Goal: Task Accomplishment & Management: Complete application form

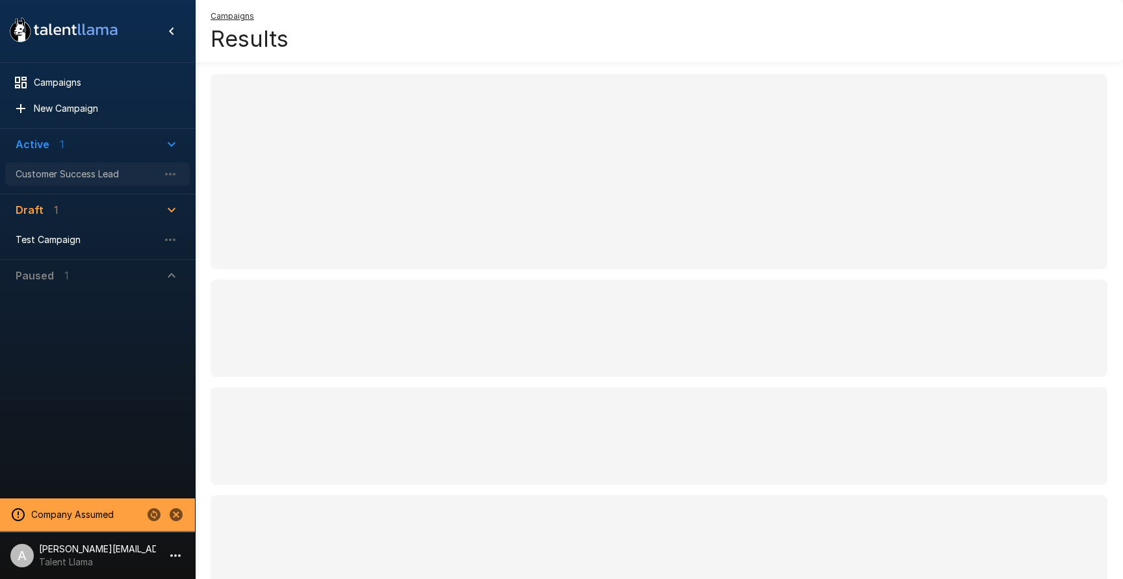
click at [69, 176] on span "Customer Success Lead" at bounding box center [87, 174] width 143 height 13
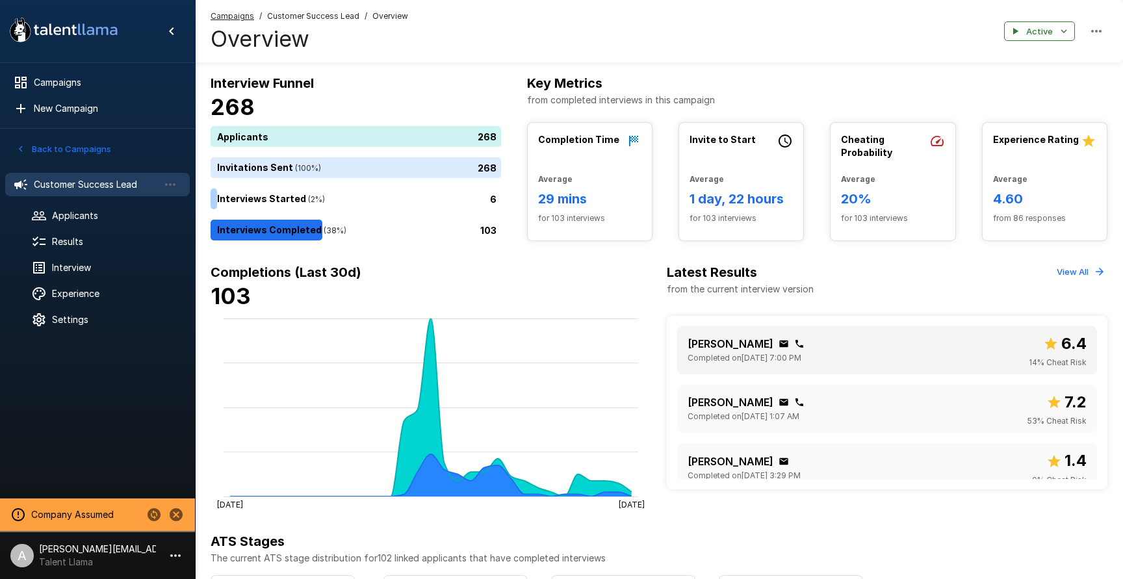
click at [879, 345] on div "[PERSON_NAME] Completed on [DATE] 7:00 PM 6.4 14 % Cheat Risk" at bounding box center [887, 351] width 399 height 38
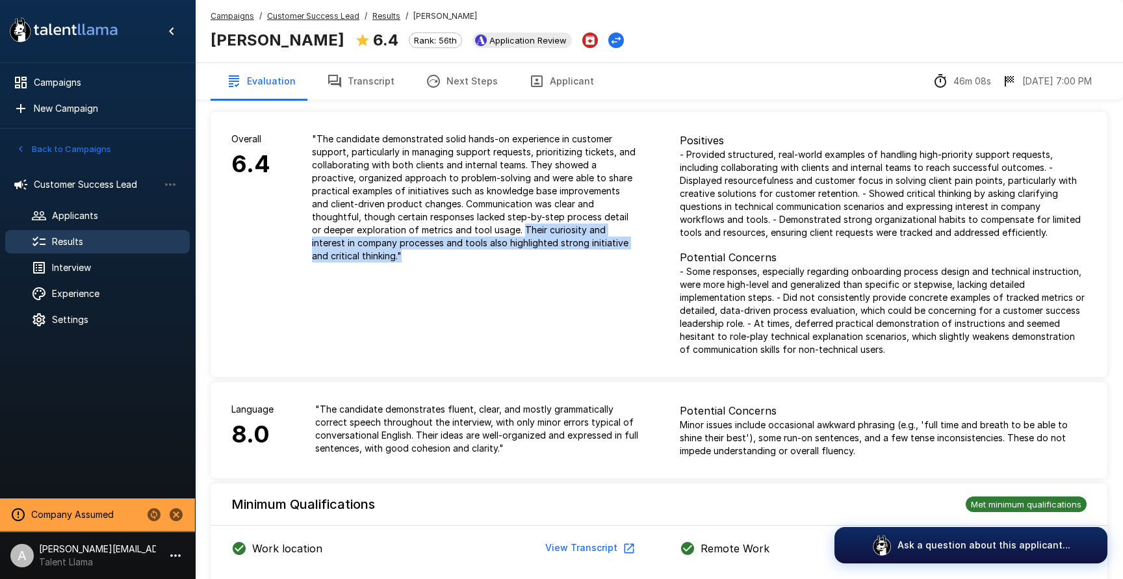
drag, startPoint x: 426, startPoint y: 226, endPoint x: 629, endPoint y: 241, distance: 203.4
click at [629, 241] on p "" The candidate demonstrated solid hands-on experience in customer support, par…" at bounding box center [475, 198] width 326 height 130
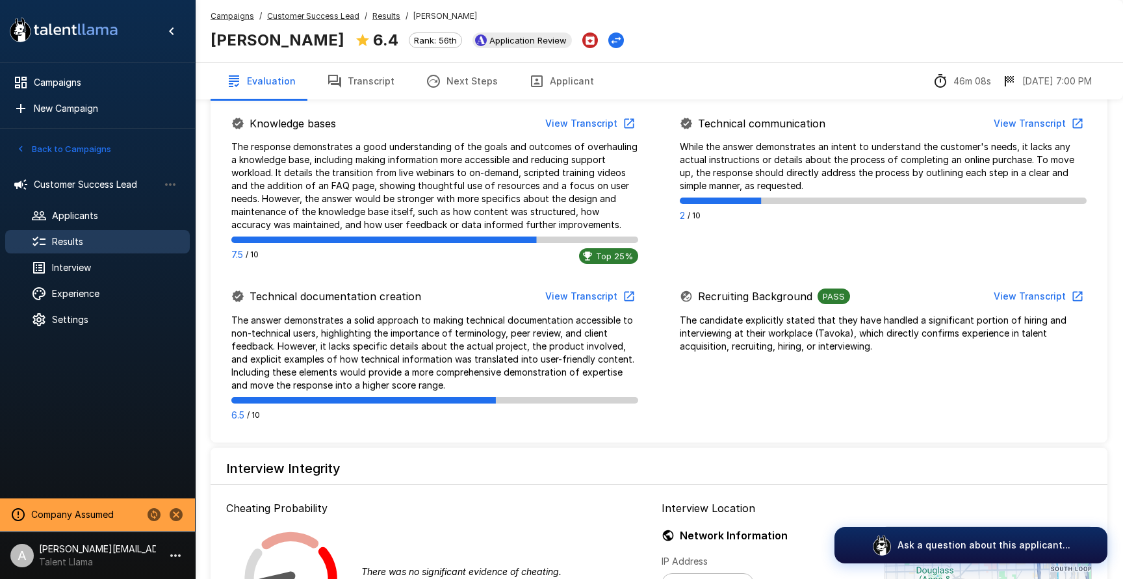
scroll to position [904, 0]
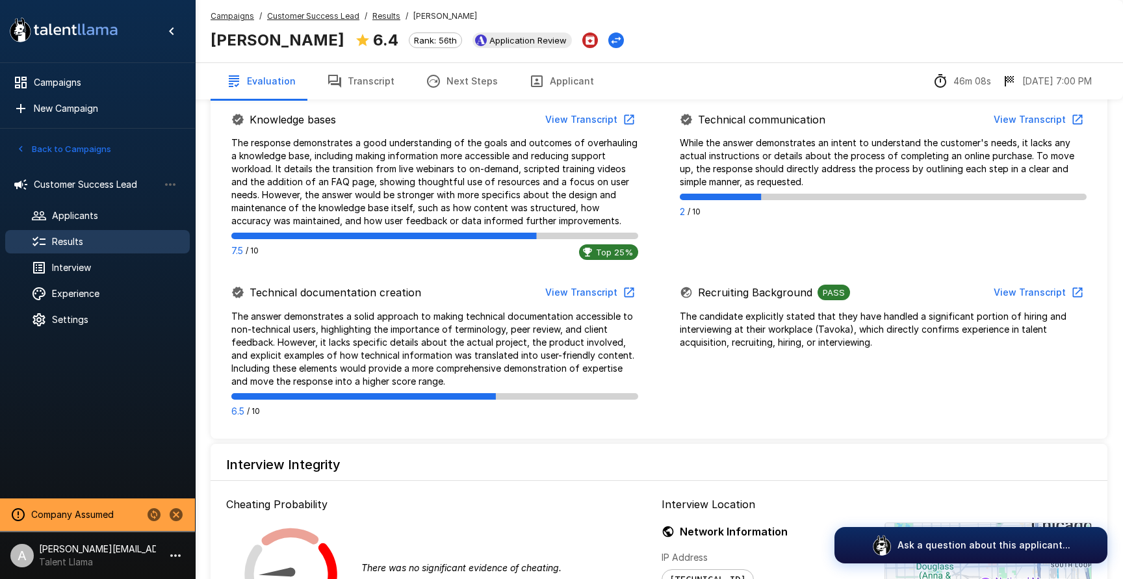
click at [600, 289] on button "View Transcript" at bounding box center [589, 293] width 98 height 24
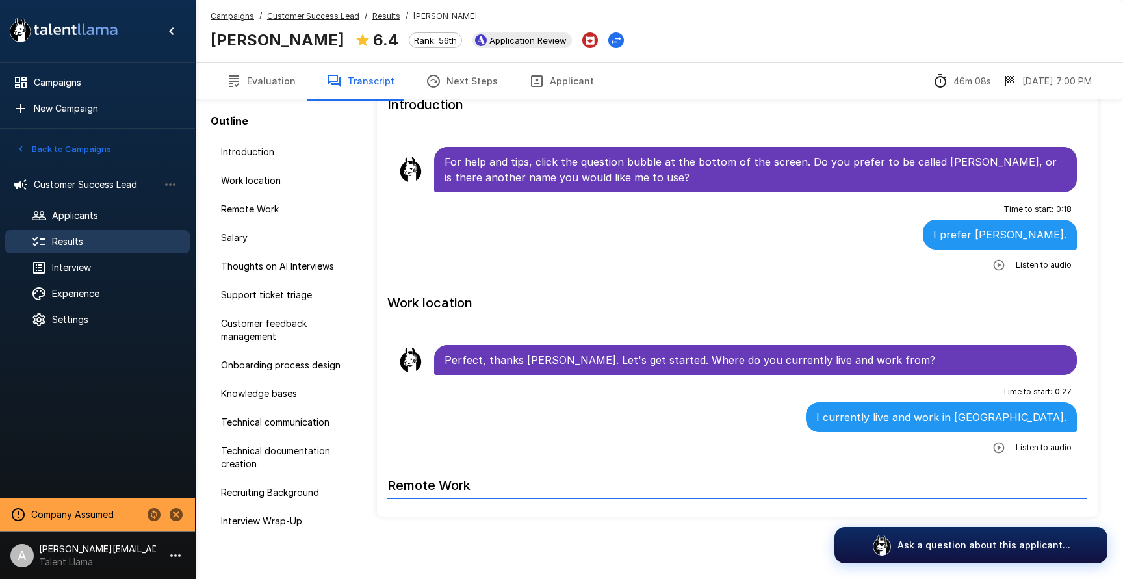
scroll to position [53, 0]
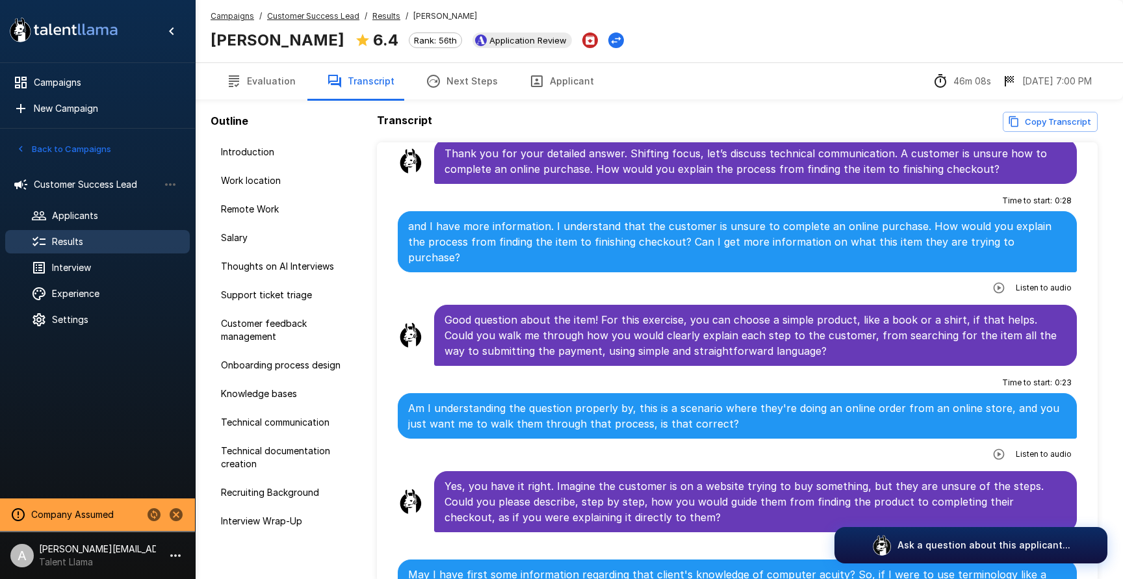
scroll to position [3977, 0]
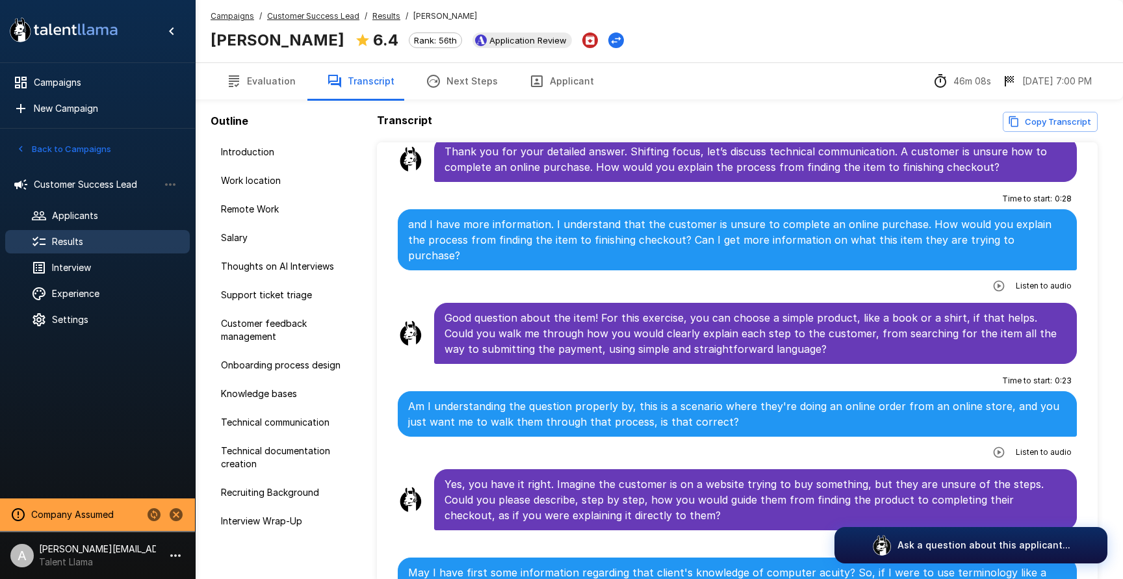
click at [1000, 447] on icon "button" at bounding box center [998, 452] width 11 height 11
click at [949, 442] on button "button" at bounding box center [945, 453] width 23 height 23
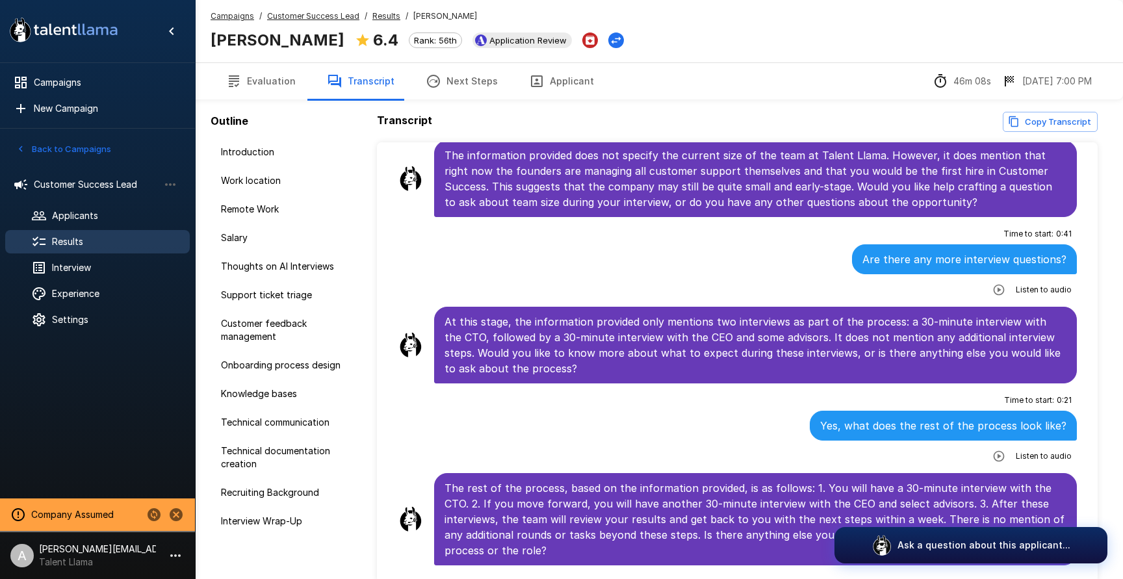
scroll to position [66, 0]
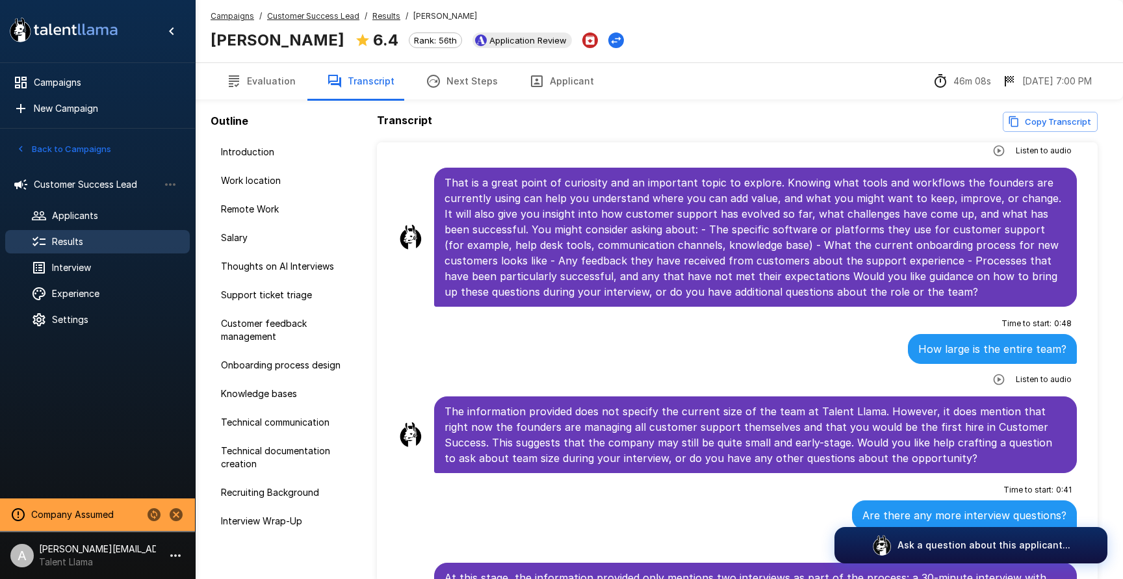
scroll to position [5938, 0]
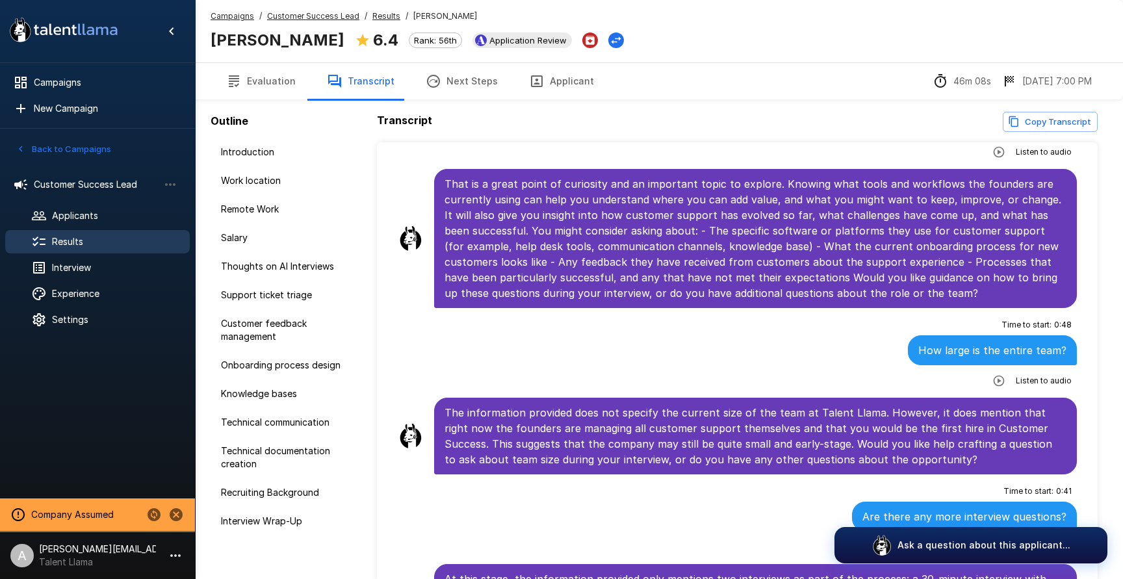
click at [289, 85] on button "Evaluation" at bounding box center [261, 81] width 101 height 36
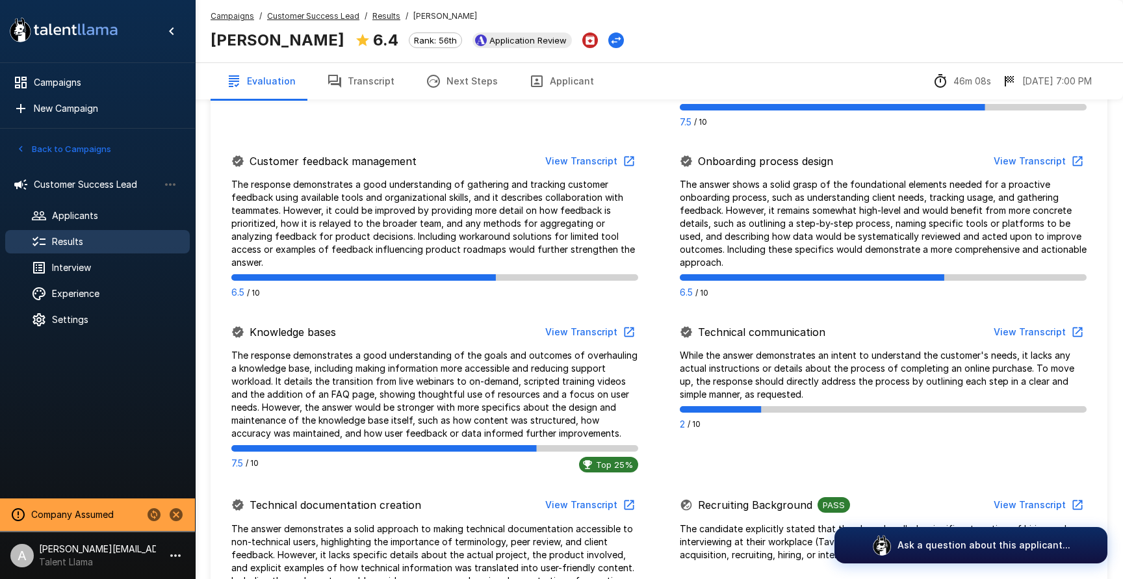
scroll to position [804, 0]
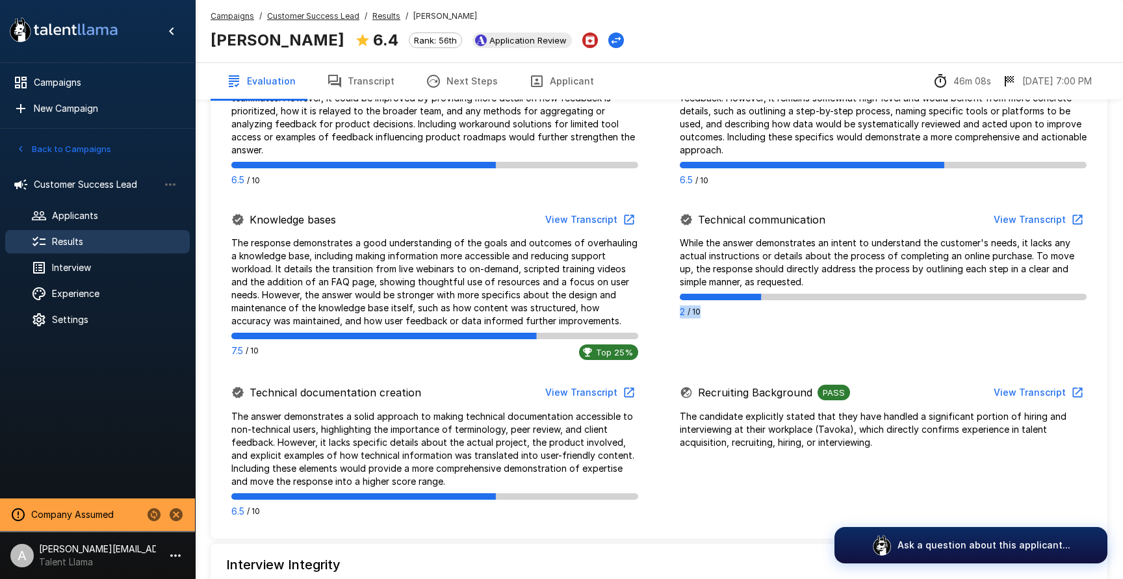
click at [681, 311] on div "2 / 10" at bounding box center [883, 312] width 407 height 13
click at [753, 317] on div "2 / 10" at bounding box center [883, 312] width 407 height 13
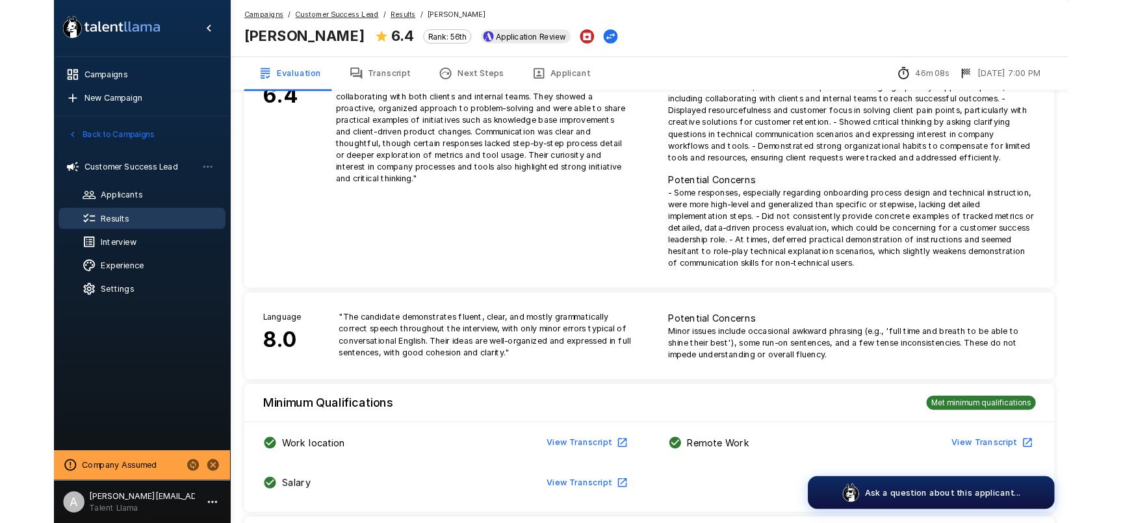
scroll to position [0, 0]
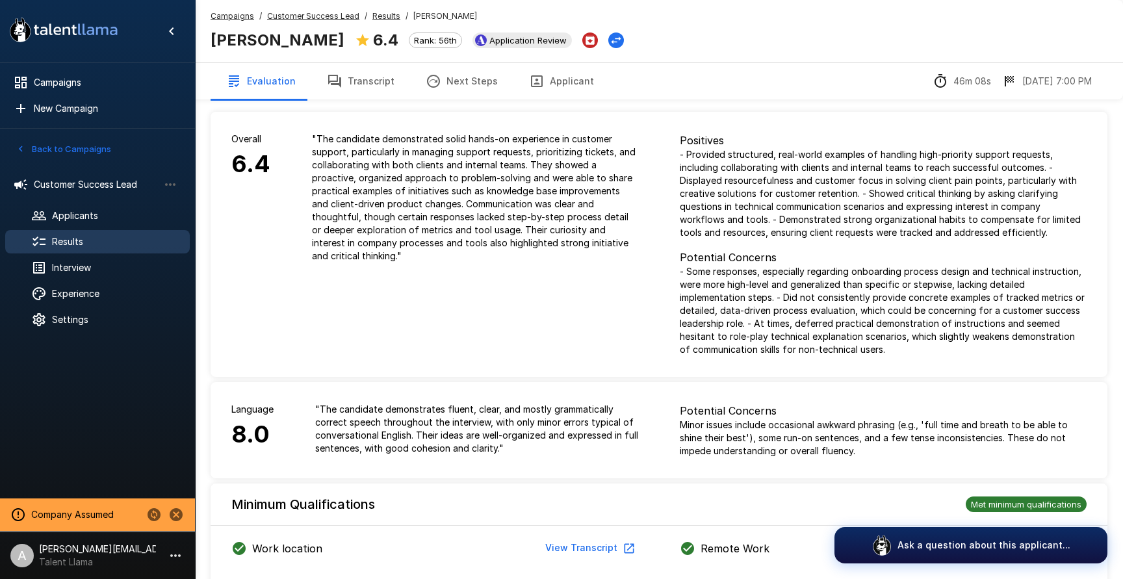
click at [829, 214] on p "- Provided structured, real-world examples of handling high-priority support re…" at bounding box center [883, 193] width 407 height 91
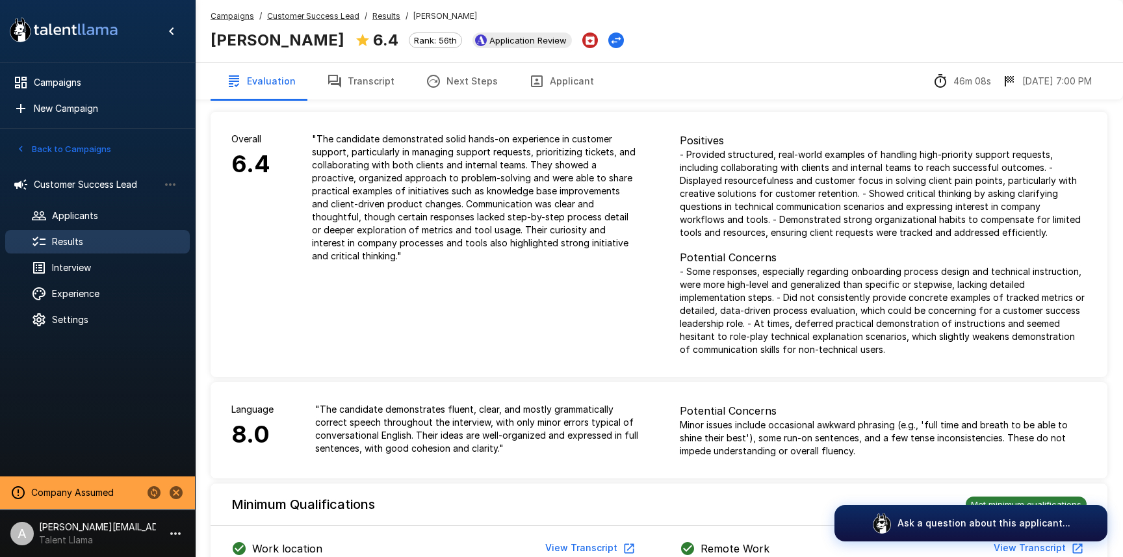
click at [298, 16] on u "Customer Success Lead" at bounding box center [313, 16] width 92 height 10
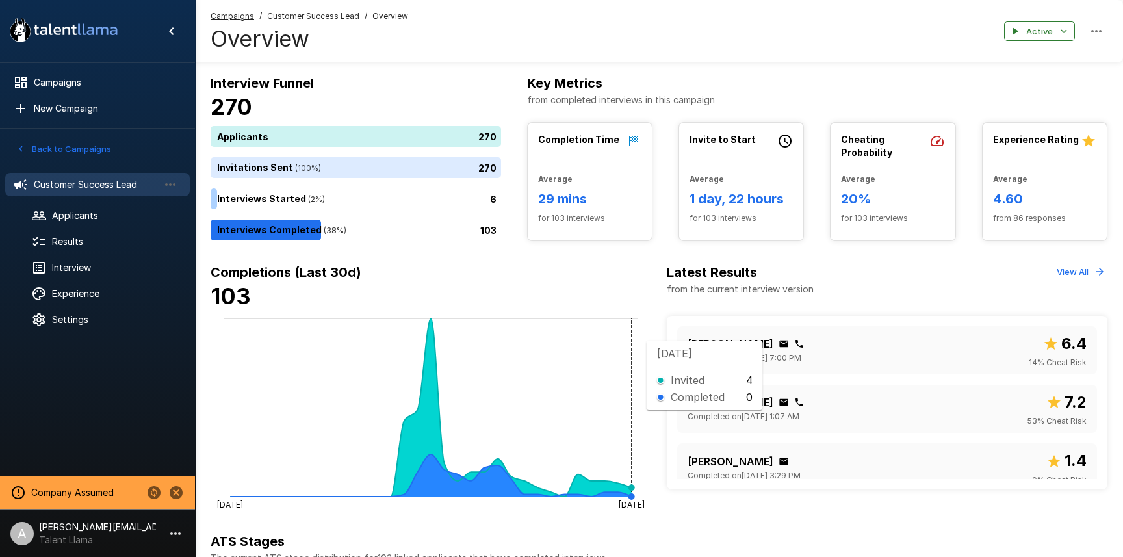
click at [635, 340] on icon "Aug [DATE]" at bounding box center [431, 412] width 441 height 195
click at [472, 276] on h6 "Completions (Last 30d)" at bounding box center [431, 272] width 441 height 21
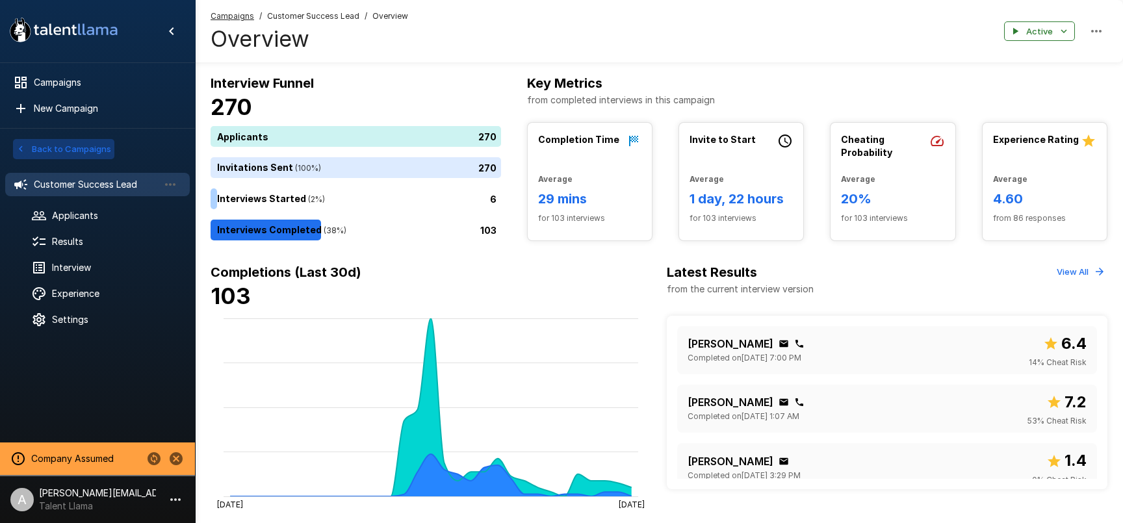
click at [75, 149] on button "Back to Campaigns" at bounding box center [63, 149] width 101 height 20
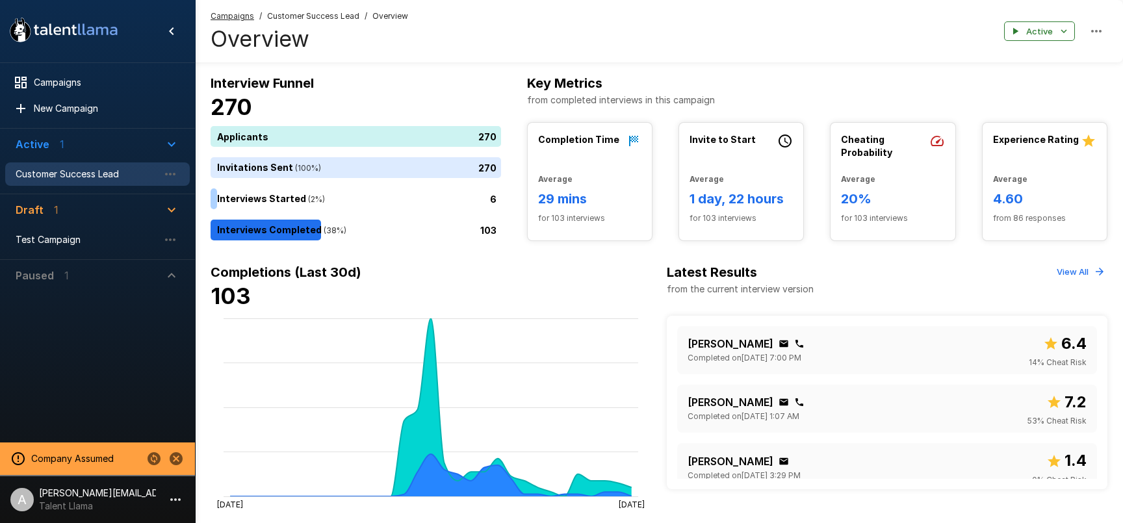
click at [111, 181] on div "Customer Success Lead" at bounding box center [97, 174] width 185 height 23
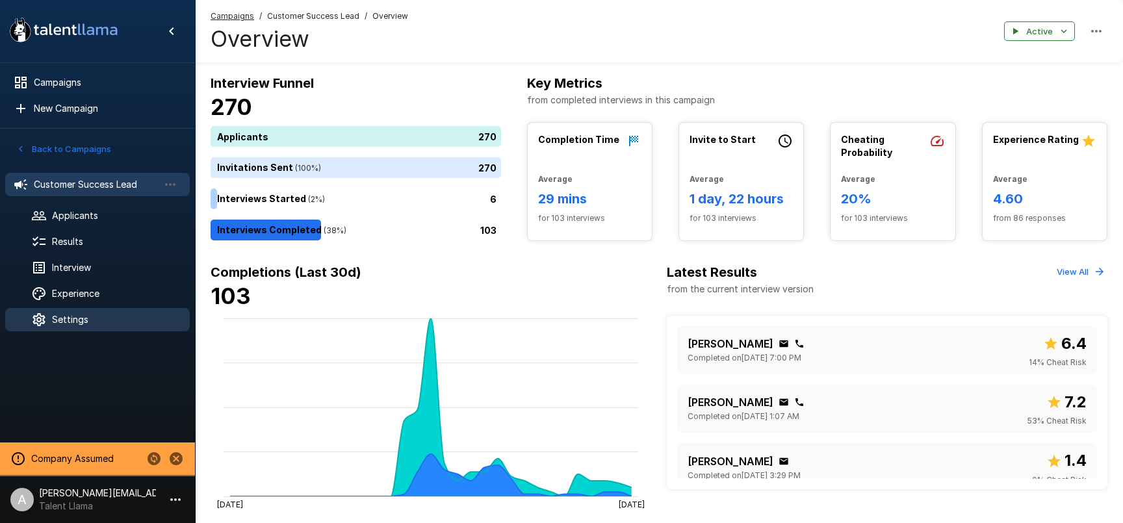
click at [92, 320] on span "Settings" at bounding box center [115, 319] width 127 height 13
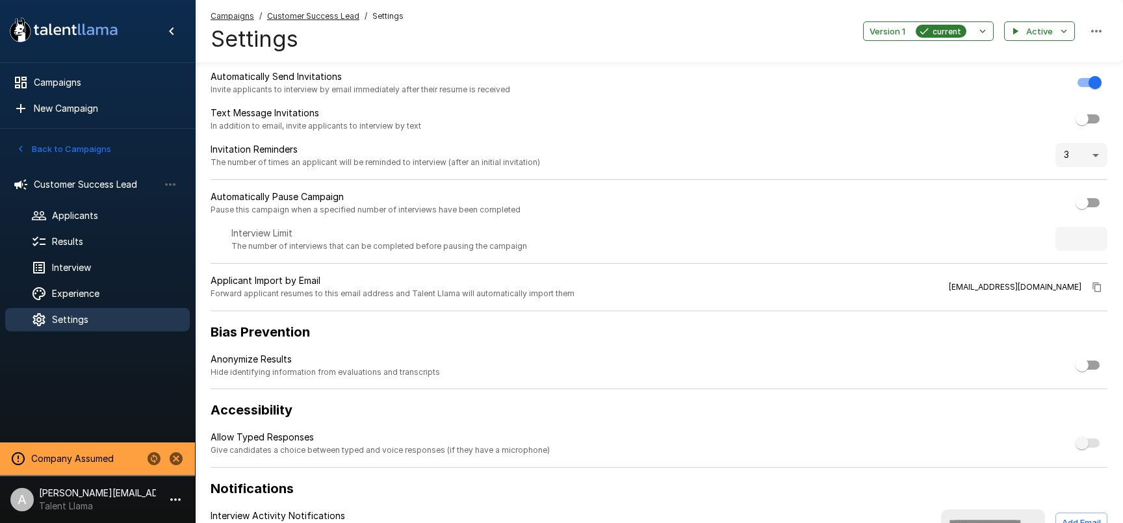
scroll to position [120, 0]
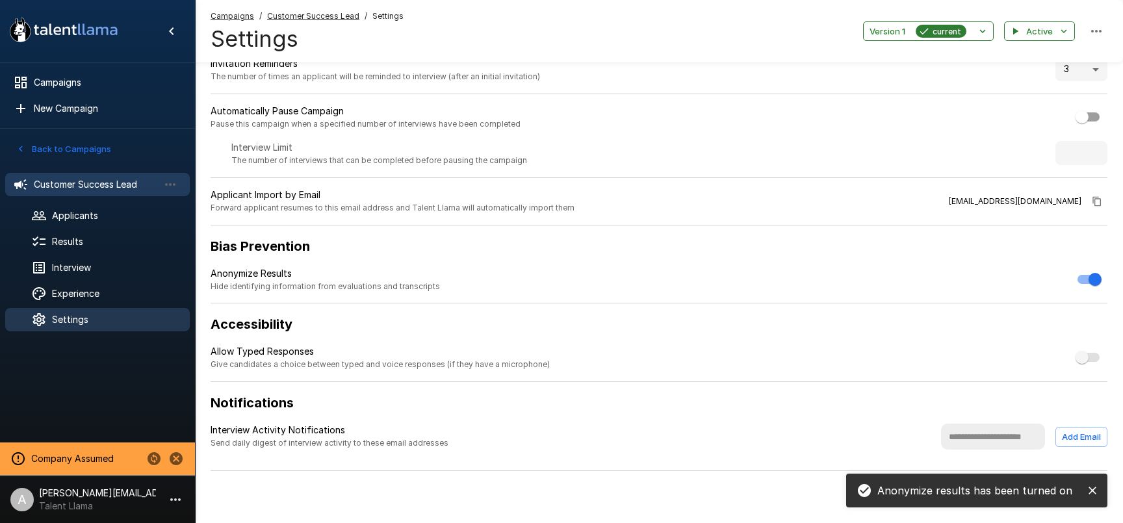
click at [62, 185] on span "Customer Success Lead" at bounding box center [96, 184] width 125 height 13
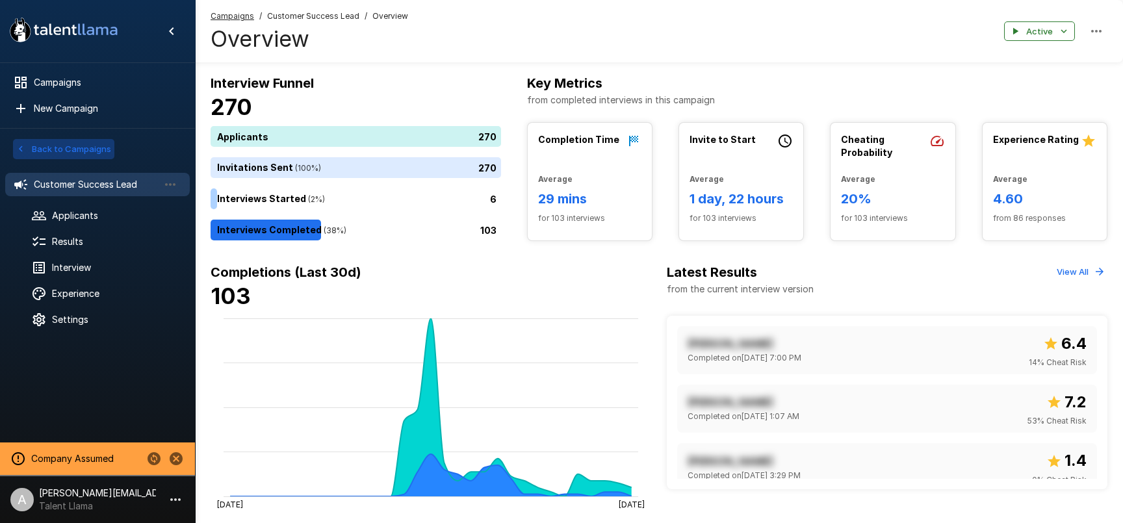
click at [66, 143] on button "Back to Campaigns" at bounding box center [63, 149] width 101 height 20
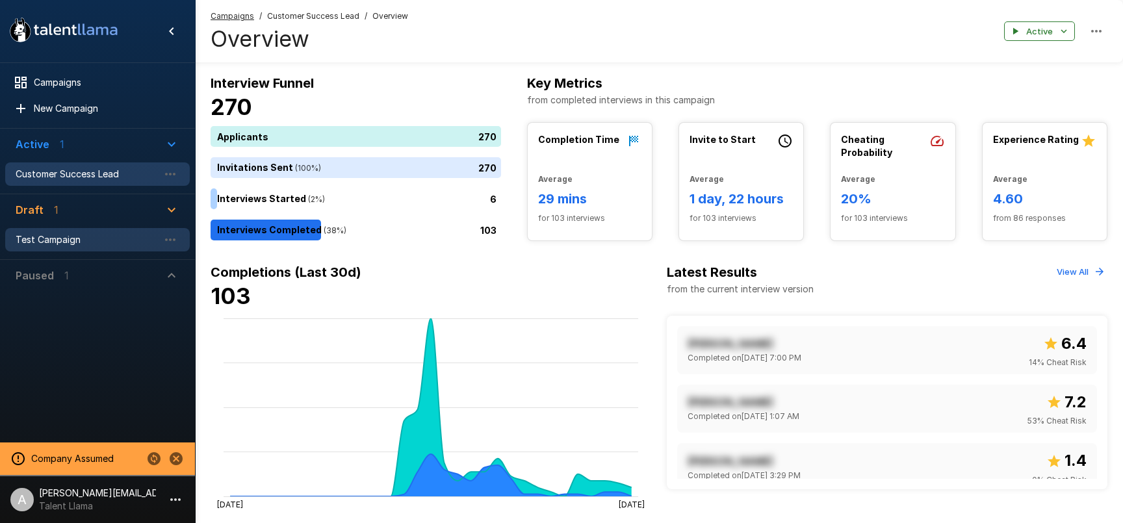
click at [73, 246] on span "Test Campaign" at bounding box center [87, 239] width 143 height 13
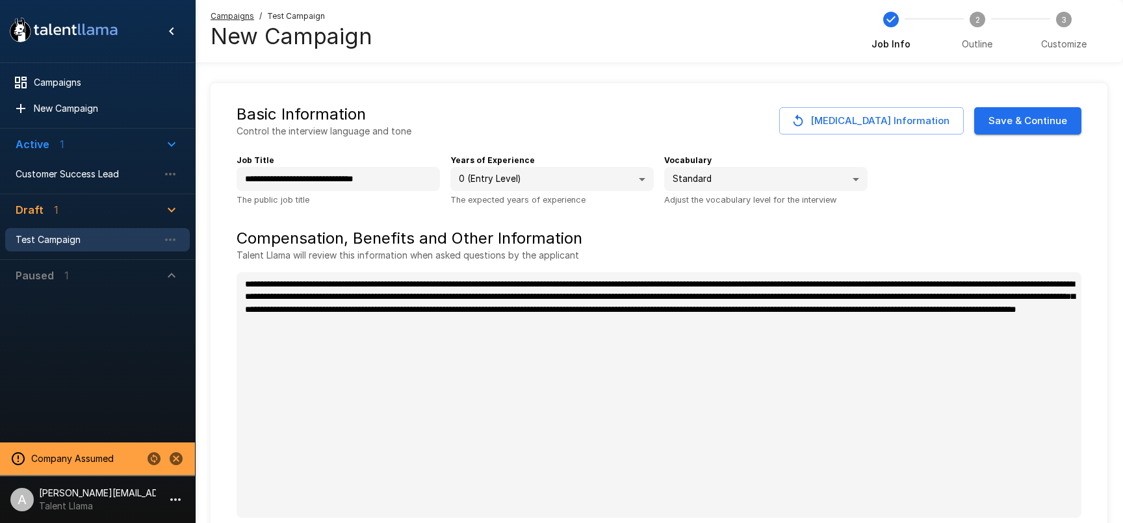
type textarea "*"
click at [883, 117] on button "[MEDICAL_DATA] Information" at bounding box center [871, 120] width 185 height 27
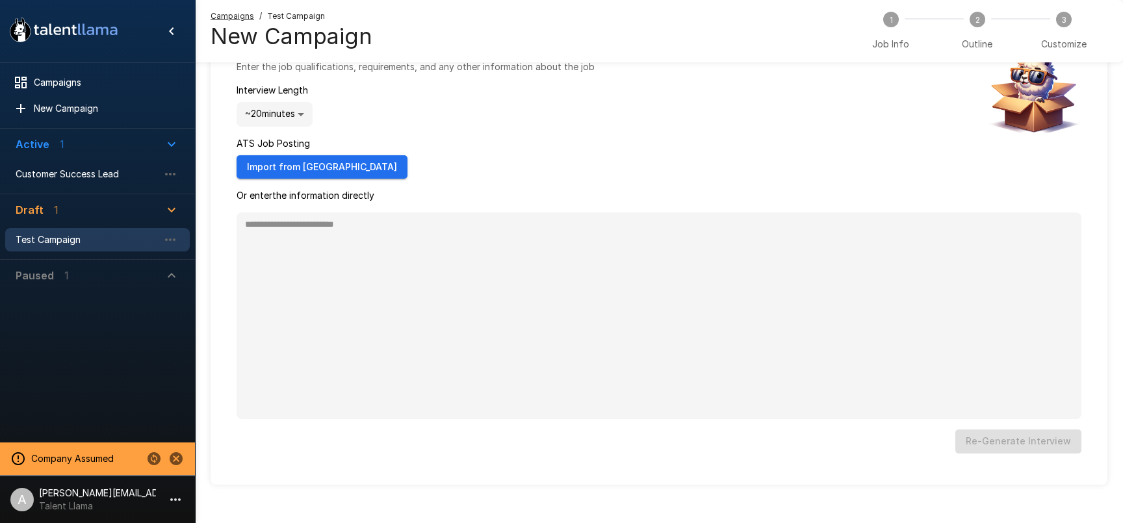
scroll to position [119, 0]
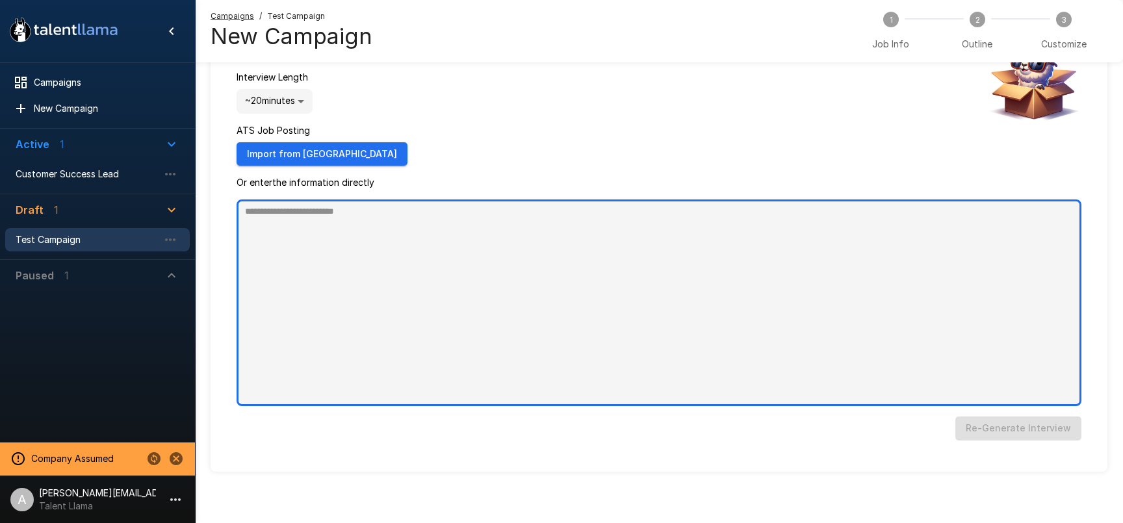
click at [358, 244] on textarea at bounding box center [659, 303] width 845 height 207
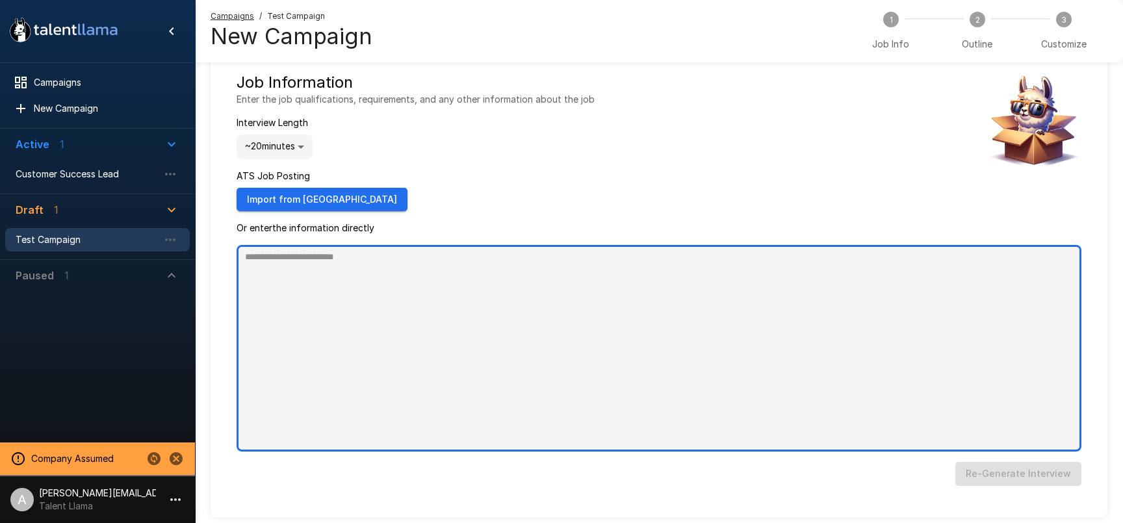
scroll to position [0, 0]
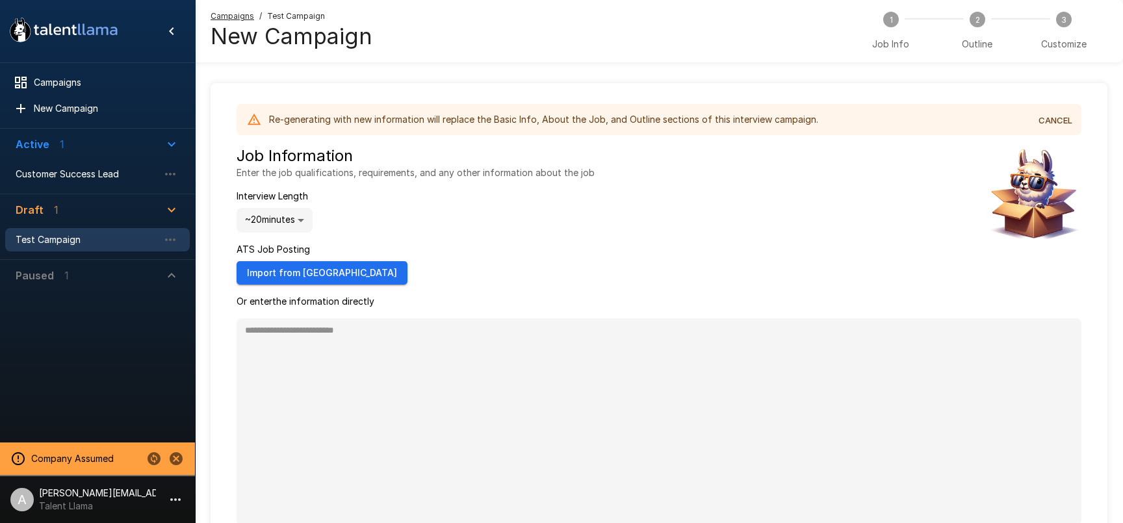
type textarea "*"
click at [1064, 122] on button "CANCEL" at bounding box center [1056, 121] width 42 height 20
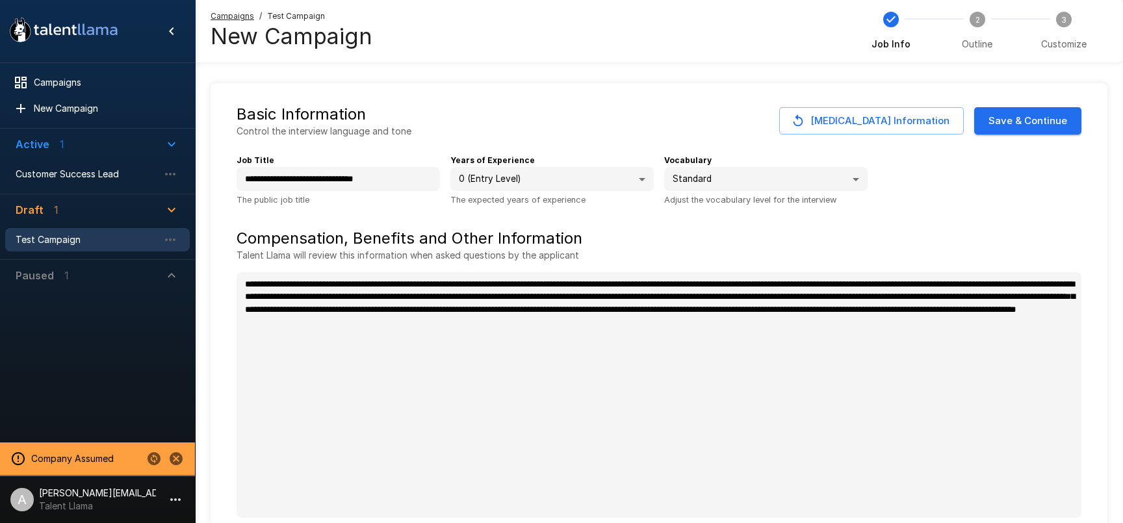
type textarea "*"
click at [1015, 122] on button "Save & Continue" at bounding box center [1027, 120] width 107 height 27
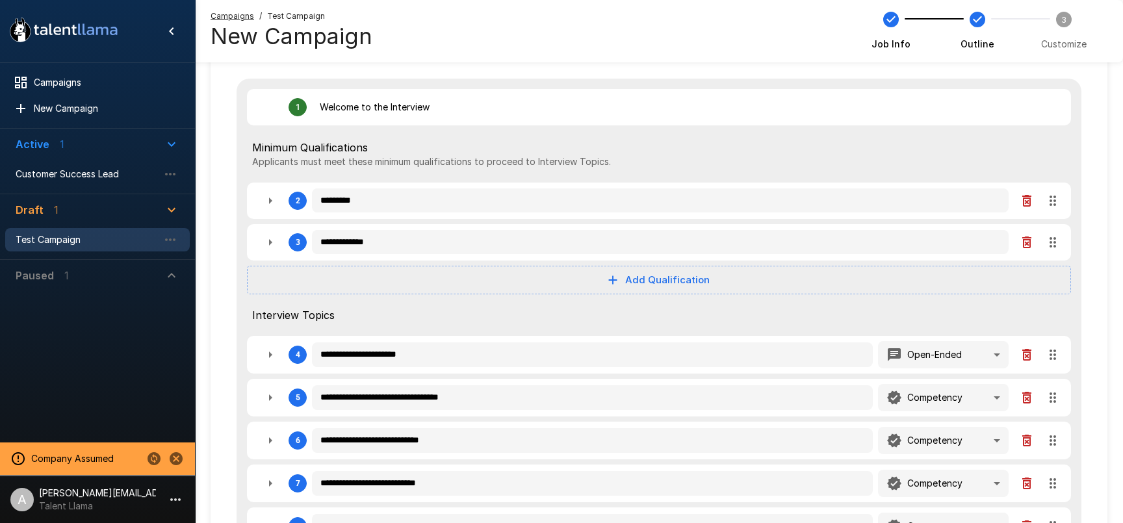
scroll to position [129, 0]
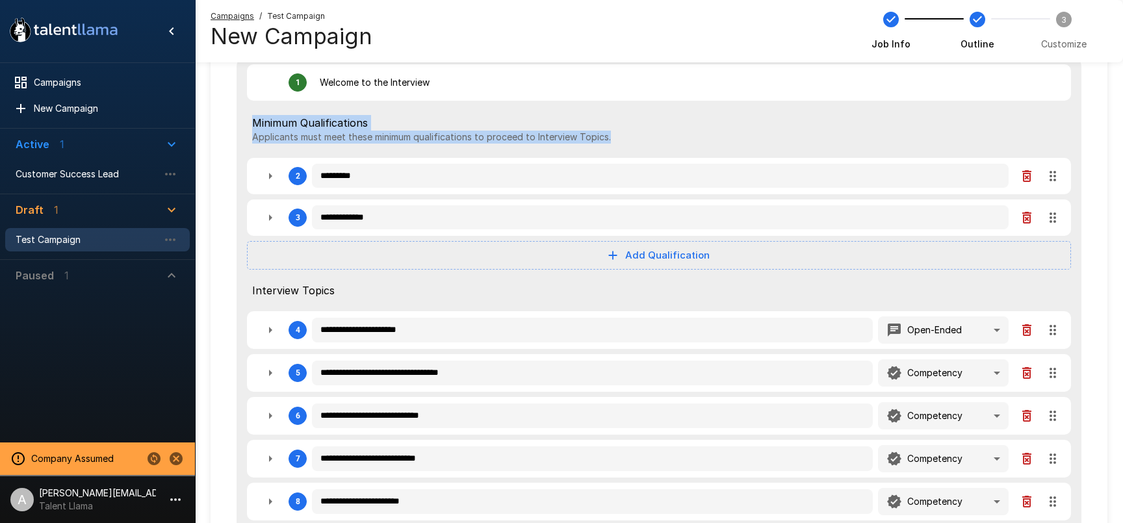
drag, startPoint x: 257, startPoint y: 115, endPoint x: 710, endPoint y: 146, distance: 454.1
click at [727, 146] on div "Minimum Qualifications Applicants must meet these minimum qualifications to pro…" at bounding box center [659, 129] width 824 height 47
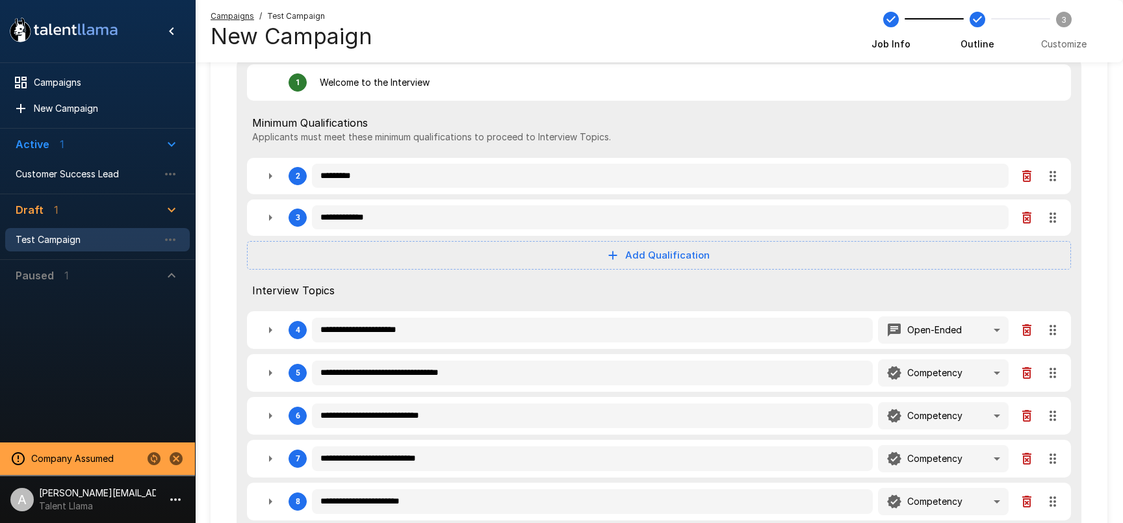
click at [609, 142] on p "Applicants must meet these minimum qualifications to proceed to Interview Topic…" at bounding box center [659, 137] width 814 height 13
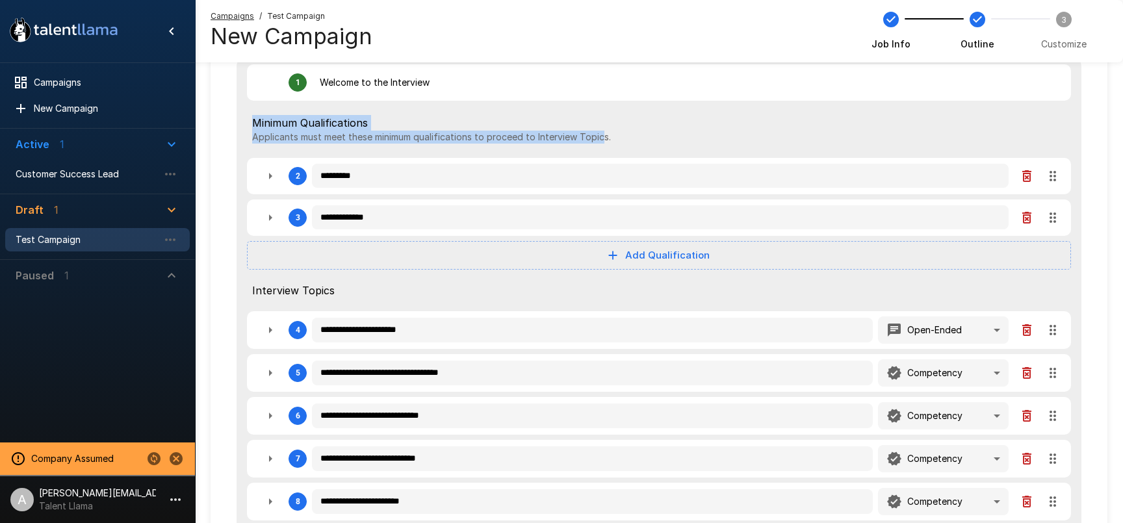
drag, startPoint x: 510, startPoint y: 136, endPoint x: 237, endPoint y: 114, distance: 274.5
click at [202, 118] on div "**********" at bounding box center [659, 301] width 928 height 861
click at [325, 115] on span "Minimum Qualifications" at bounding box center [659, 123] width 814 height 16
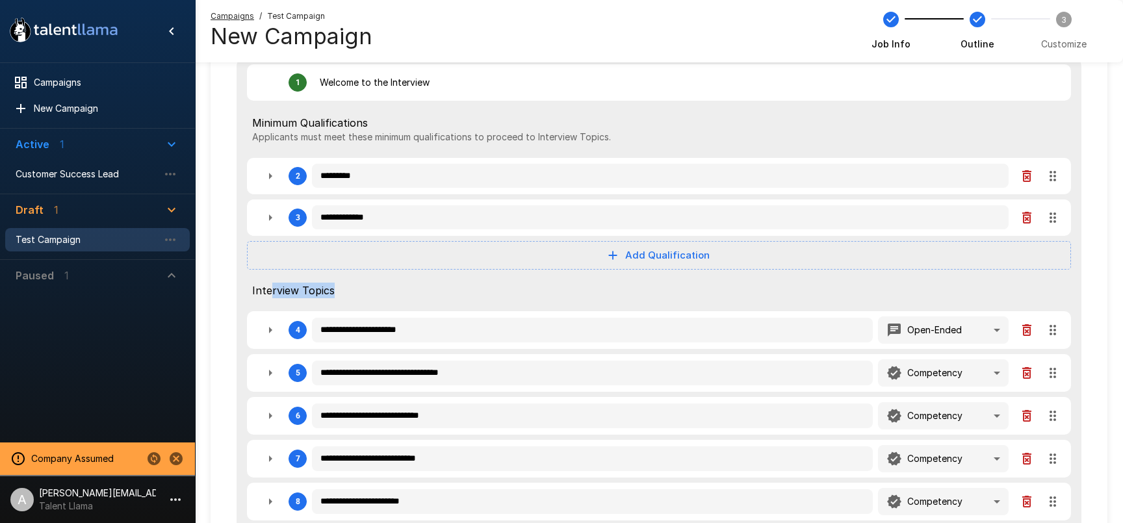
drag, startPoint x: 449, startPoint y: 303, endPoint x: 469, endPoint y: 302, distance: 20.8
click at [469, 302] on div "Interview Topics" at bounding box center [659, 290] width 824 height 31
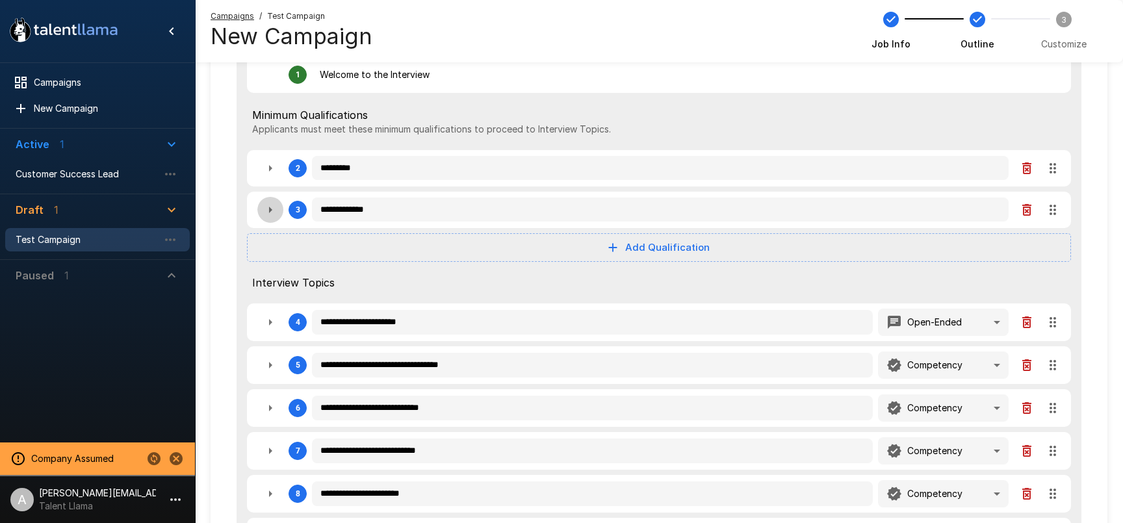
click at [270, 216] on icon "button" at bounding box center [271, 210] width 16 height 16
type textarea "*"
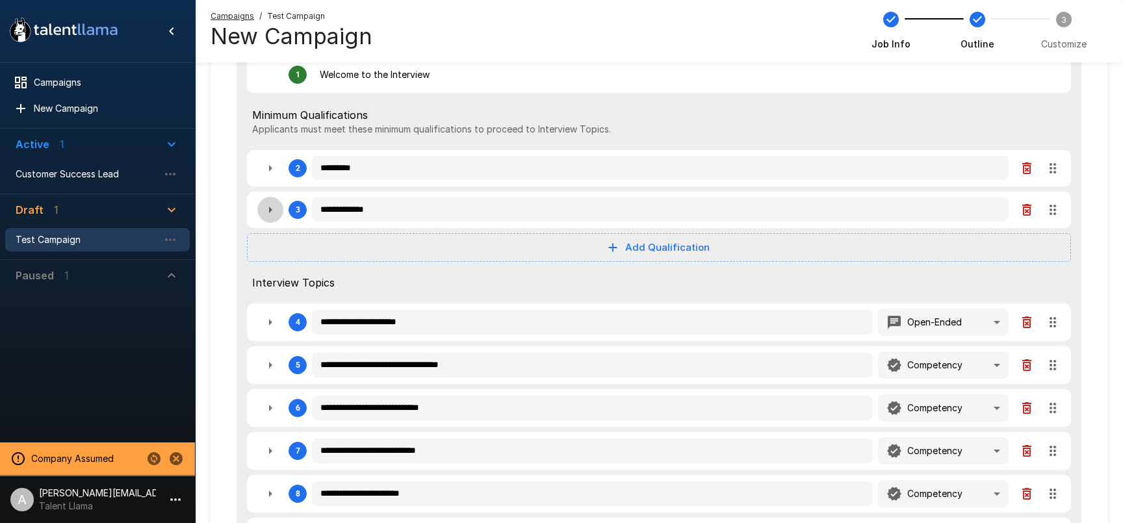
type textarea "*"
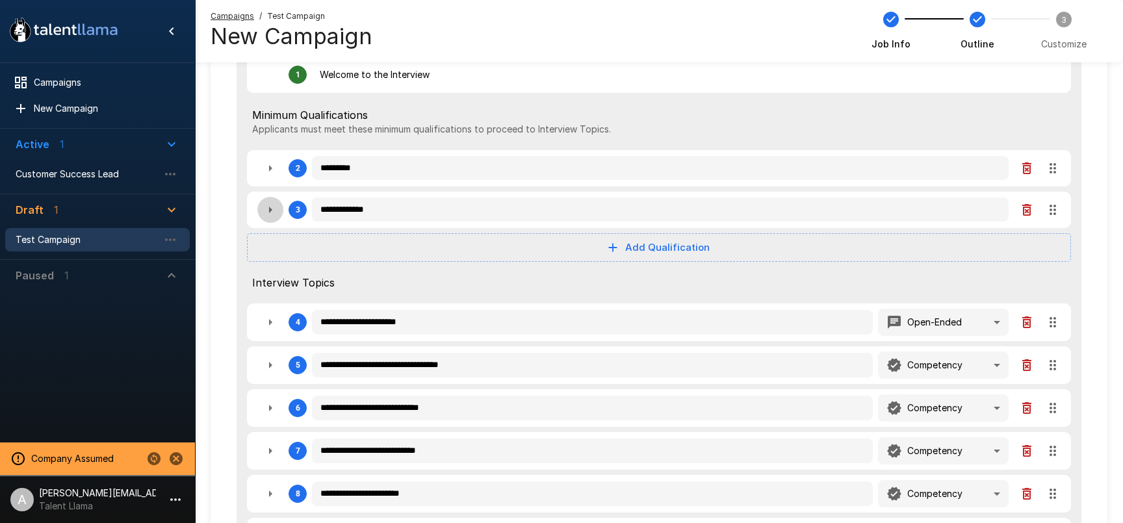
type textarea "*"
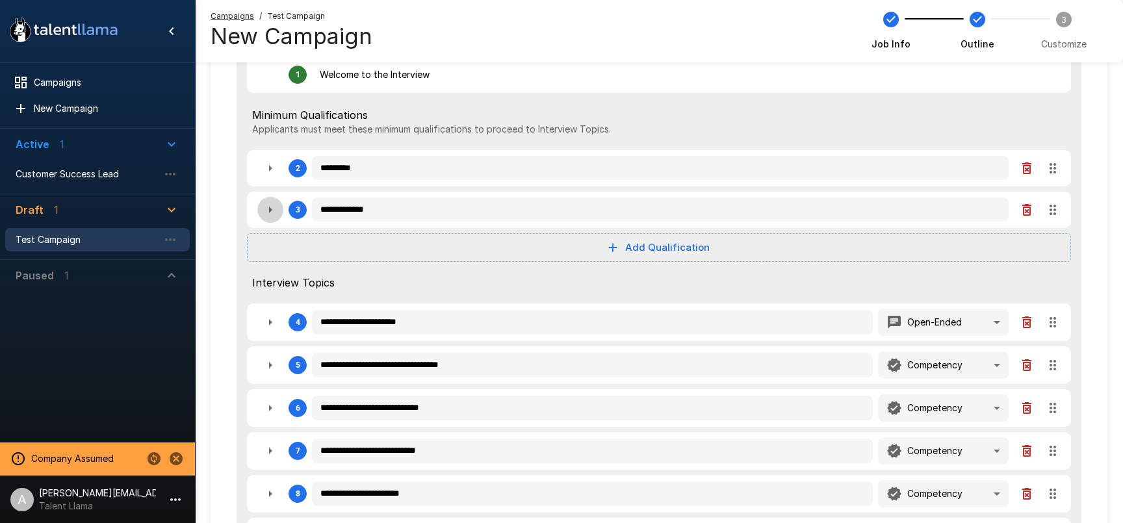
type textarea "*"
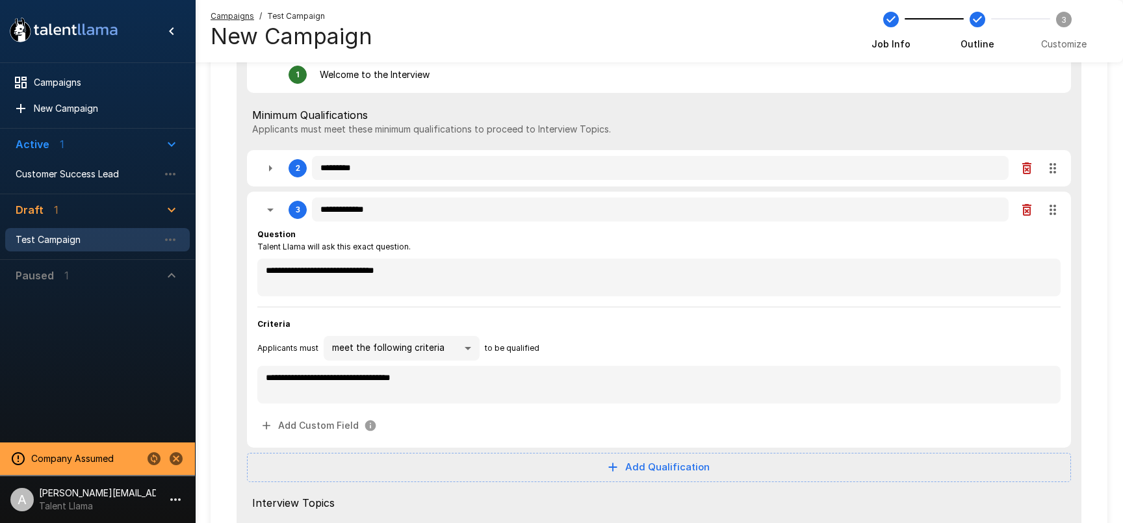
click at [268, 157] on button "button" at bounding box center [270, 168] width 26 height 26
type textarea "*"
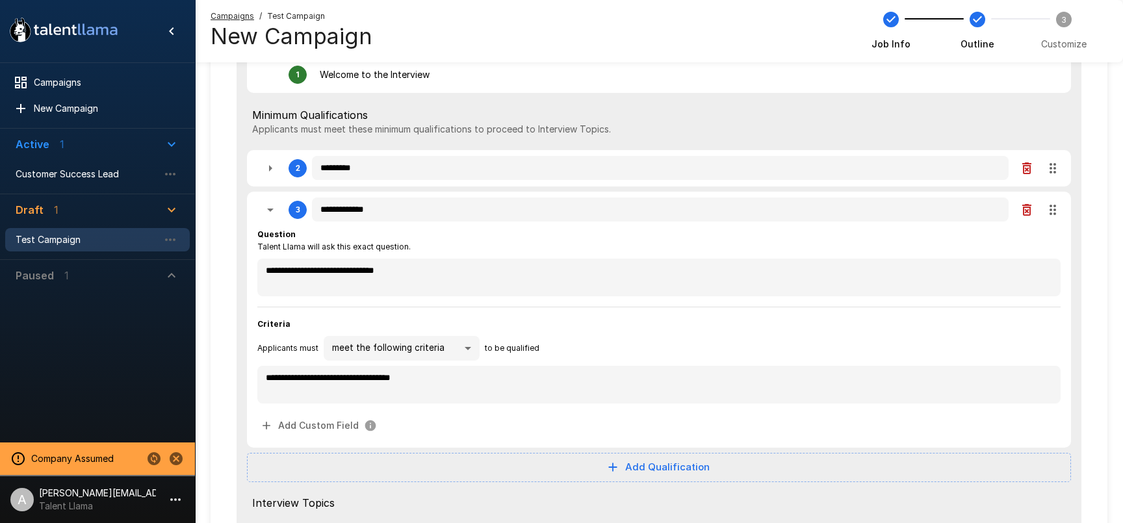
type textarea "*"
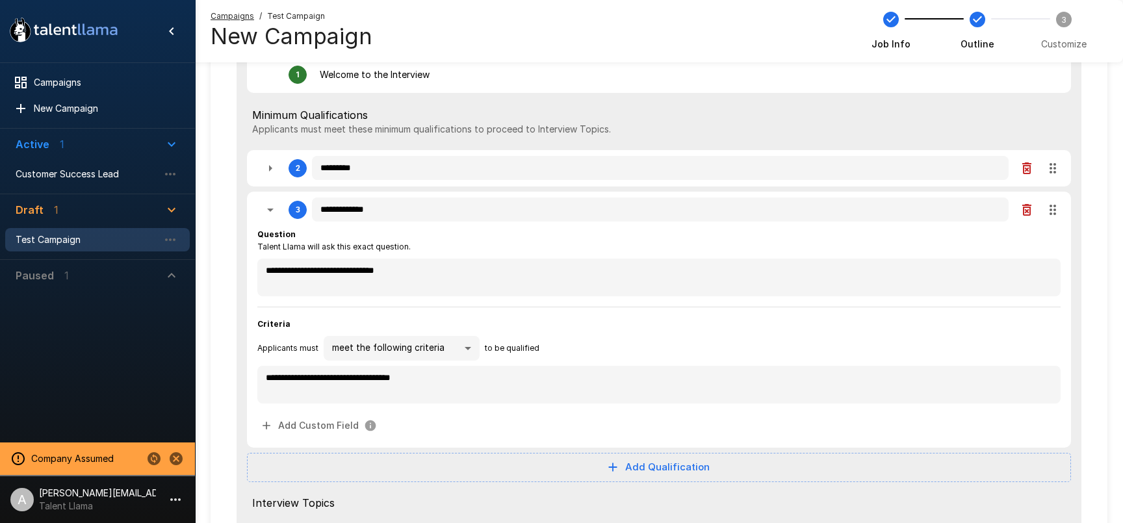
type textarea "*"
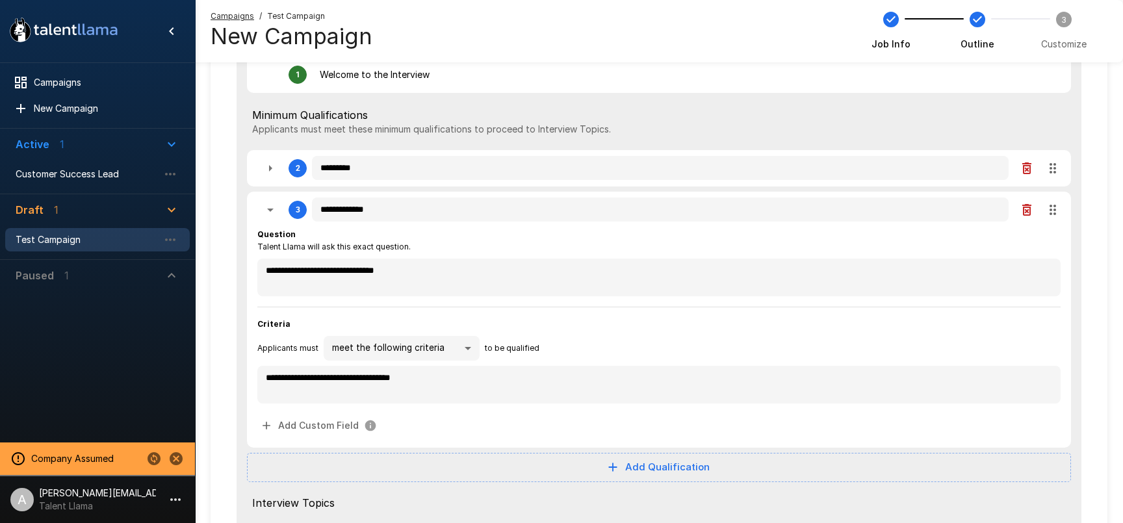
type textarea "*"
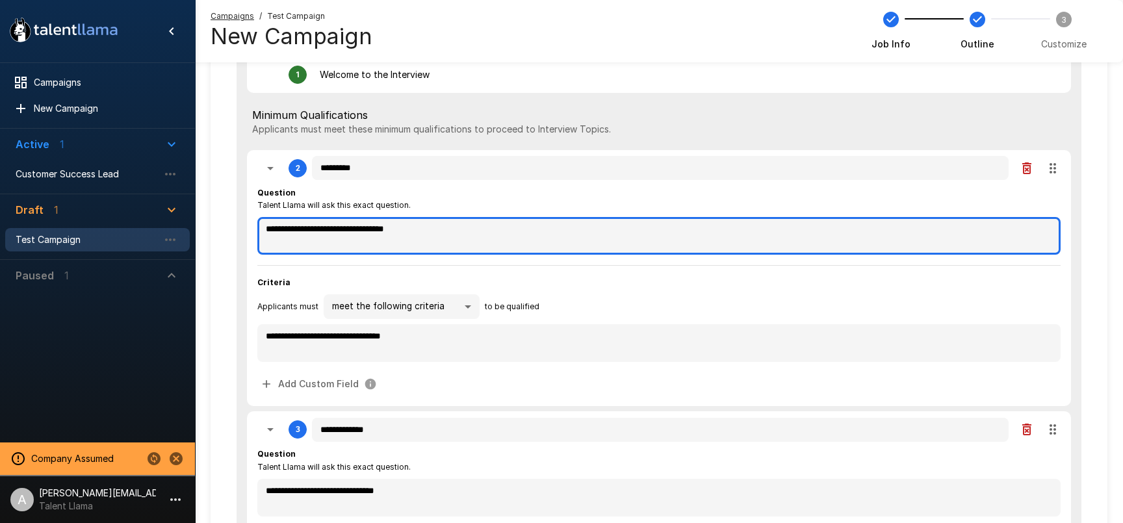
drag, startPoint x: 263, startPoint y: 228, endPoint x: 513, endPoint y: 230, distance: 249.6
click at [513, 230] on textarea "**********" at bounding box center [658, 236] width 803 height 38
type textarea "*"
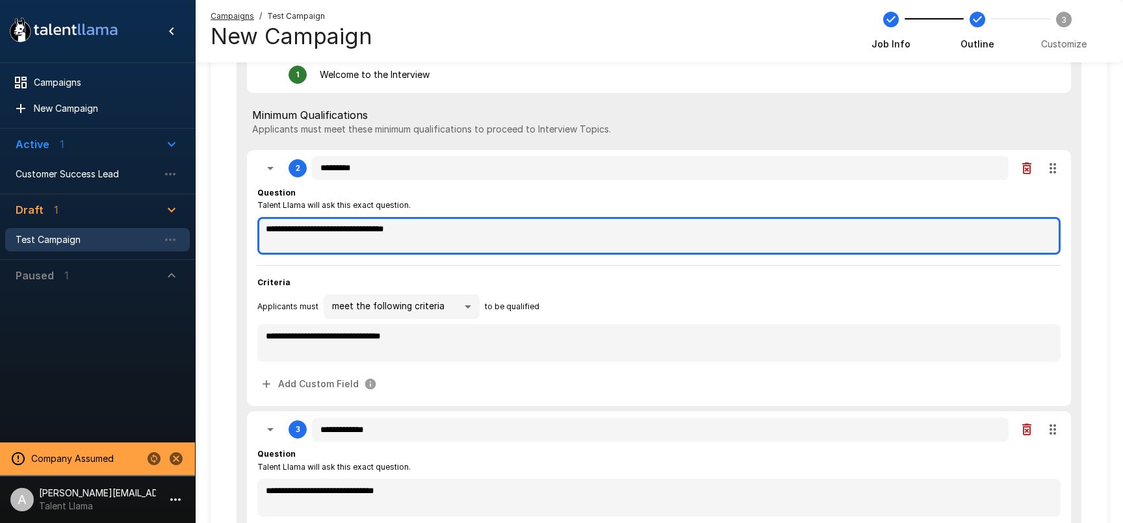
type textarea "*"
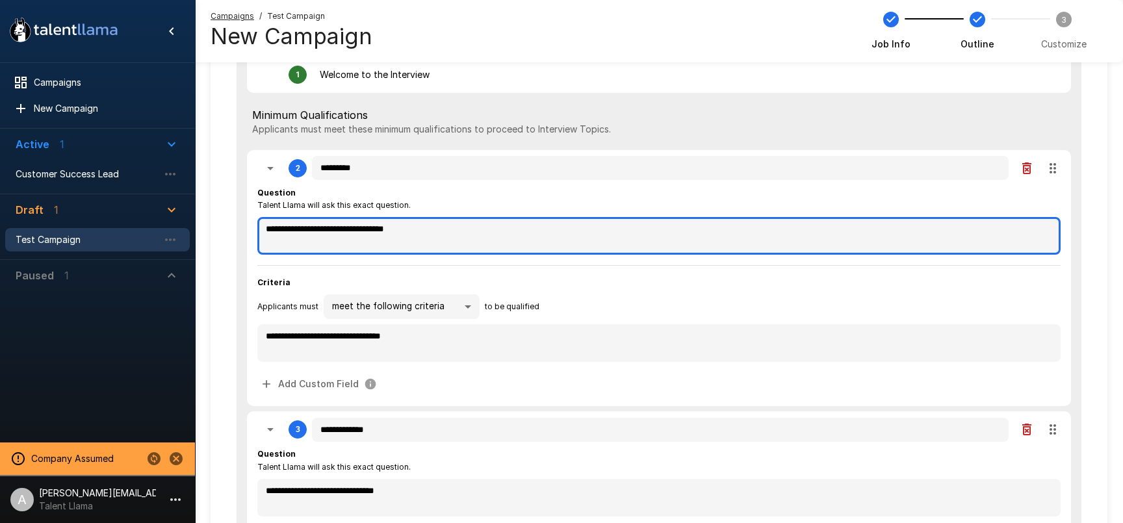
type textarea "*"
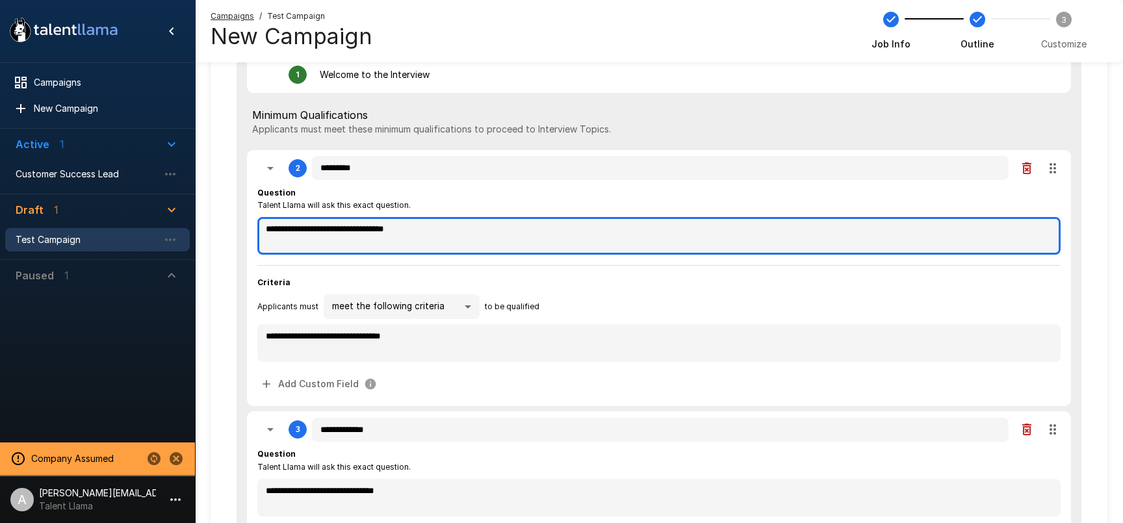
type textarea "*"
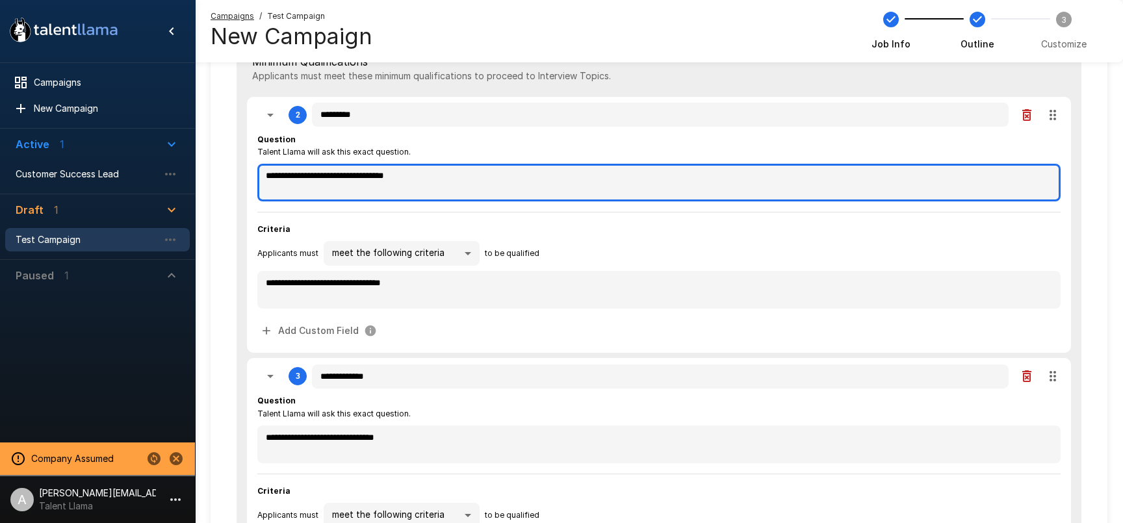
scroll to position [192, 0]
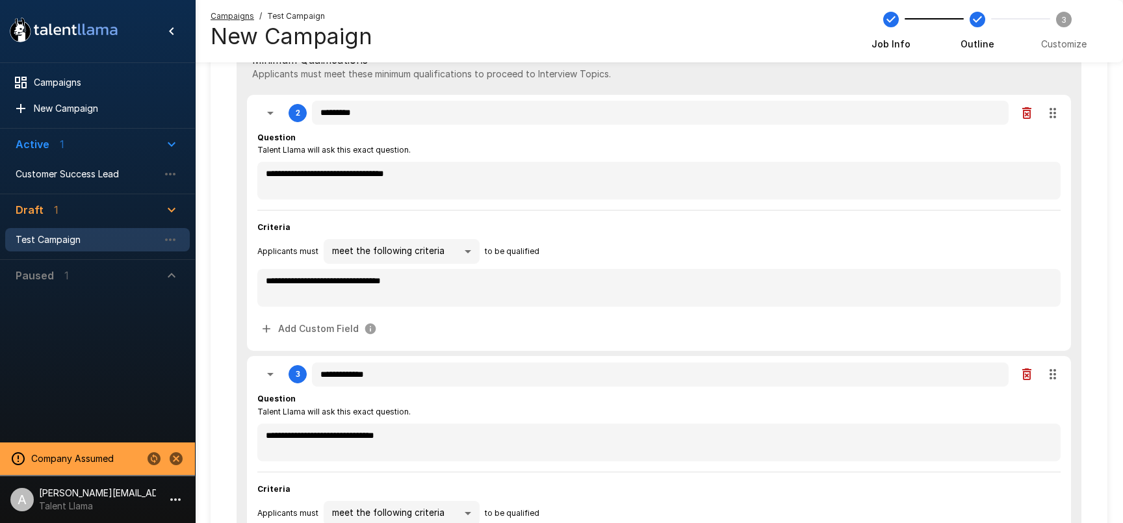
type textarea "*"
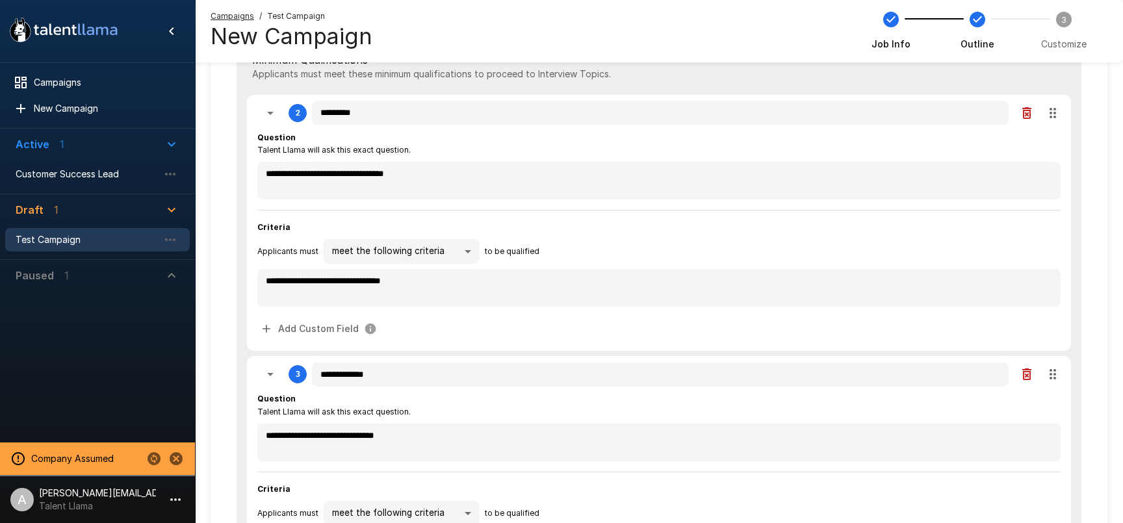
type textarea "*"
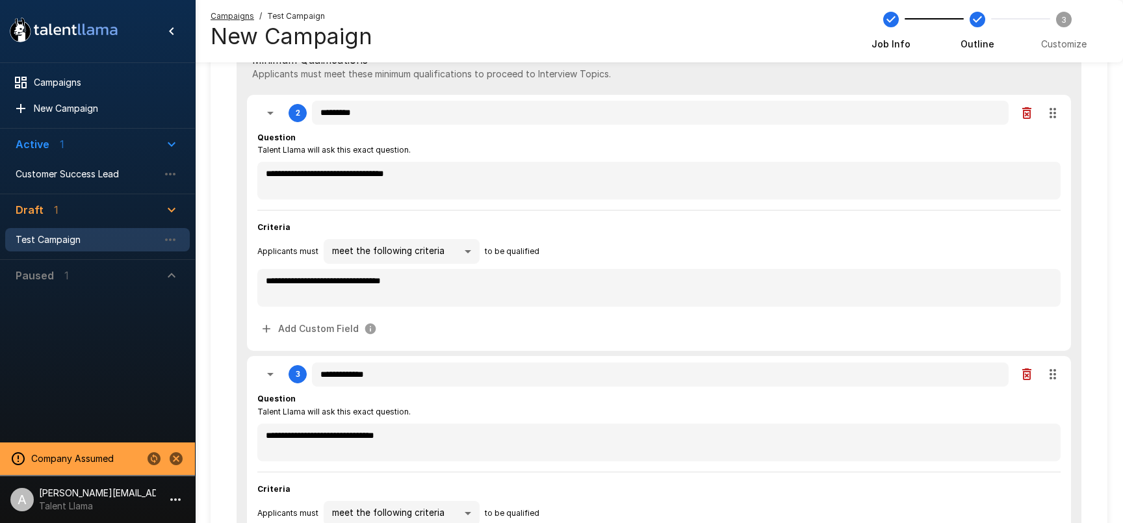
type textarea "*"
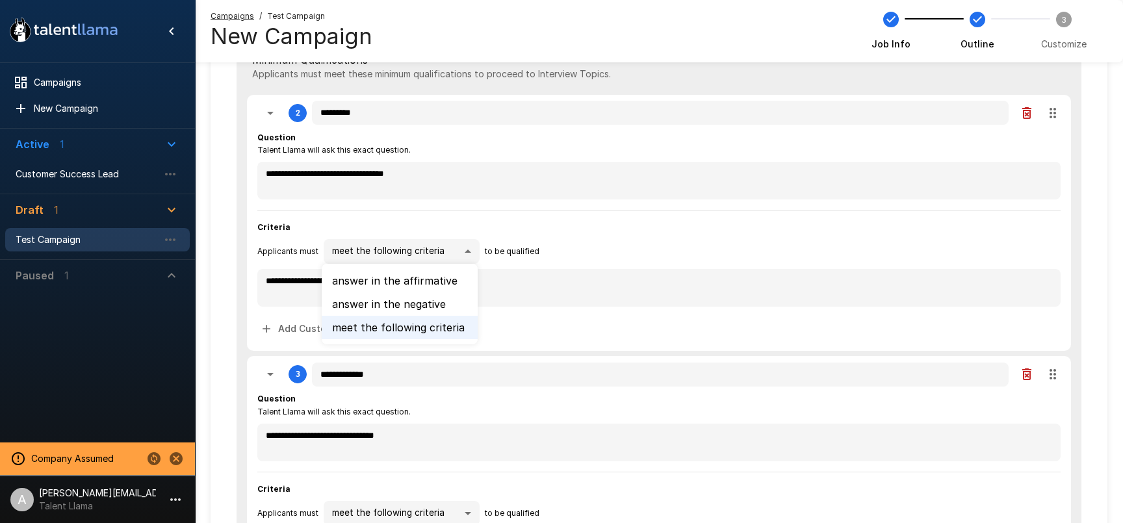
click at [447, 251] on body "**********" at bounding box center [561, 69] width 1123 height 523
click at [599, 237] on div at bounding box center [561, 261] width 1123 height 523
type textarea "*"
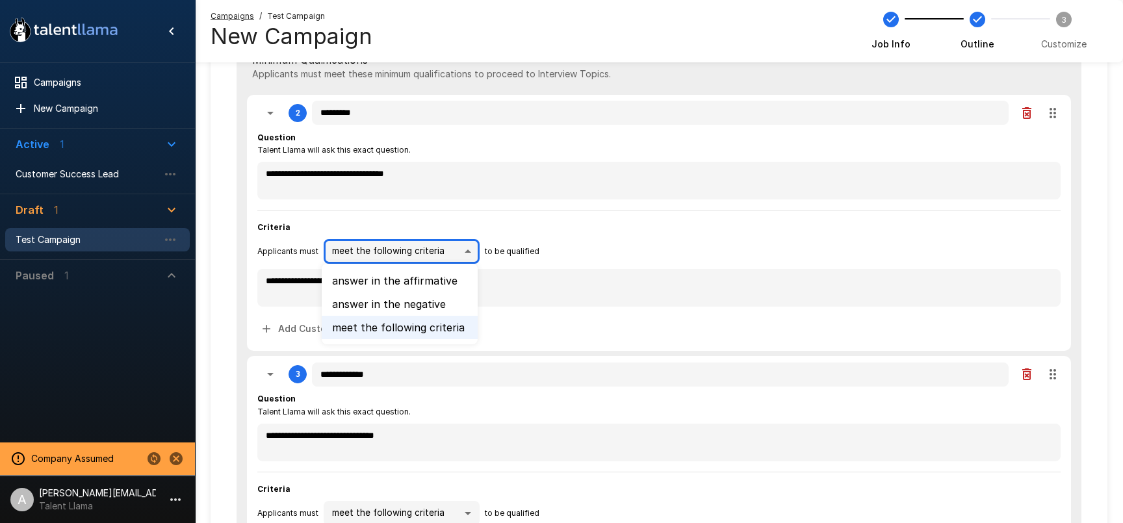
type textarea "*"
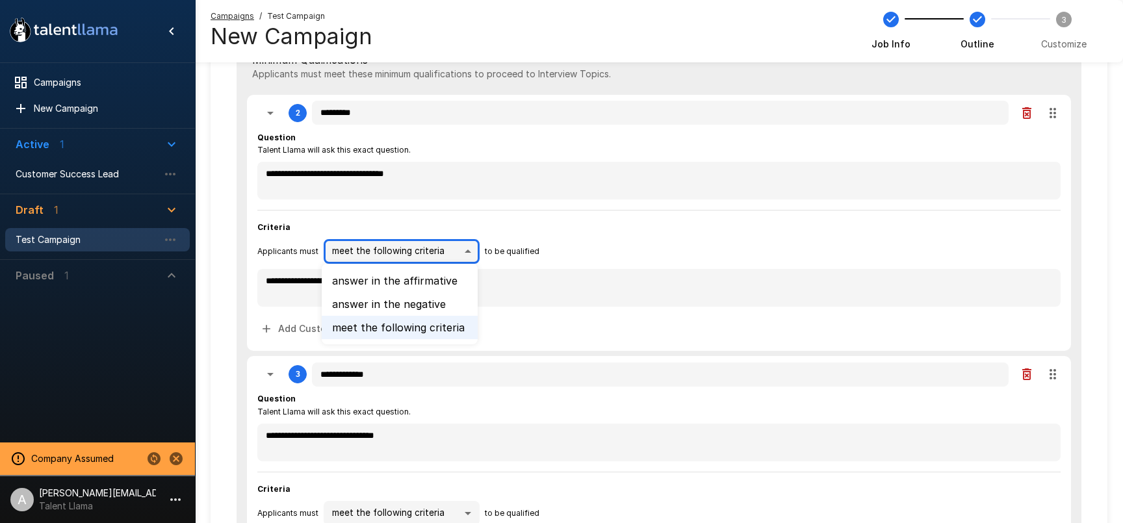
type textarea "*"
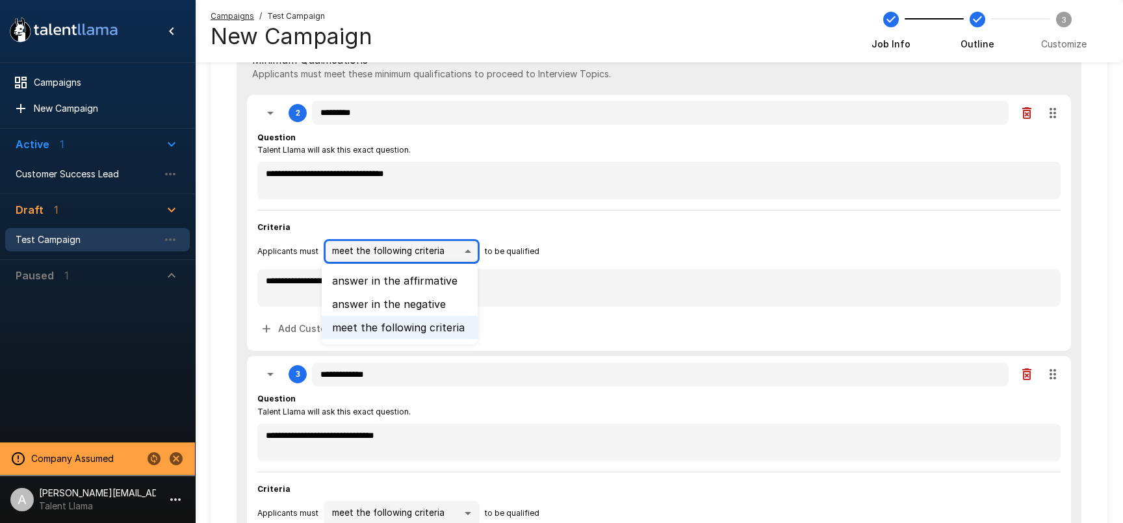
type textarea "*"
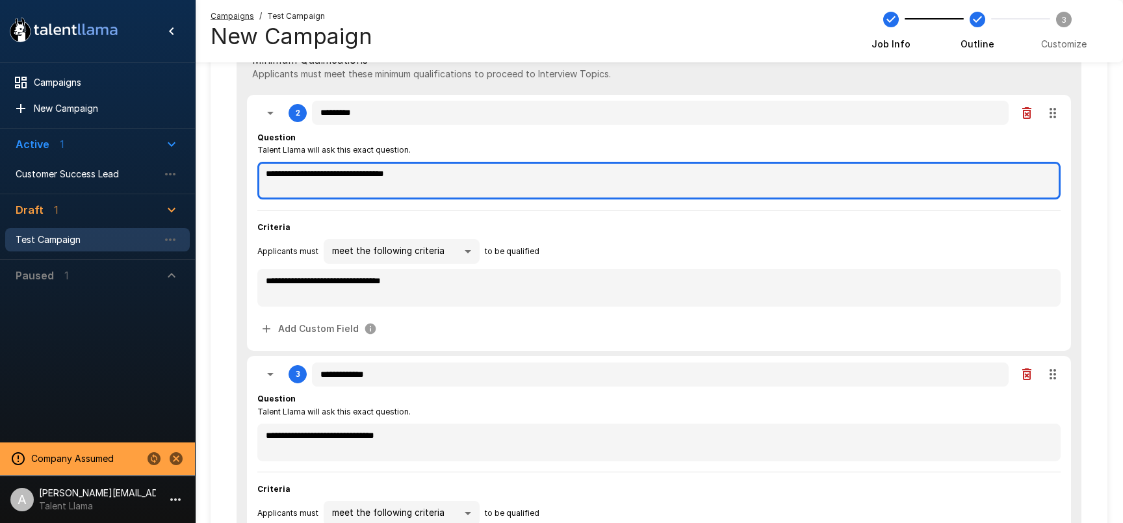
drag, startPoint x: 266, startPoint y: 173, endPoint x: 460, endPoint y: 176, distance: 194.4
click at [460, 176] on textarea "**********" at bounding box center [658, 181] width 803 height 38
type textarea "*"
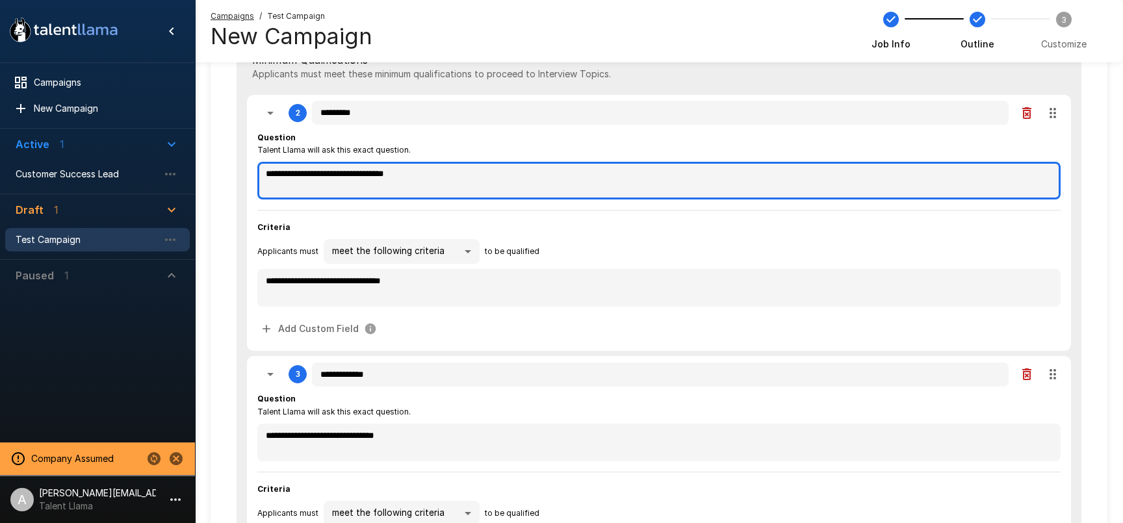
type textarea "*"
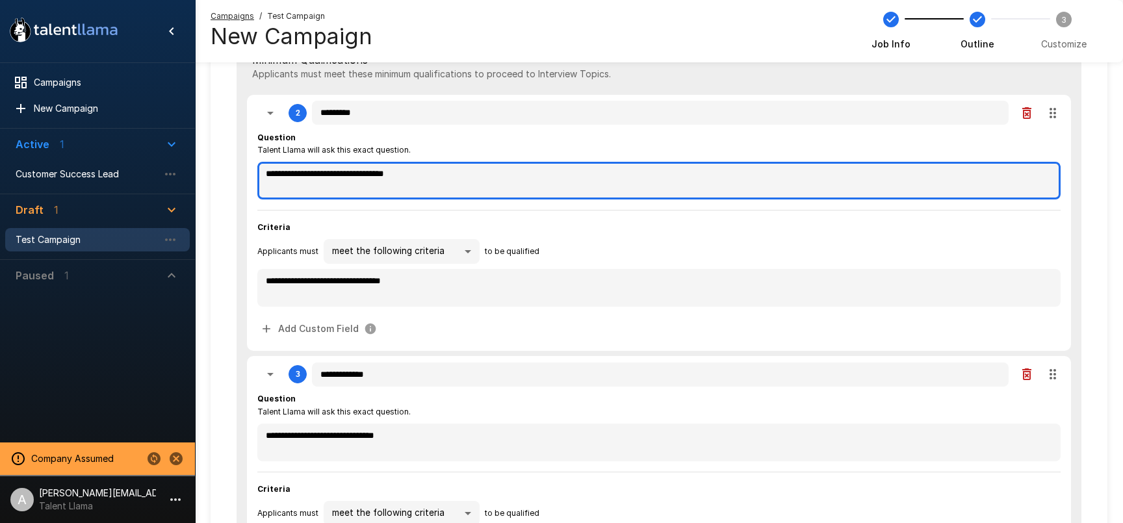
type textarea "*"
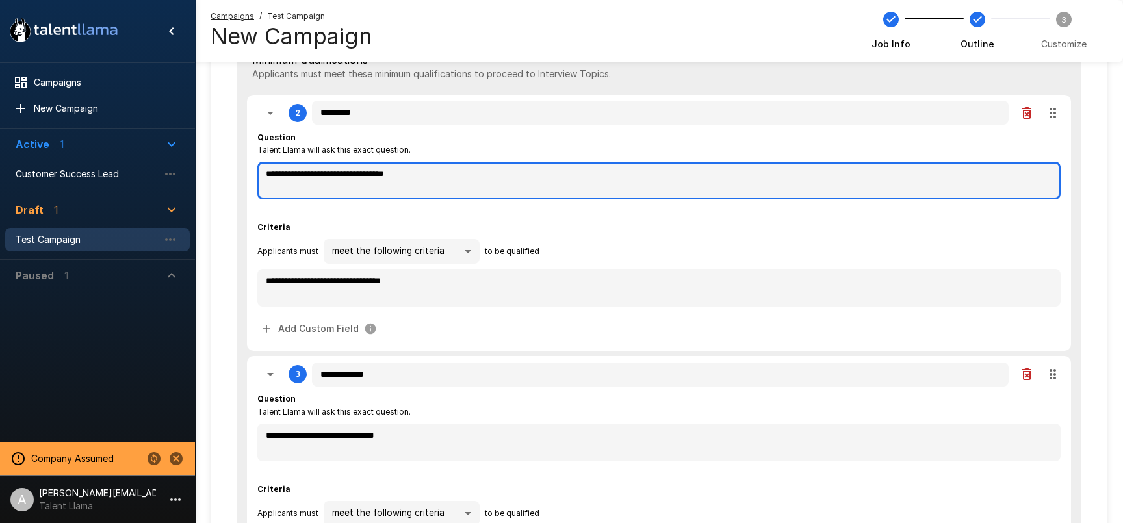
type textarea "*"
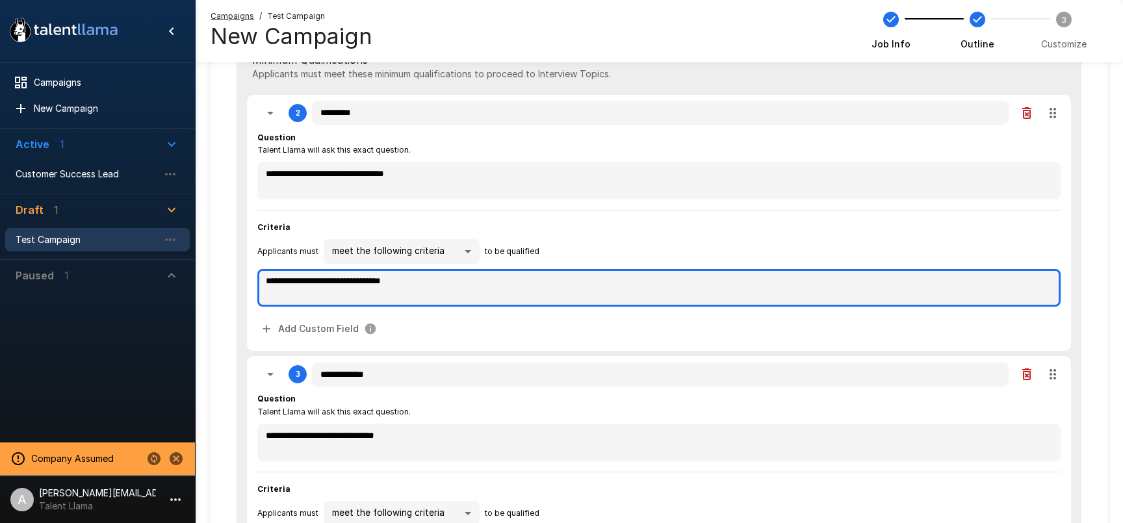
type textarea "*"
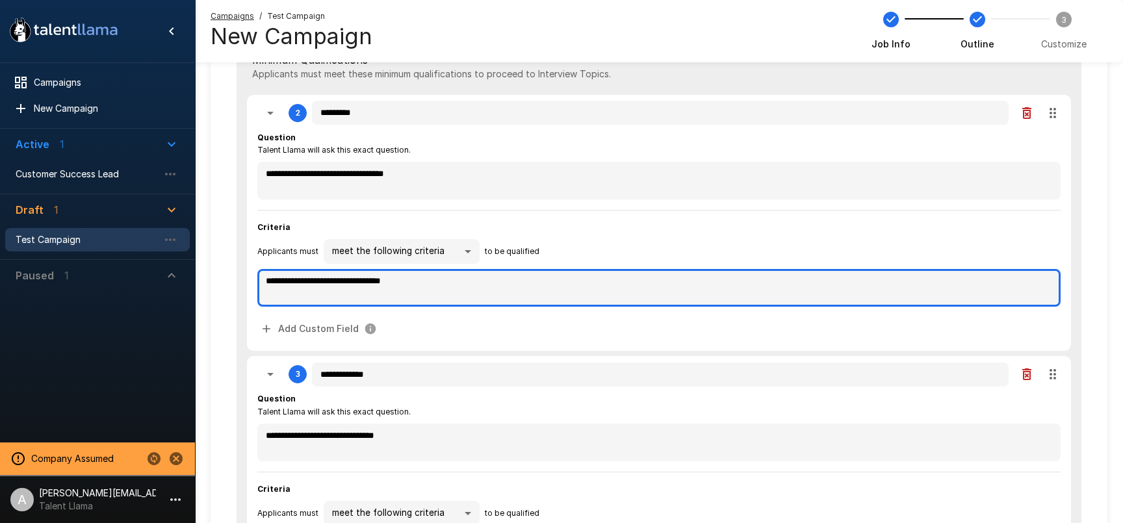
type textarea "*"
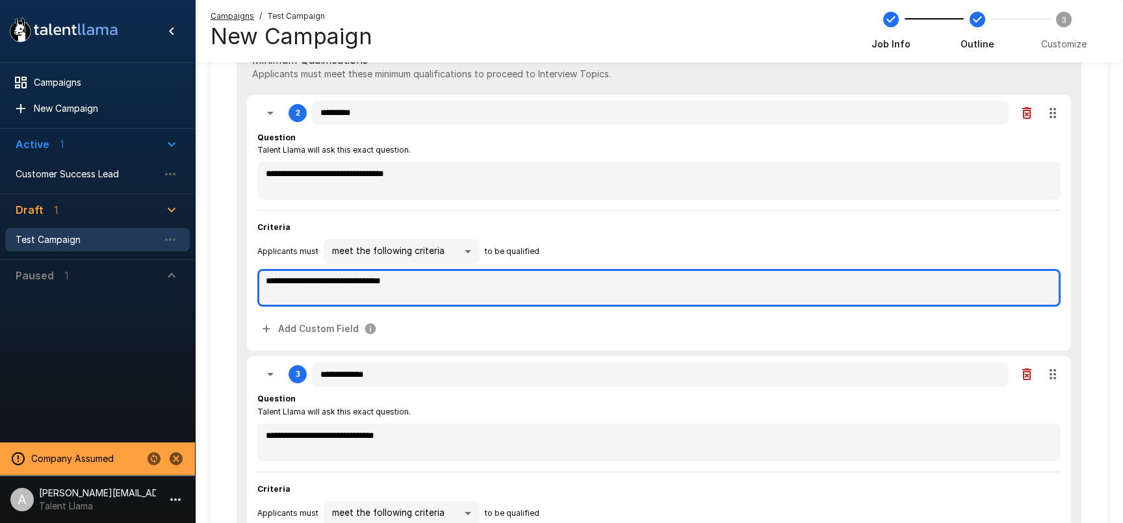
type textarea "*"
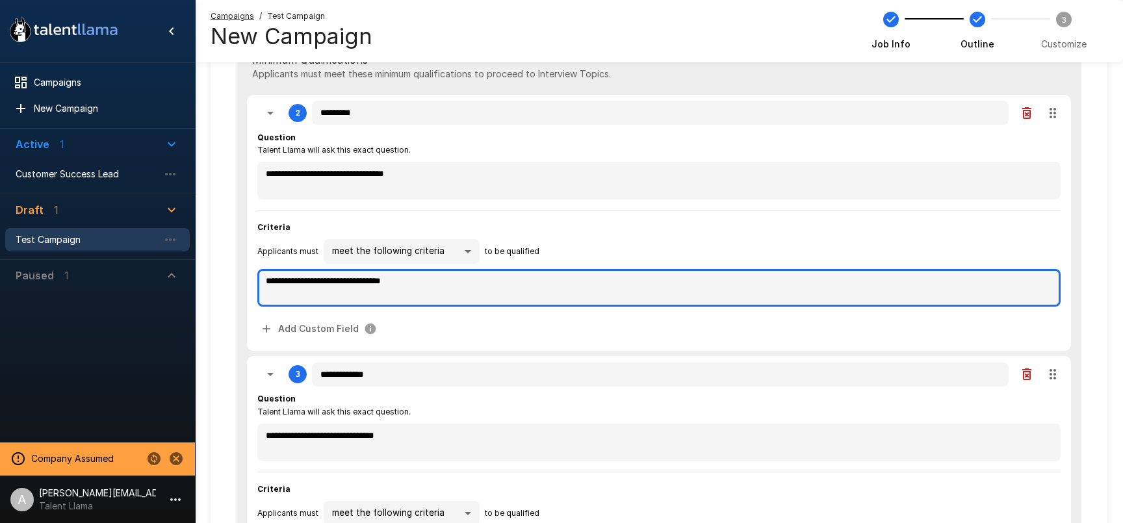
drag, startPoint x: 325, startPoint y: 285, endPoint x: 281, endPoint y: 283, distance: 43.6
click at [324, 285] on textarea "**********" at bounding box center [658, 288] width 803 height 38
type textarea "*"
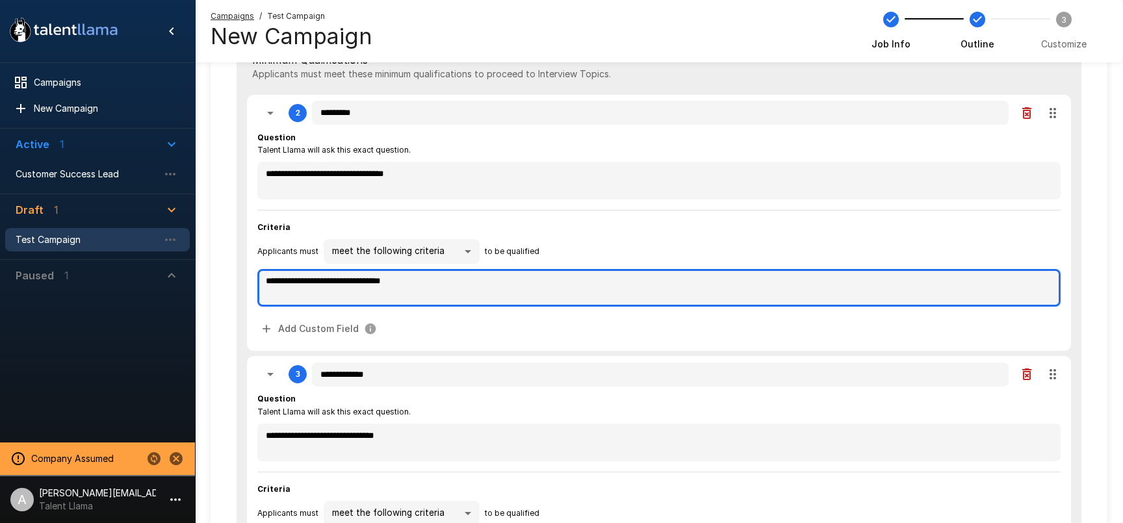
type textarea "*"
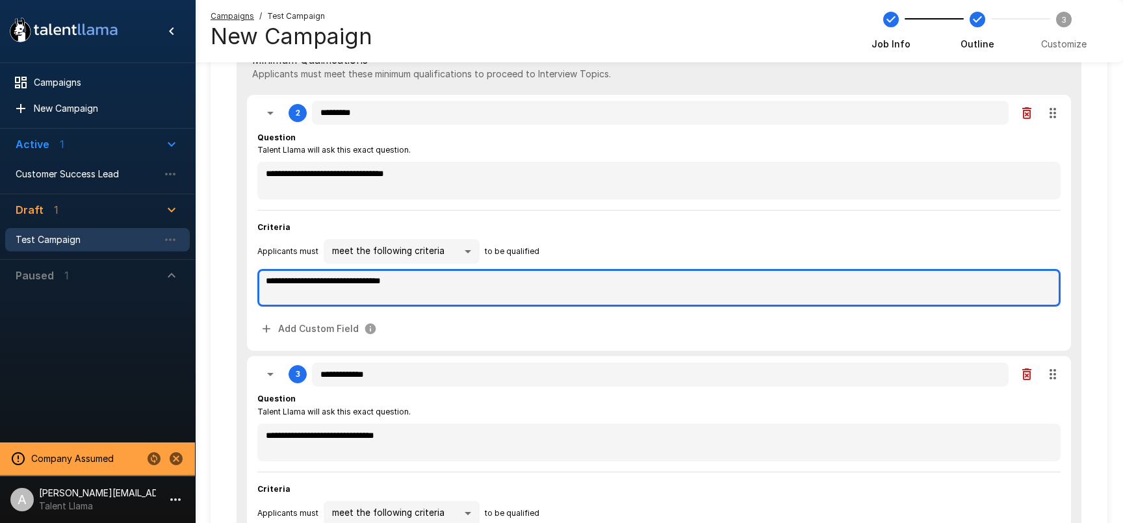
type textarea "*"
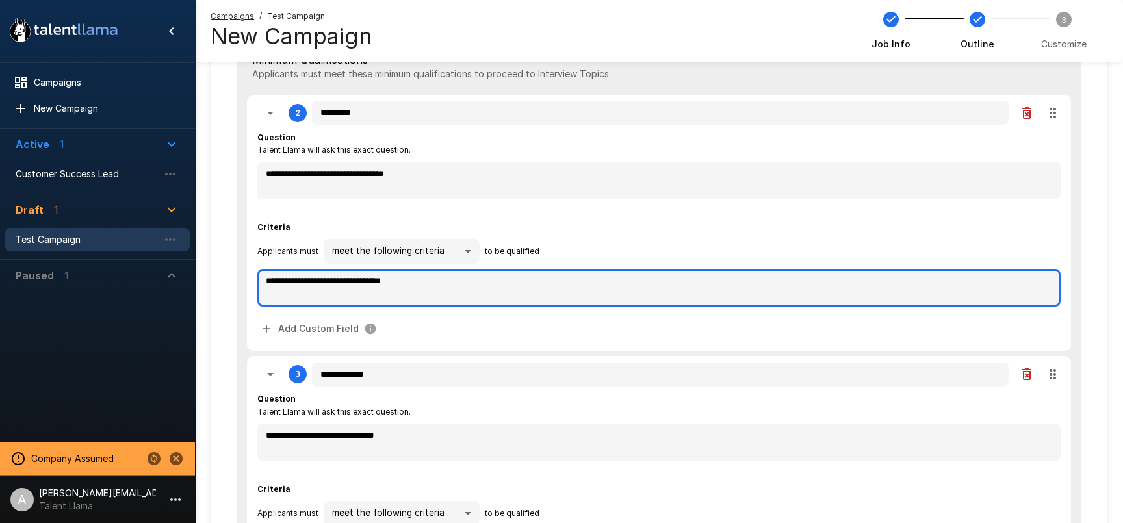
type textarea "*"
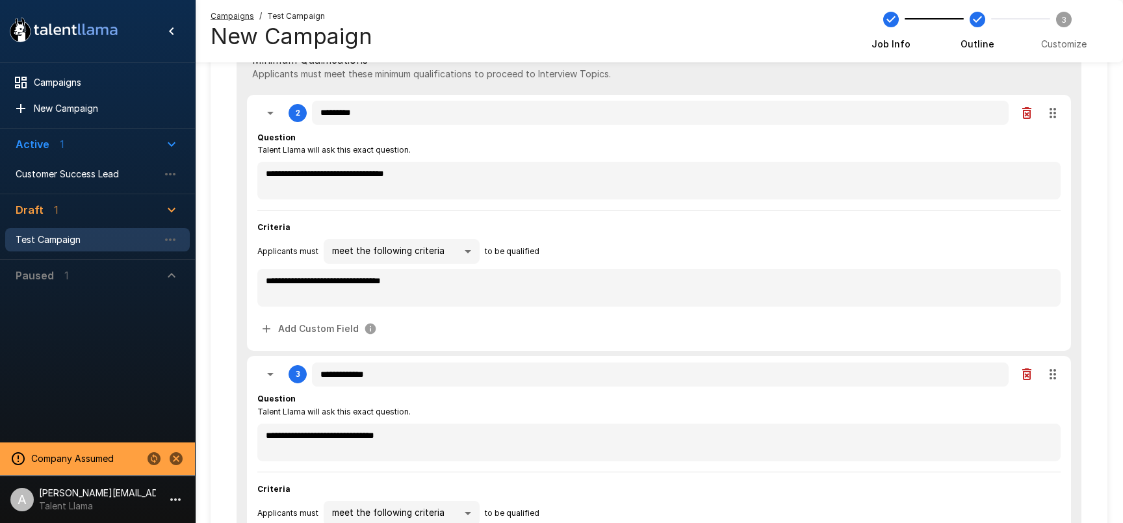
type textarea "*"
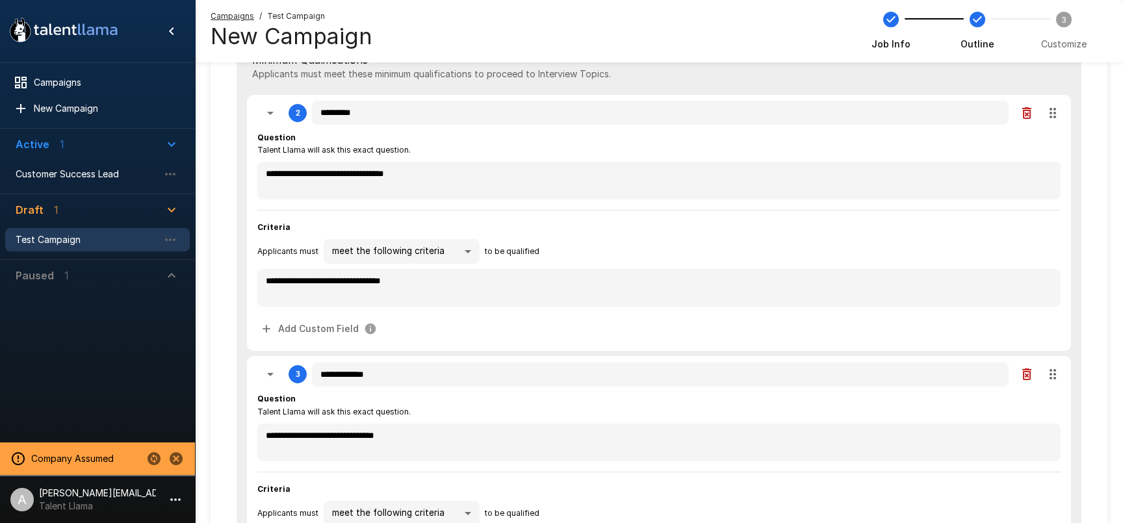
type textarea "*"
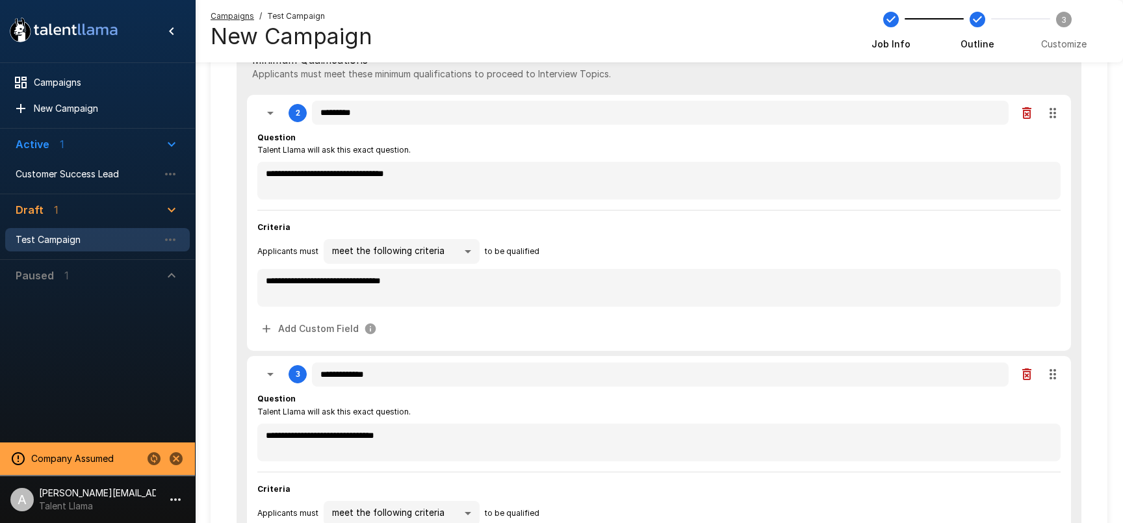
type textarea "*"
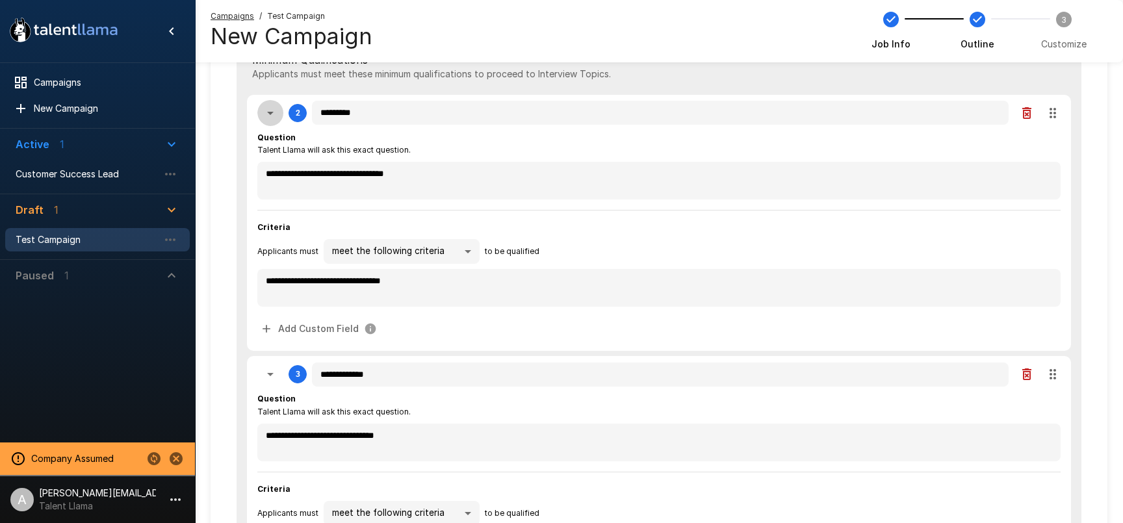
click at [267, 111] on icon "button" at bounding box center [271, 113] width 16 height 16
type textarea "*"
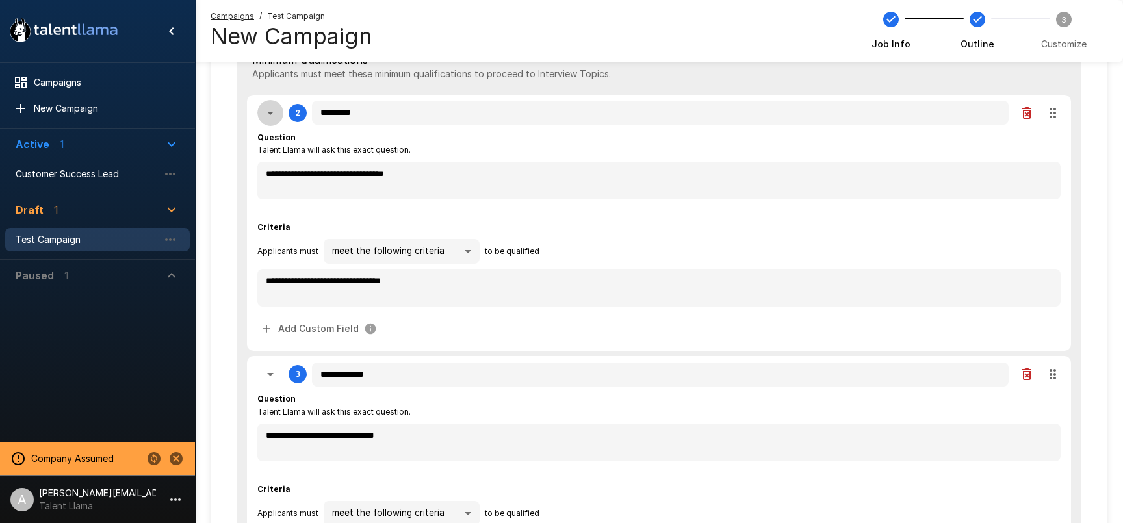
type textarea "*"
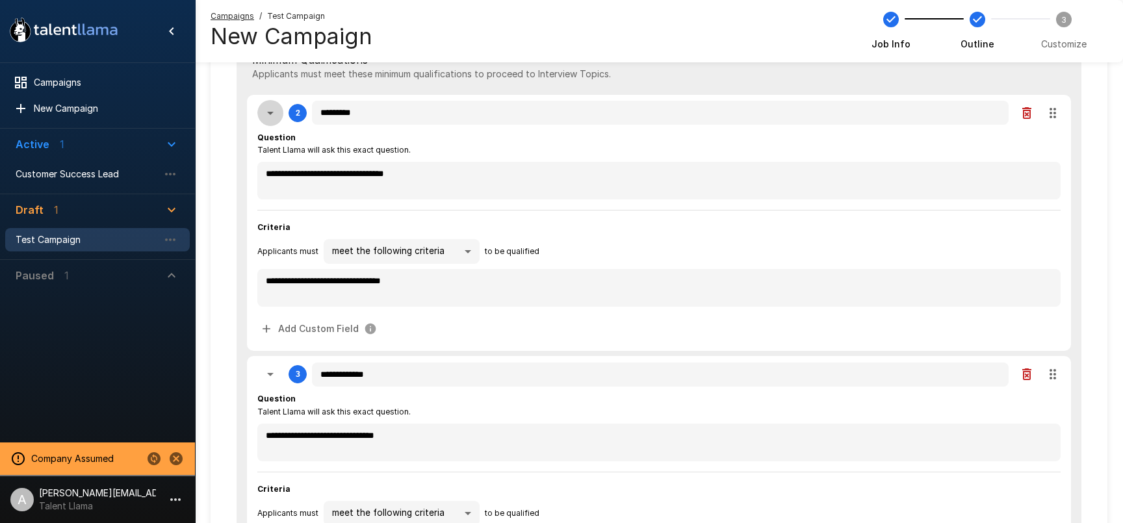
type textarea "*"
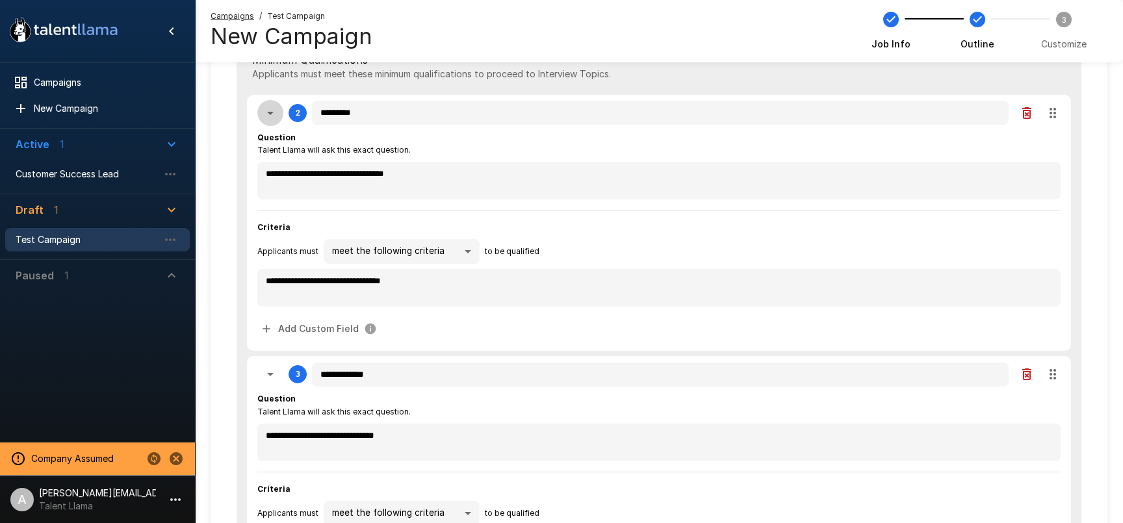
type textarea "*"
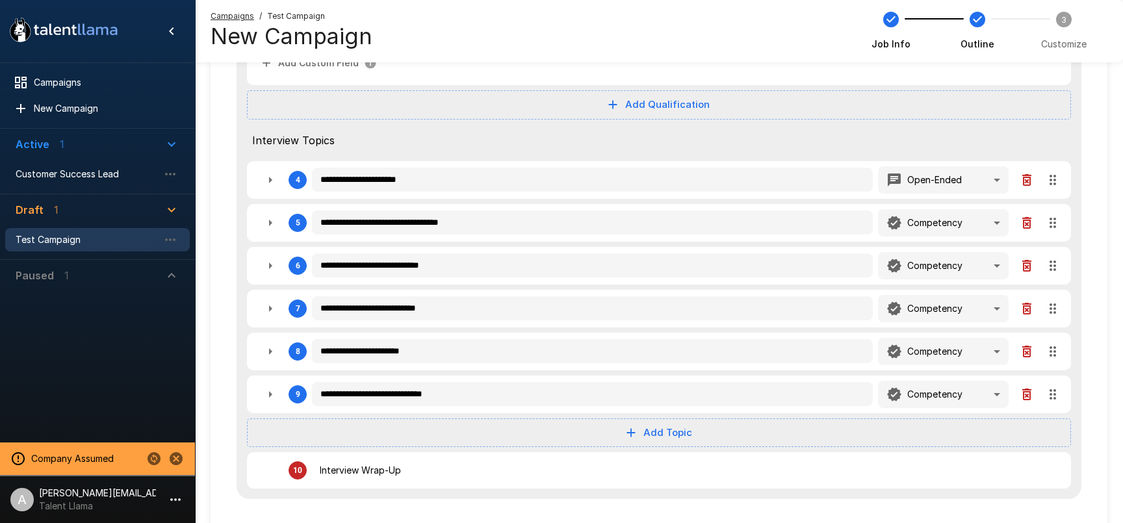
scroll to position [510, 0]
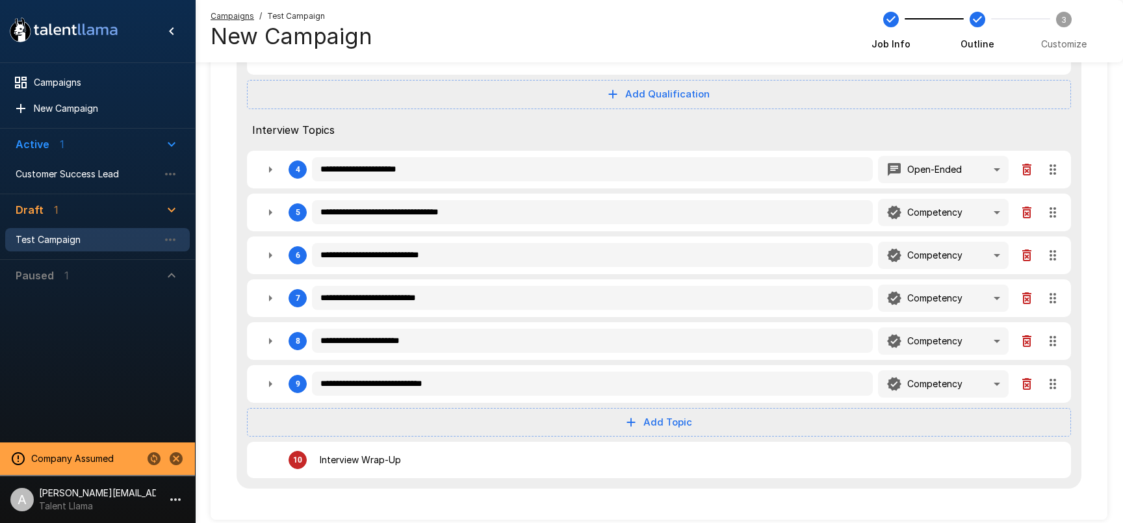
type textarea "*"
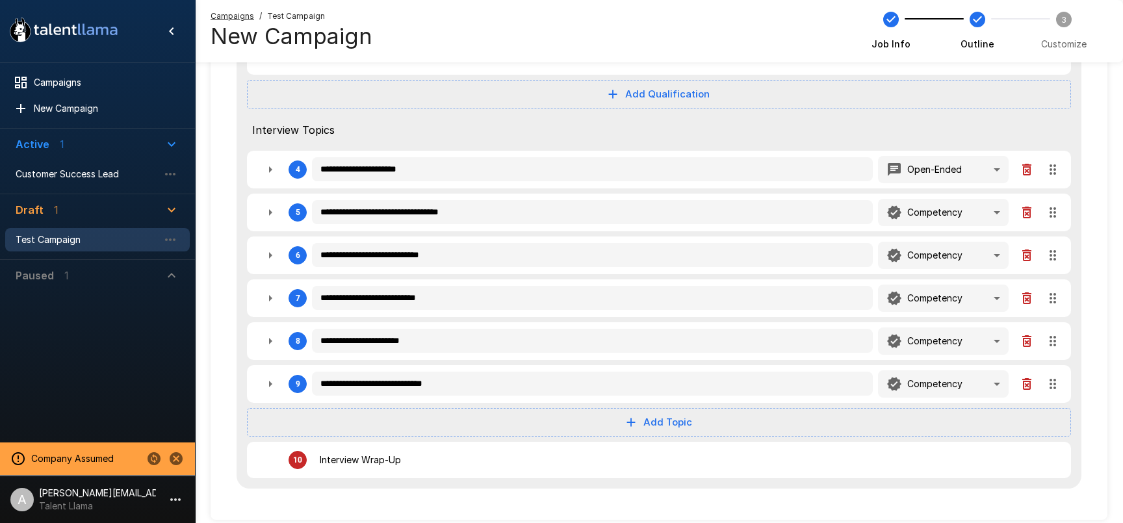
type textarea "*"
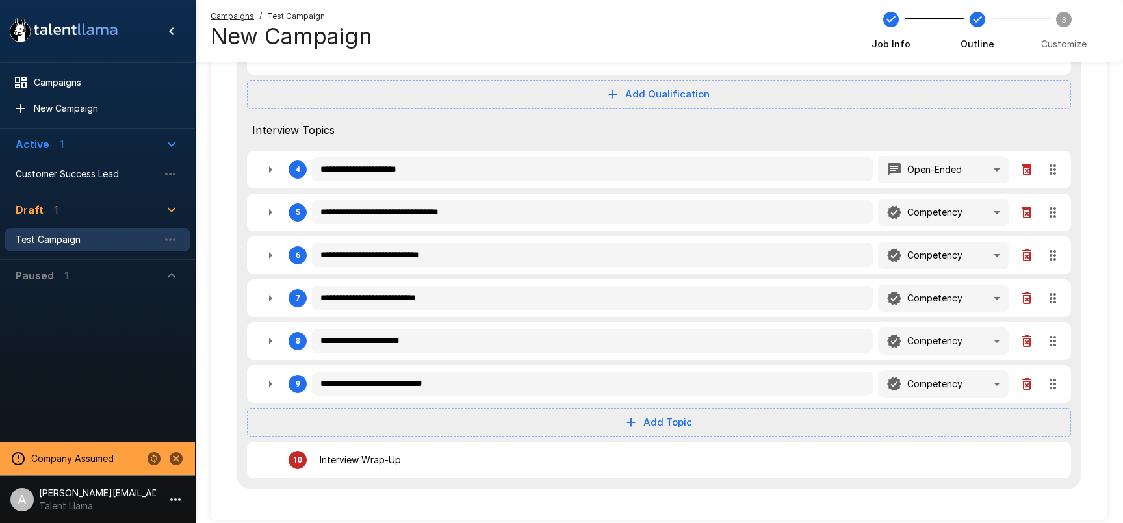
type textarea "*"
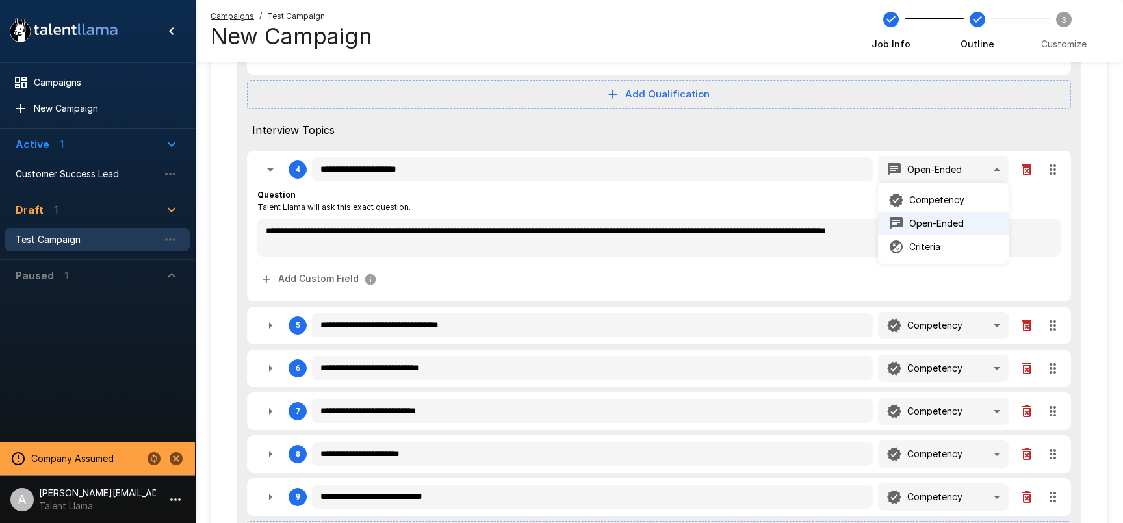
click at [570, 134] on div at bounding box center [561, 261] width 1123 height 523
type textarea "*"
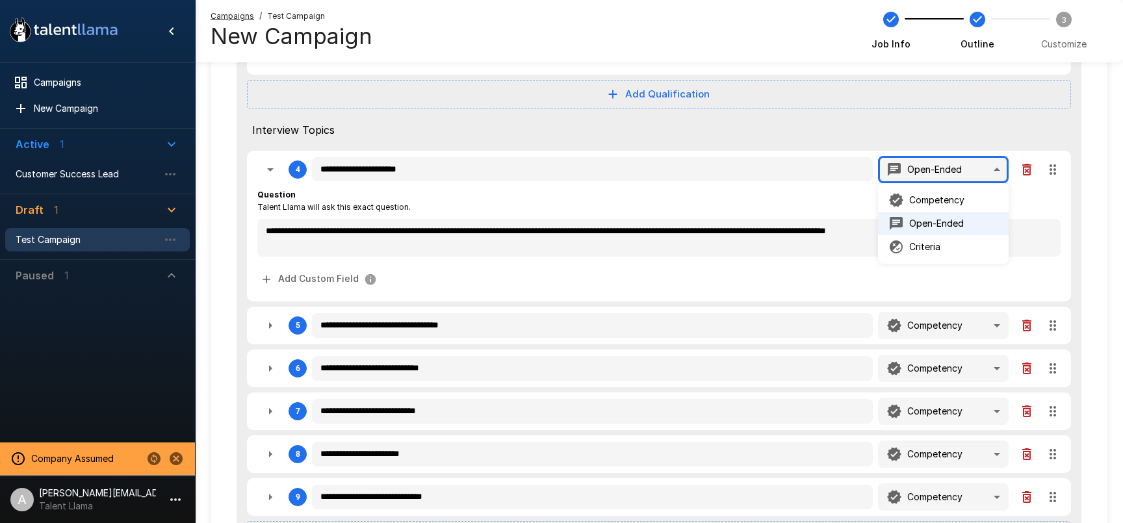
type textarea "*"
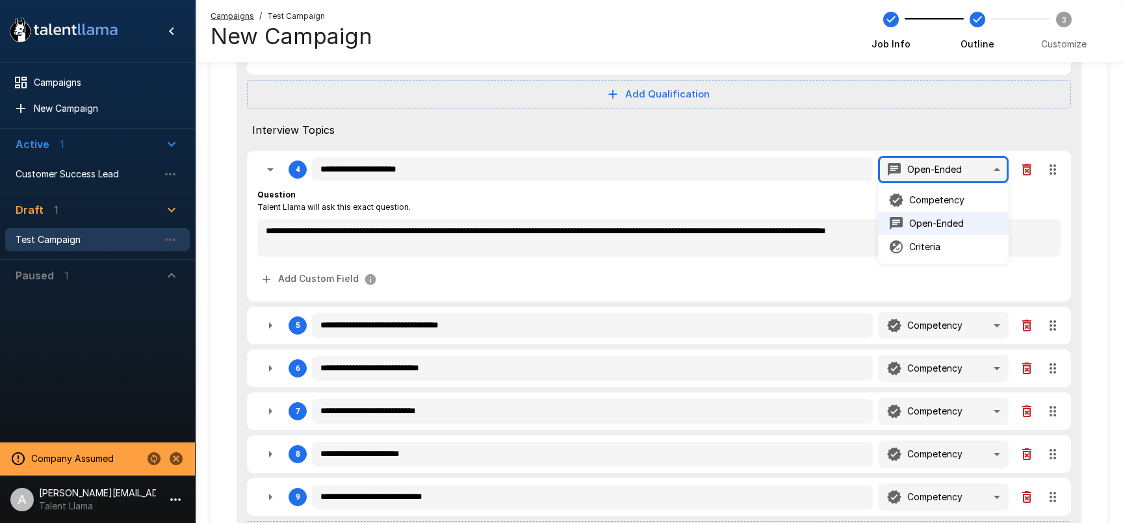
type textarea "*"
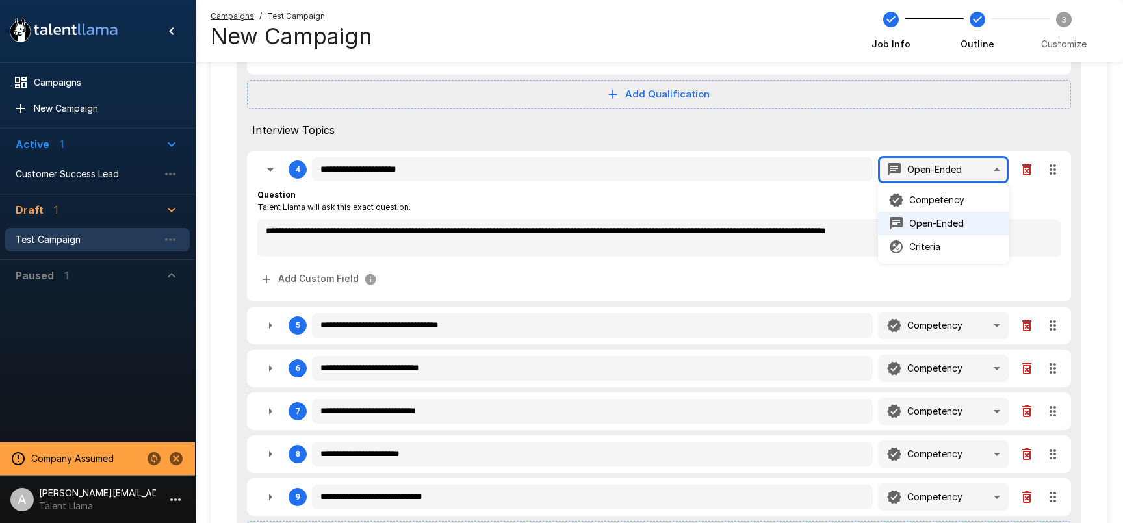
type textarea "*"
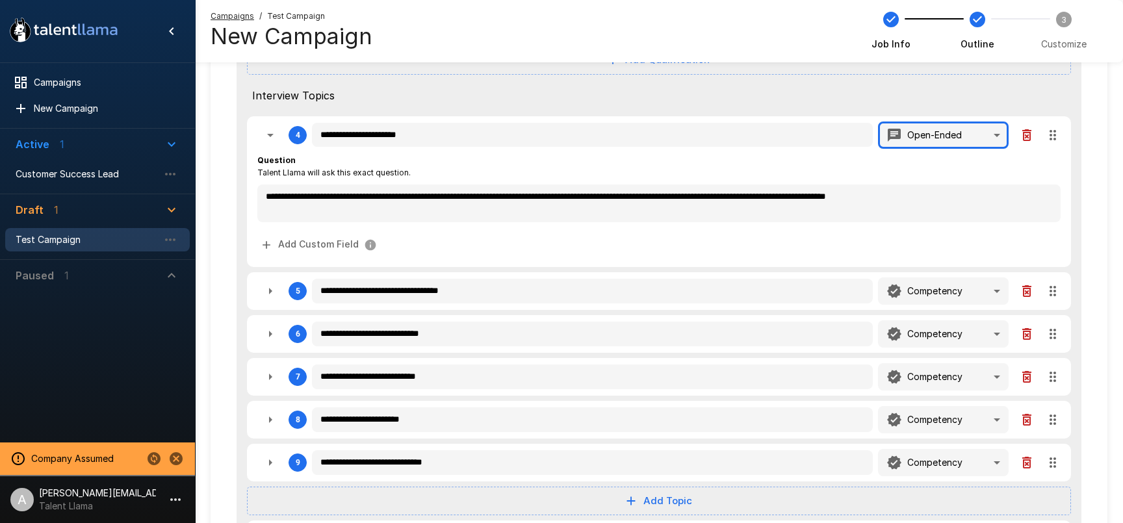
scroll to position [546, 0]
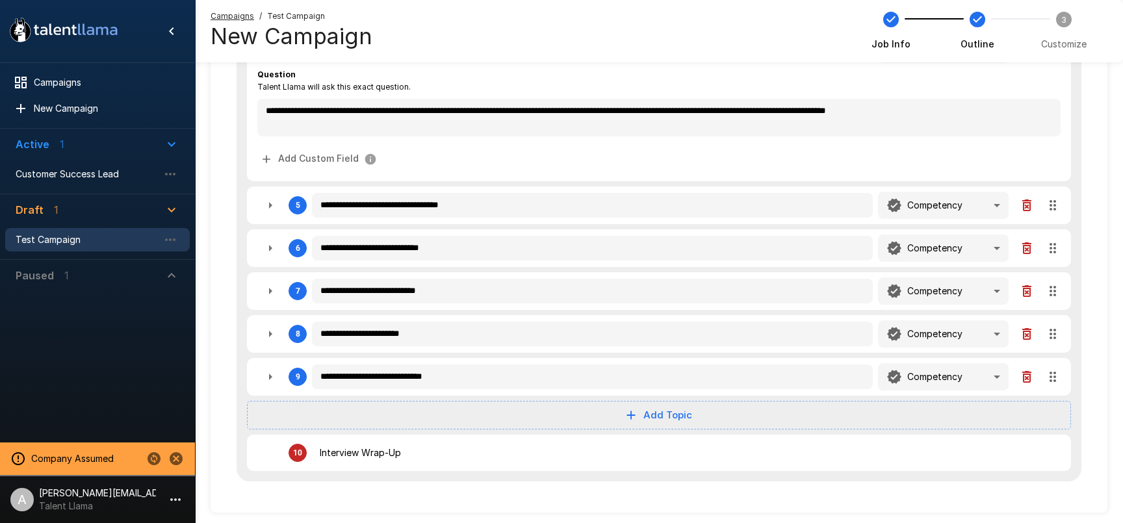
type textarea "*"
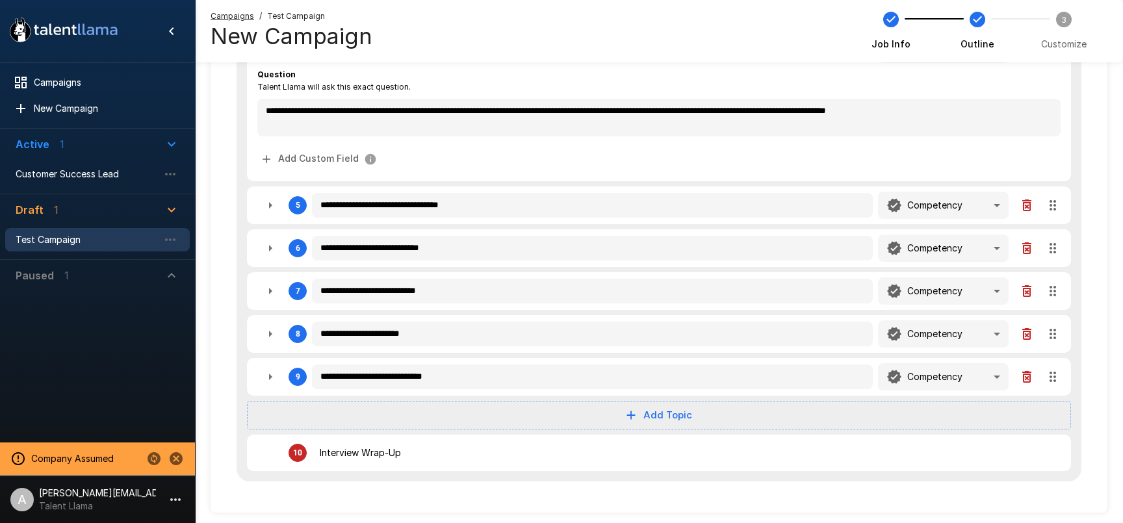
type textarea "*"
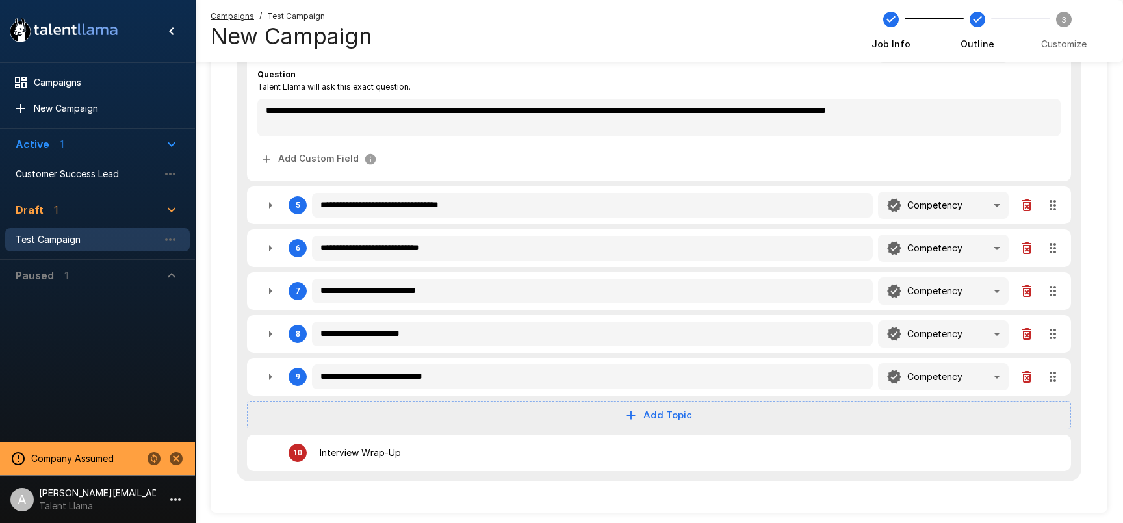
type textarea "*"
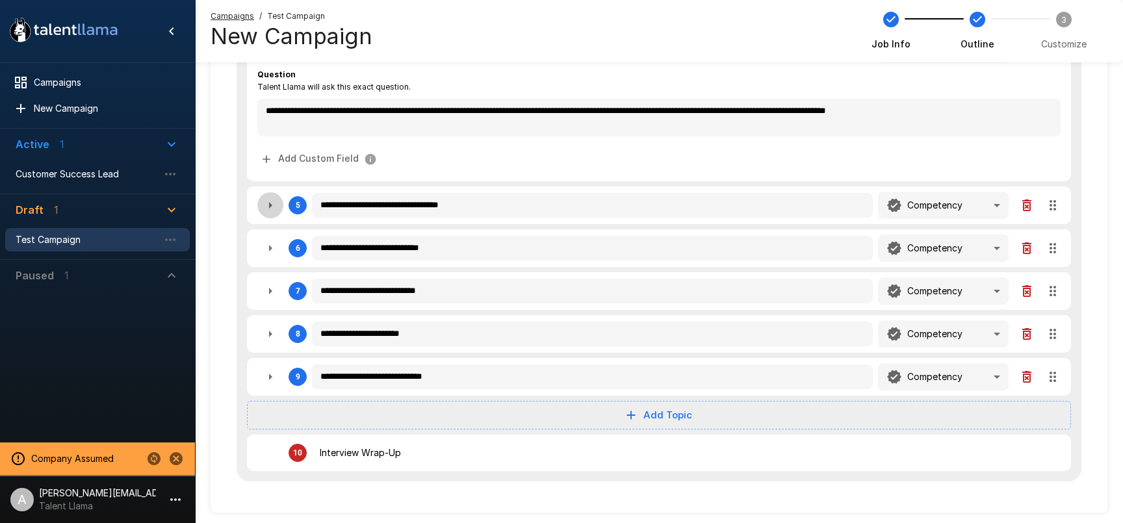
click at [268, 211] on icon "button" at bounding box center [271, 206] width 16 height 16
type textarea "*"
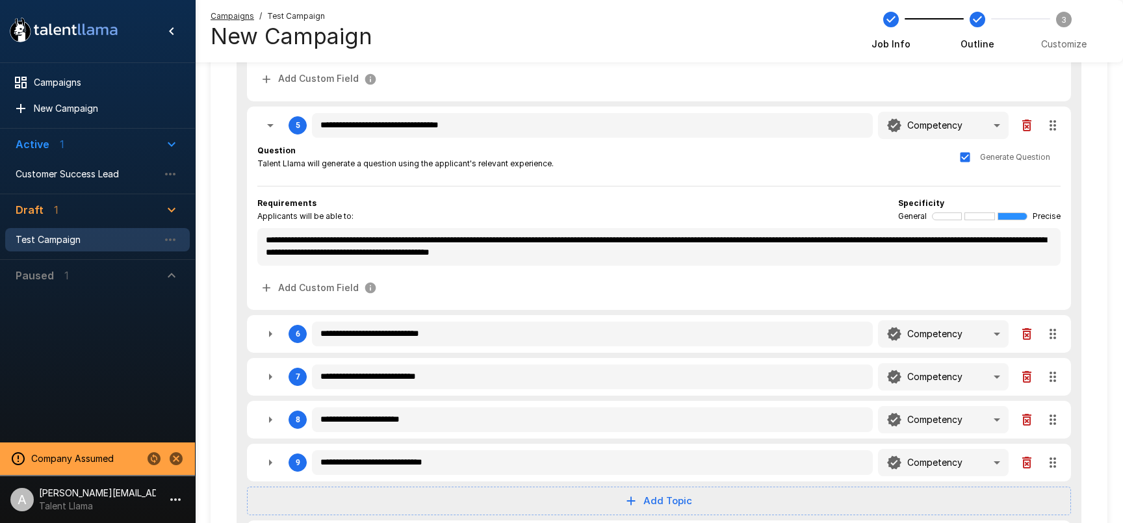
scroll to position [723, 0]
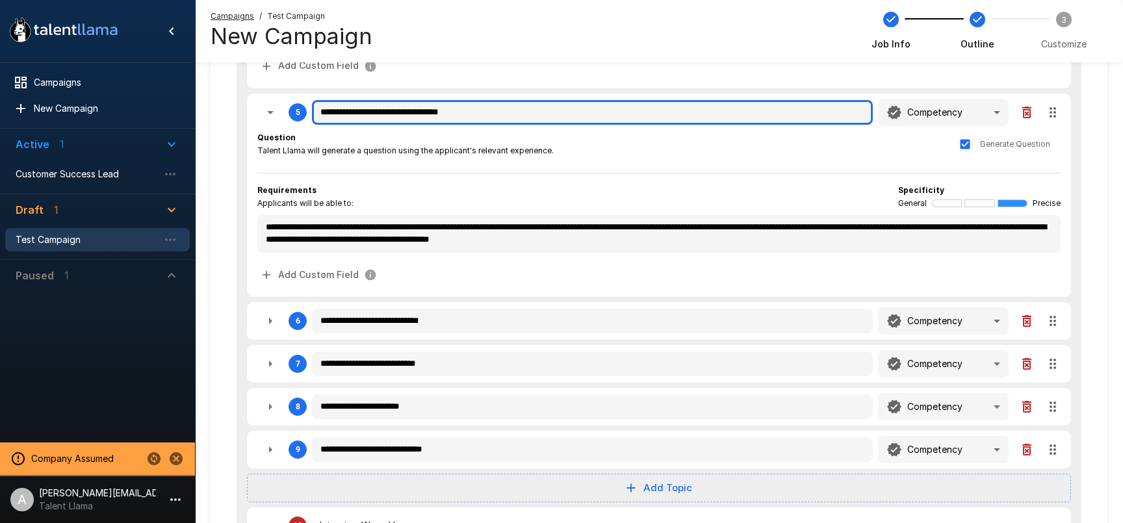
drag, startPoint x: 500, startPoint y: 111, endPoint x: 312, endPoint y: 109, distance: 187.9
click at [322, 107] on input "**********" at bounding box center [592, 112] width 561 height 25
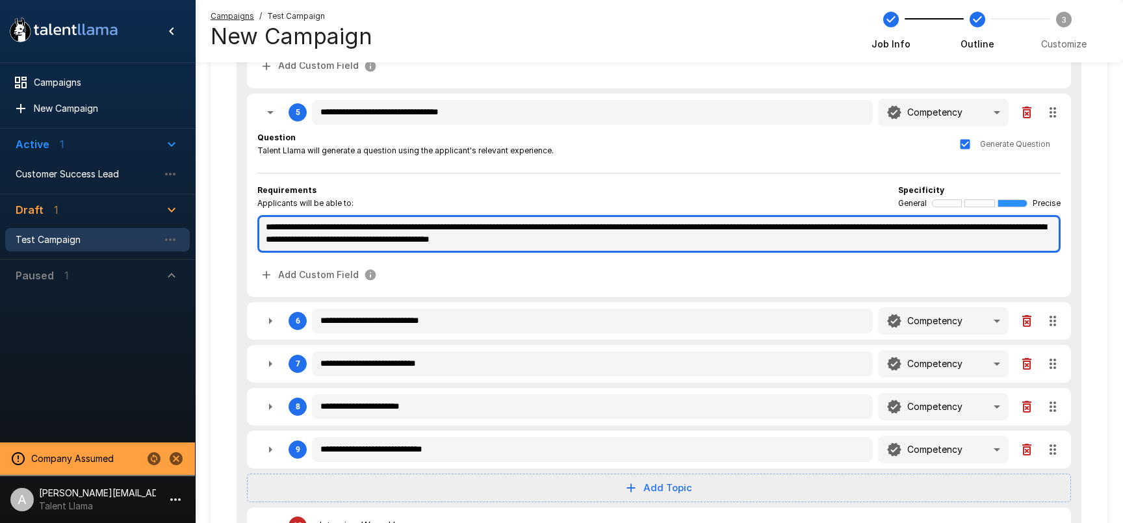
click at [497, 241] on textarea "**********" at bounding box center [658, 234] width 803 height 38
drag, startPoint x: 813, startPoint y: 244, endPoint x: 251, endPoint y: 228, distance: 562.5
click at [248, 228] on div "**********" at bounding box center [659, 195] width 824 height 203
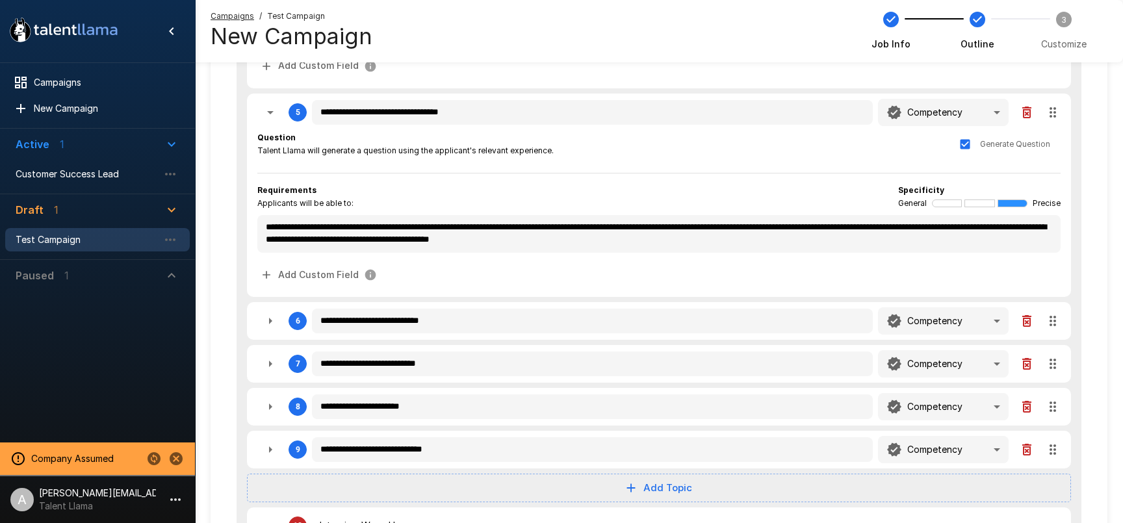
click at [549, 189] on div "Requirements Applicants will be able to: Specificity General Precise" at bounding box center [658, 197] width 803 height 26
click at [272, 112] on icon "button" at bounding box center [270, 112] width 7 height 3
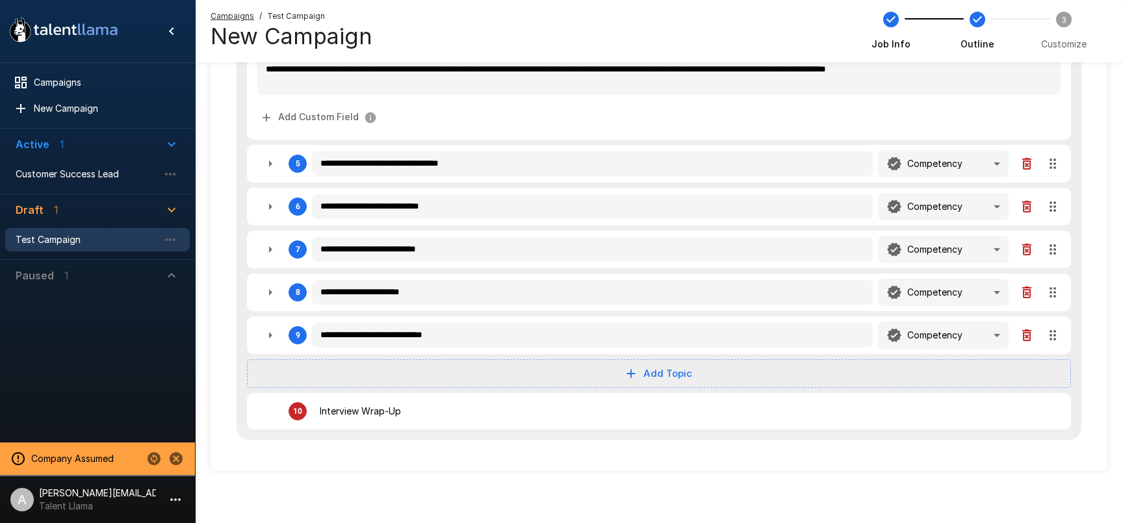
scroll to position [671, 0]
click at [268, 159] on icon "button" at bounding box center [271, 164] width 16 height 16
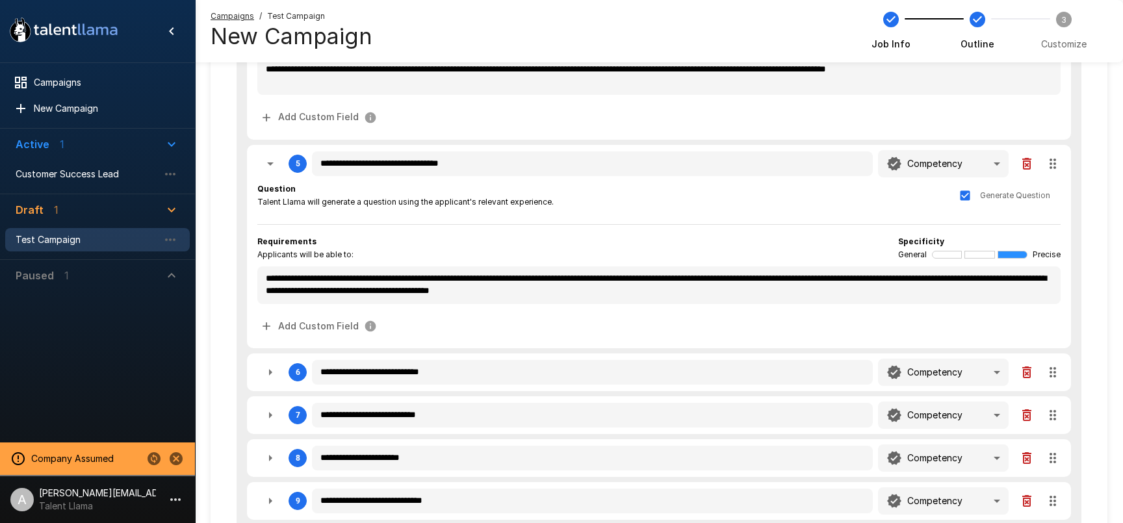
scroll to position [723, 0]
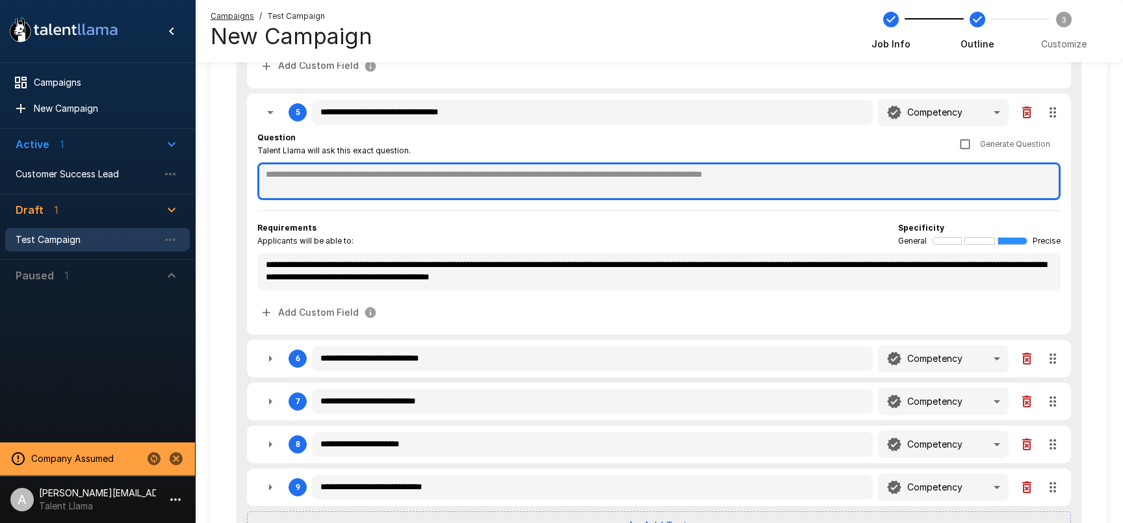
click at [875, 171] on textarea at bounding box center [658, 182] width 803 height 38
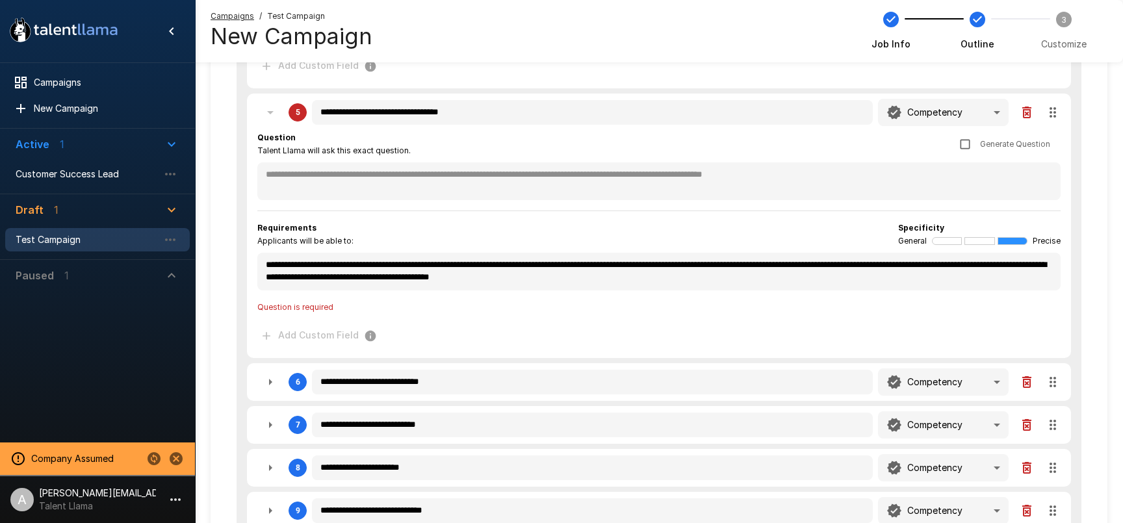
click at [268, 118] on div "5" at bounding box center [281, 112] width 49 height 26
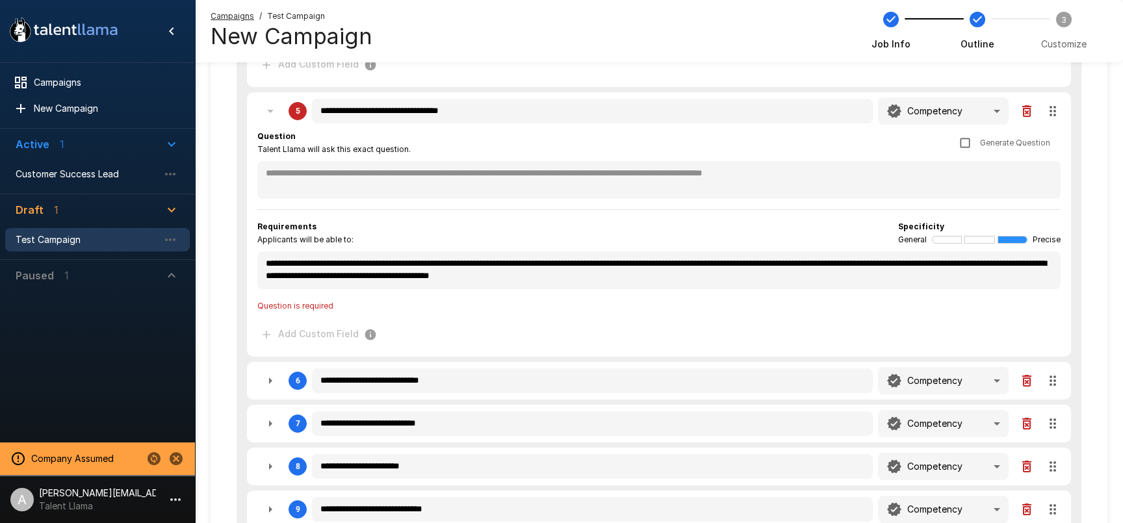
scroll to position [719, 0]
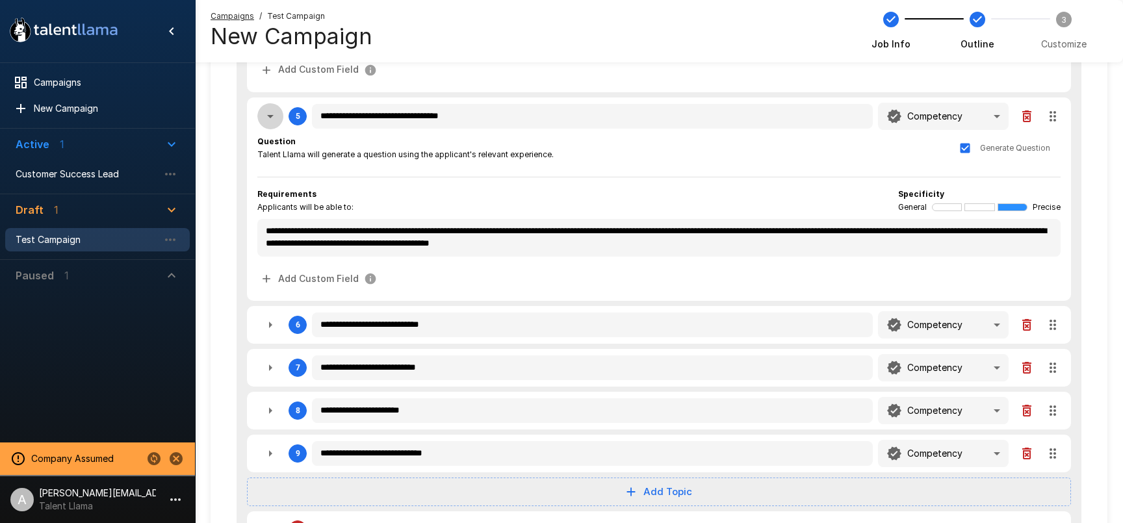
click at [272, 121] on icon "button" at bounding box center [271, 117] width 16 height 16
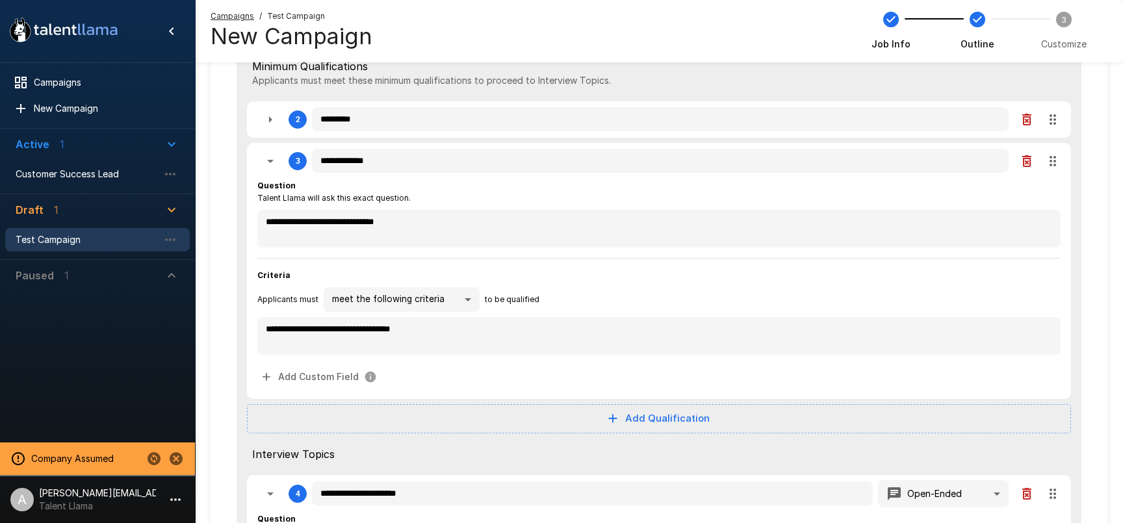
scroll to position [167, 0]
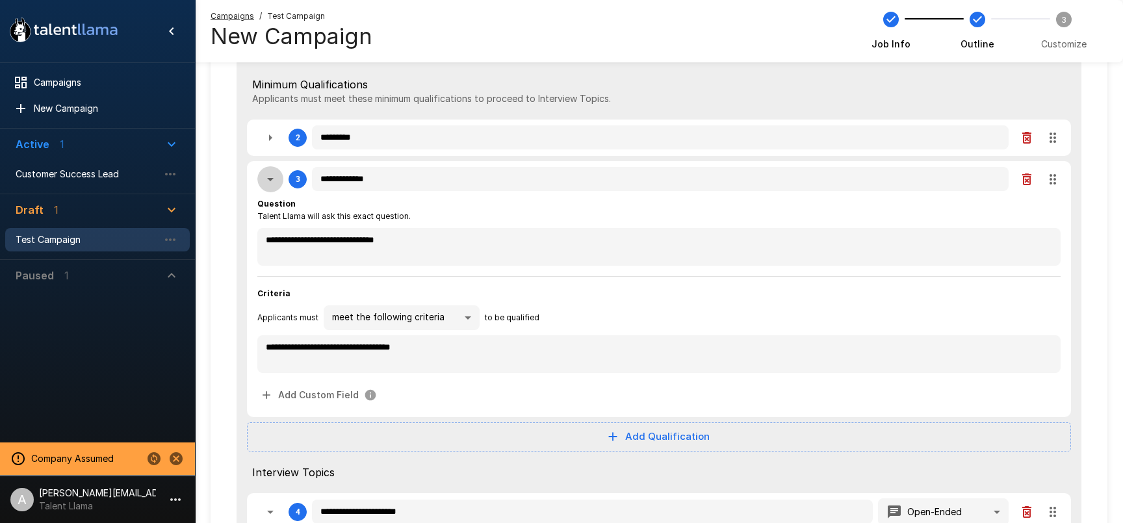
click at [266, 182] on icon "button" at bounding box center [271, 180] width 16 height 16
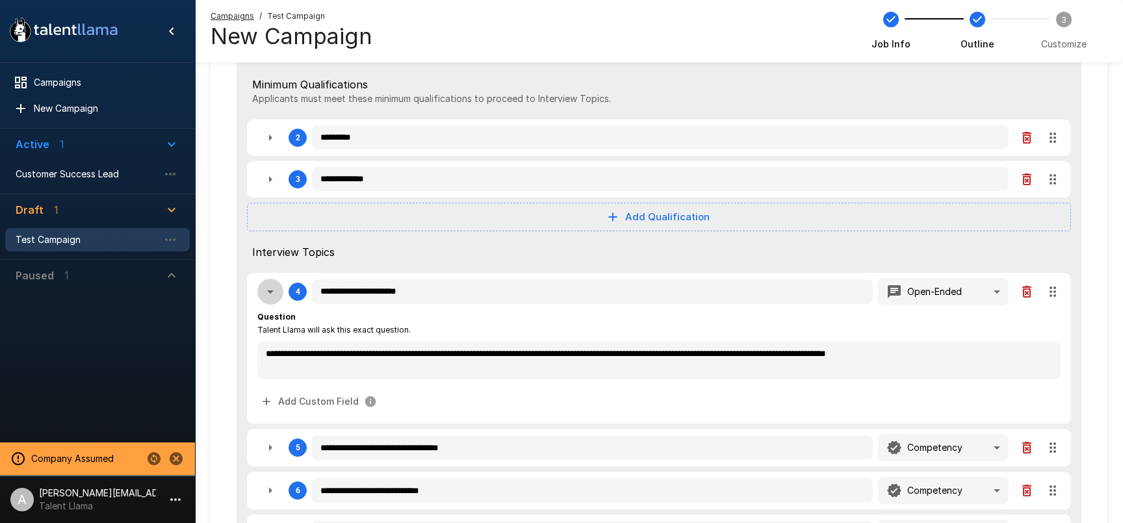
click at [274, 287] on icon "button" at bounding box center [271, 292] width 16 height 16
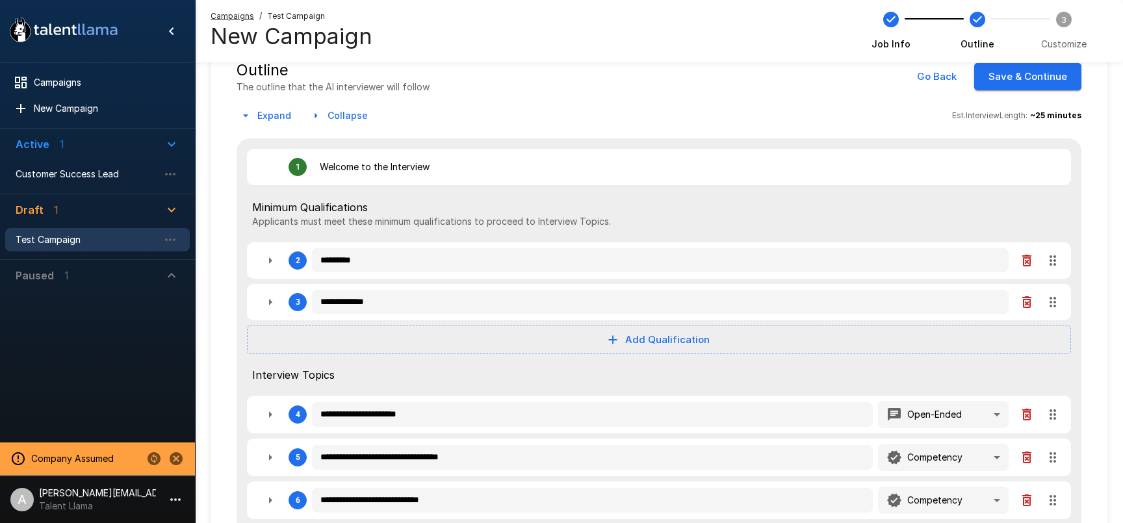
scroll to position [0, 0]
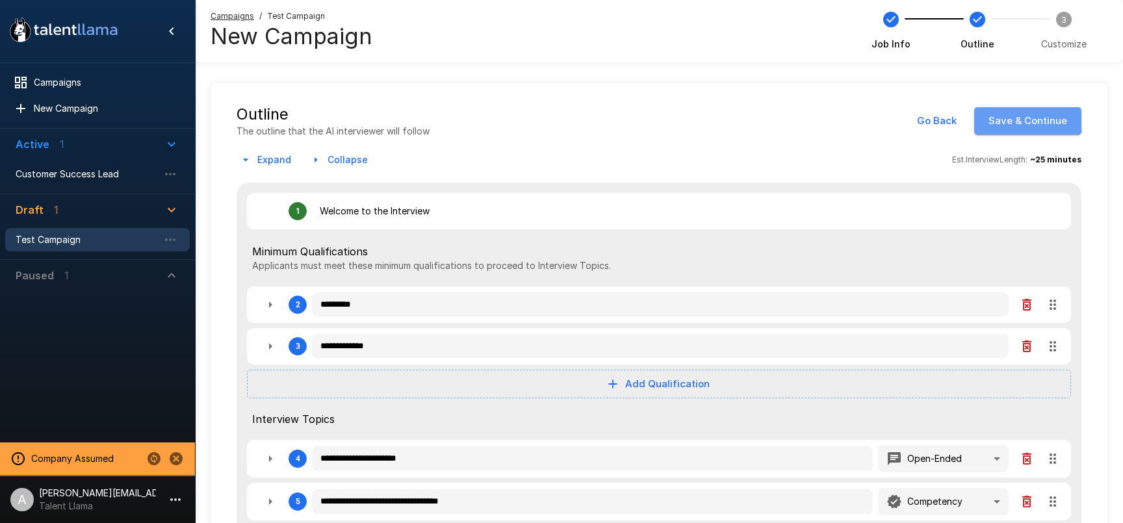
click at [1015, 116] on button "Save & Continue" at bounding box center [1027, 120] width 107 height 27
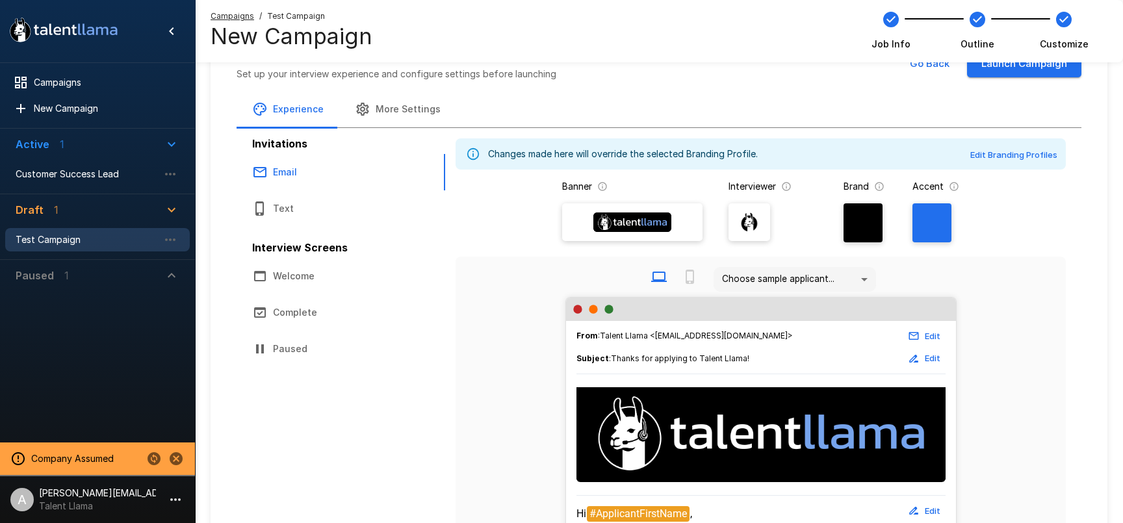
scroll to position [61, 0]
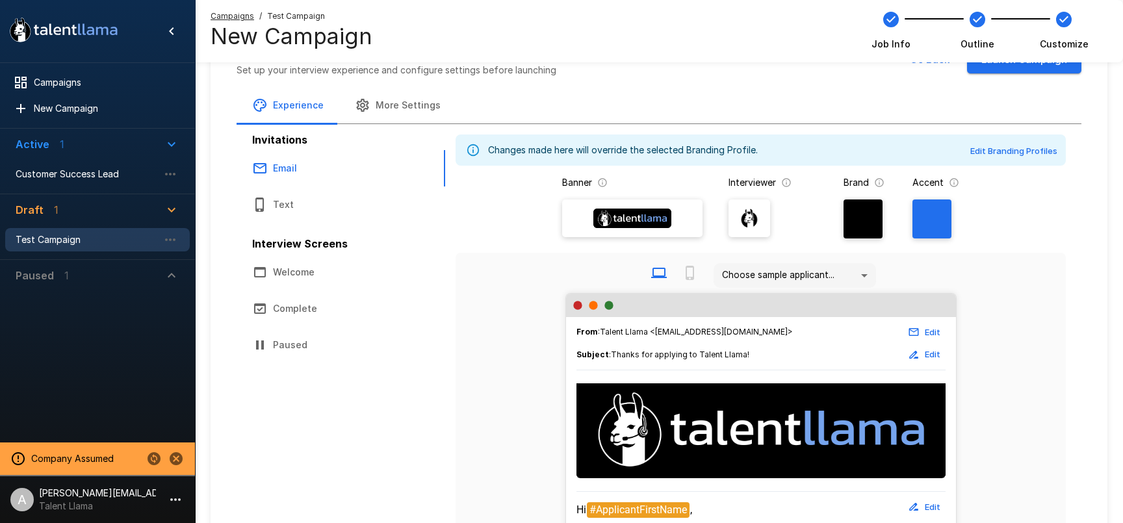
click at [291, 209] on button "Text" at bounding box center [341, 205] width 209 height 36
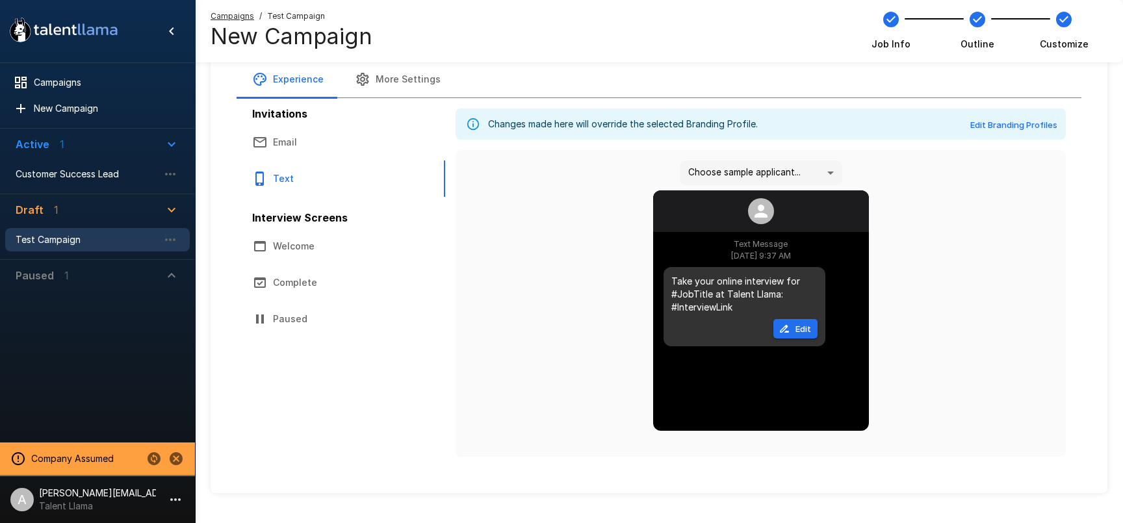
scroll to position [96, 0]
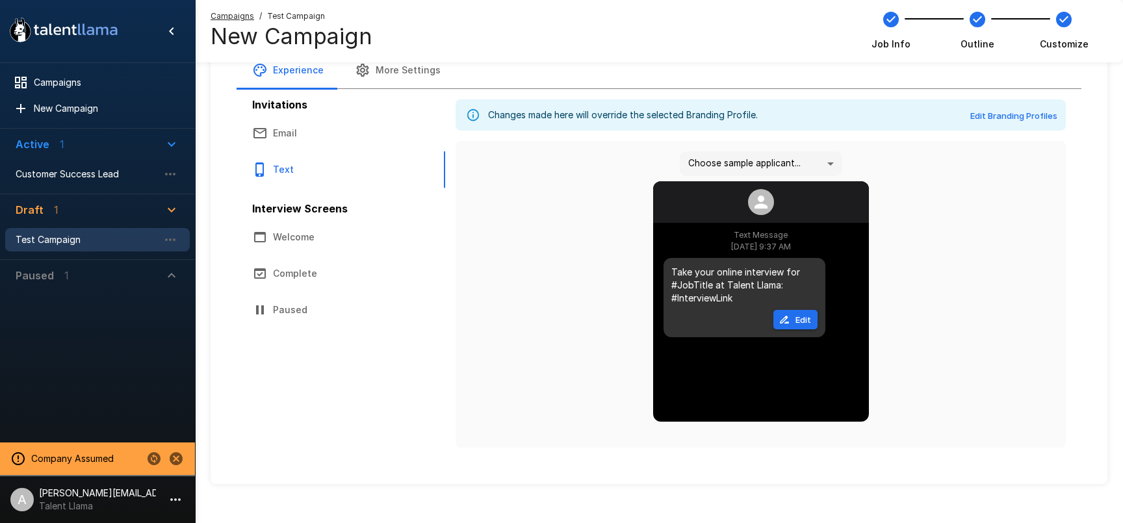
click at [296, 233] on button "Welcome" at bounding box center [341, 237] width 209 height 36
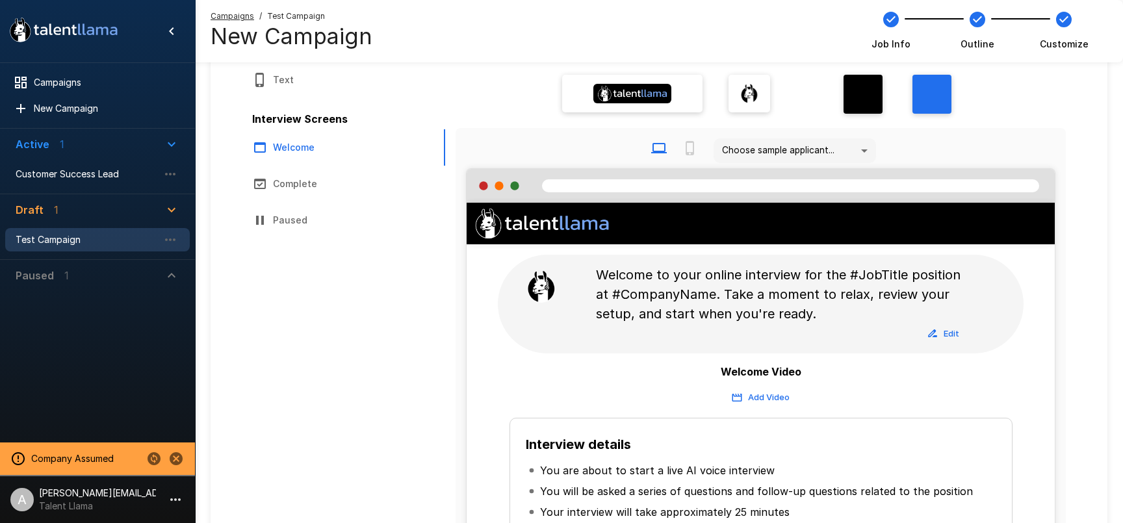
scroll to position [191, 0]
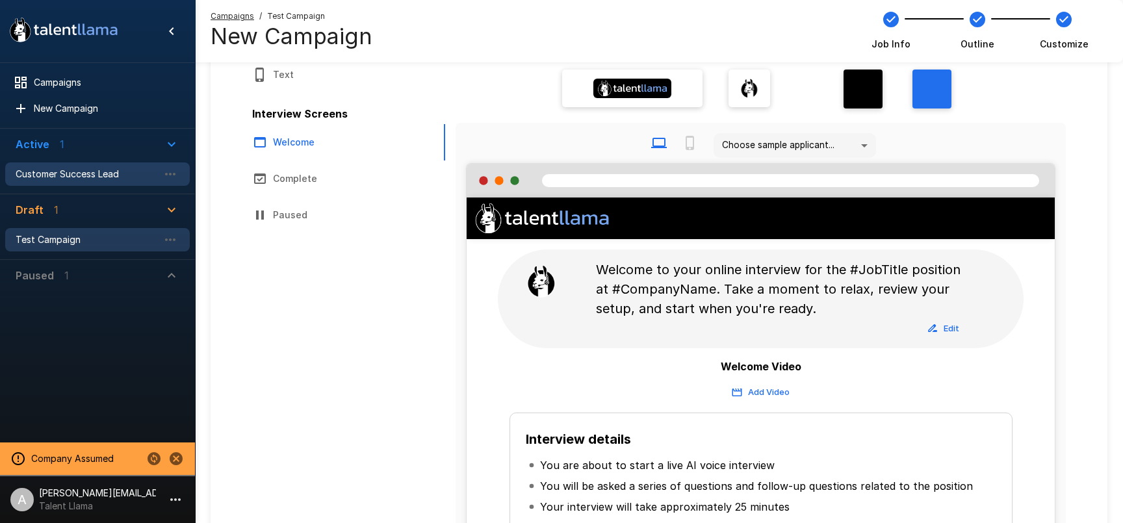
click at [69, 173] on span "Customer Success Lead" at bounding box center [87, 174] width 143 height 13
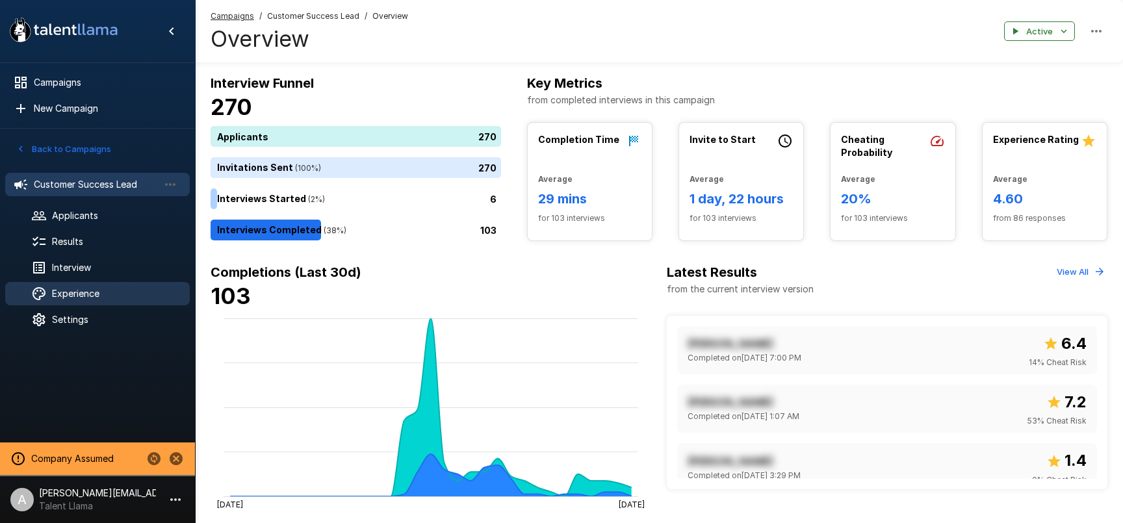
click at [85, 295] on span "Experience" at bounding box center [115, 293] width 127 height 13
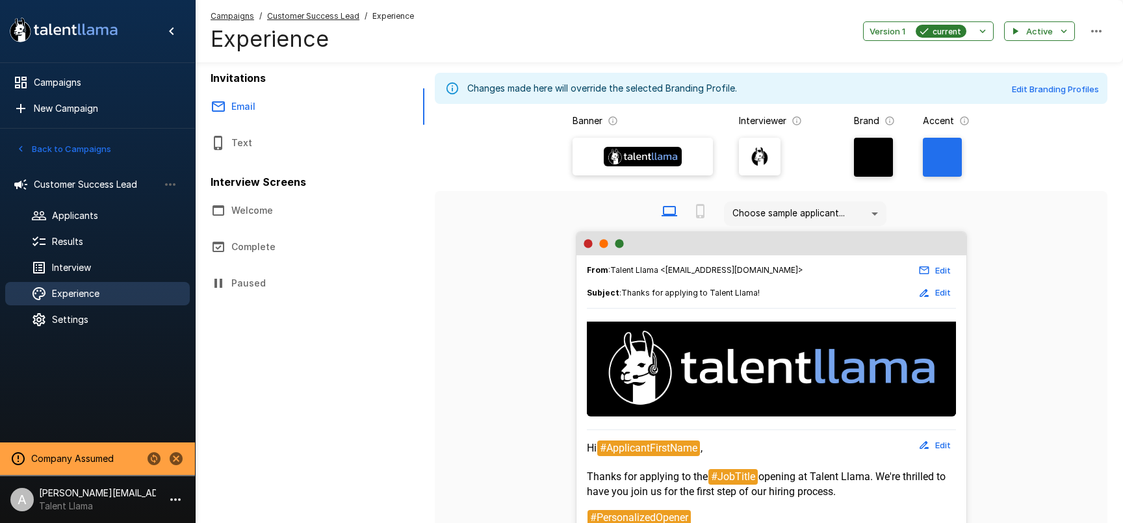
click at [257, 206] on button "Welcome" at bounding box center [309, 210] width 229 height 36
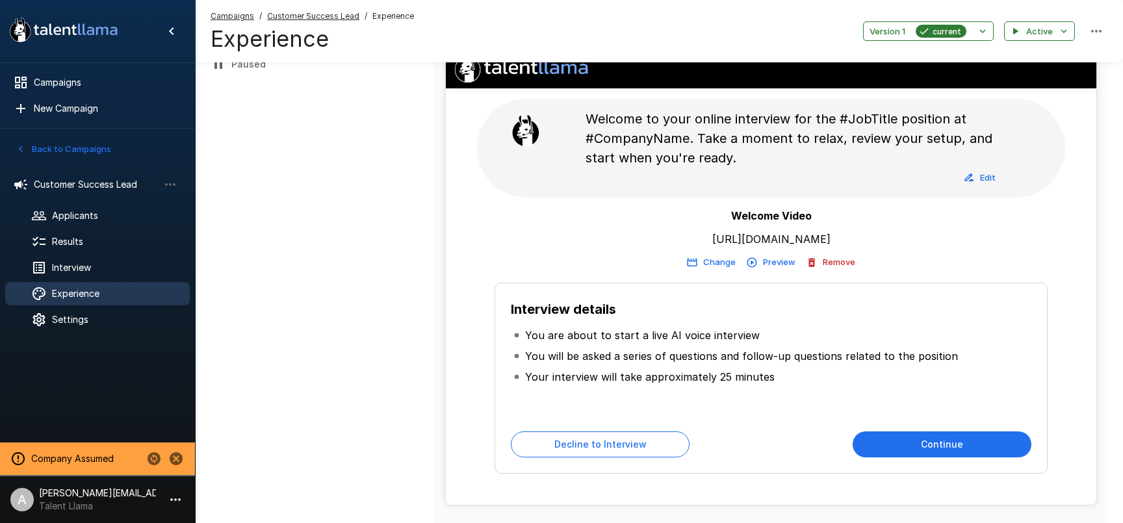
scroll to position [213, 0]
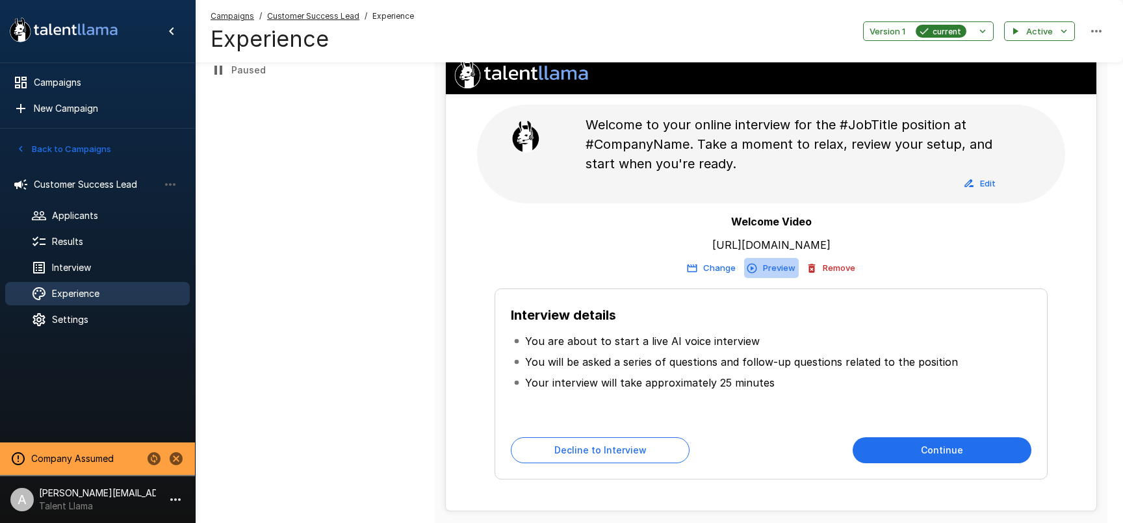
click at [777, 267] on button "Preview" at bounding box center [771, 268] width 55 height 20
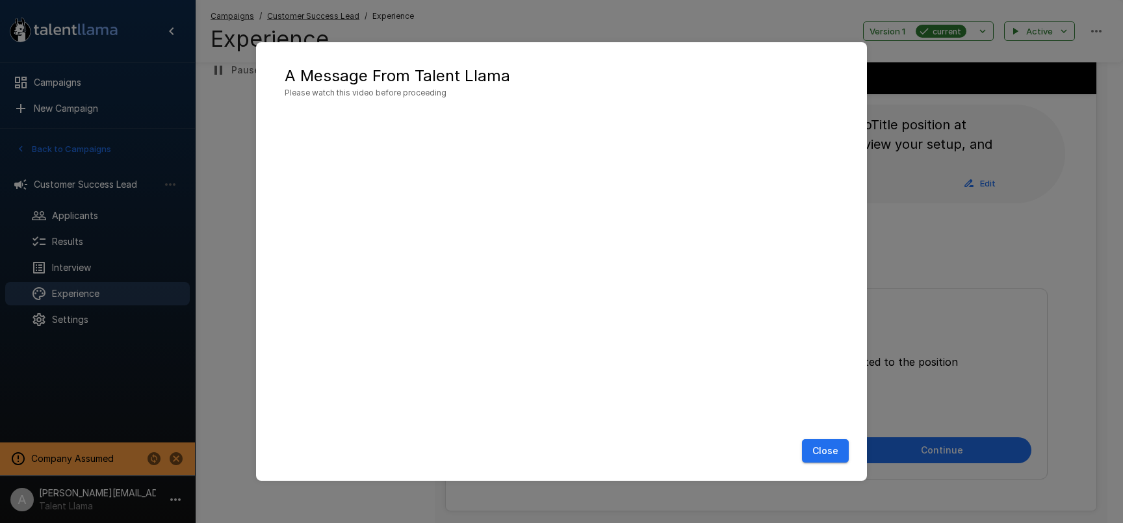
click at [824, 456] on button "Close" at bounding box center [825, 451] width 47 height 24
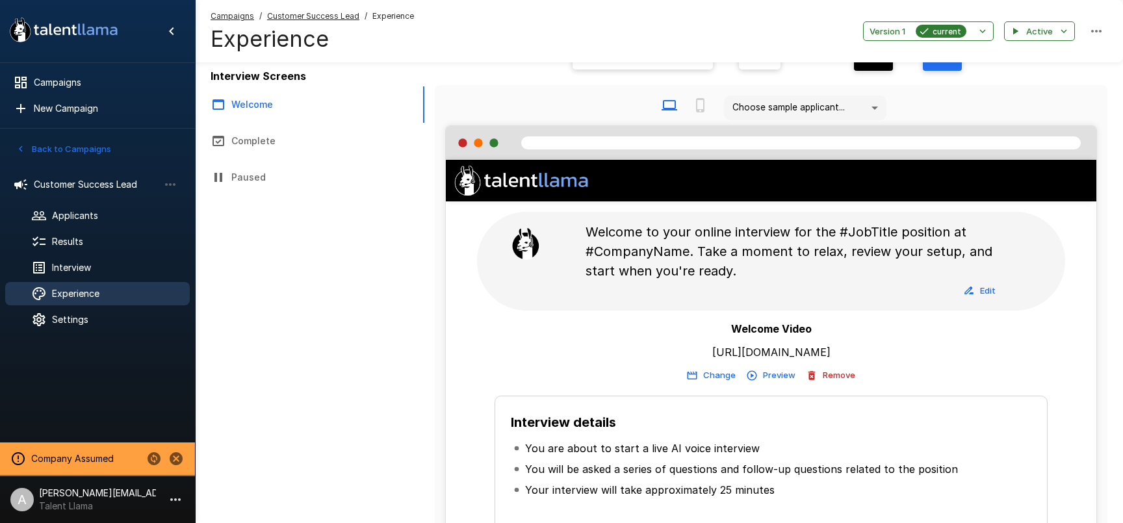
scroll to position [0, 0]
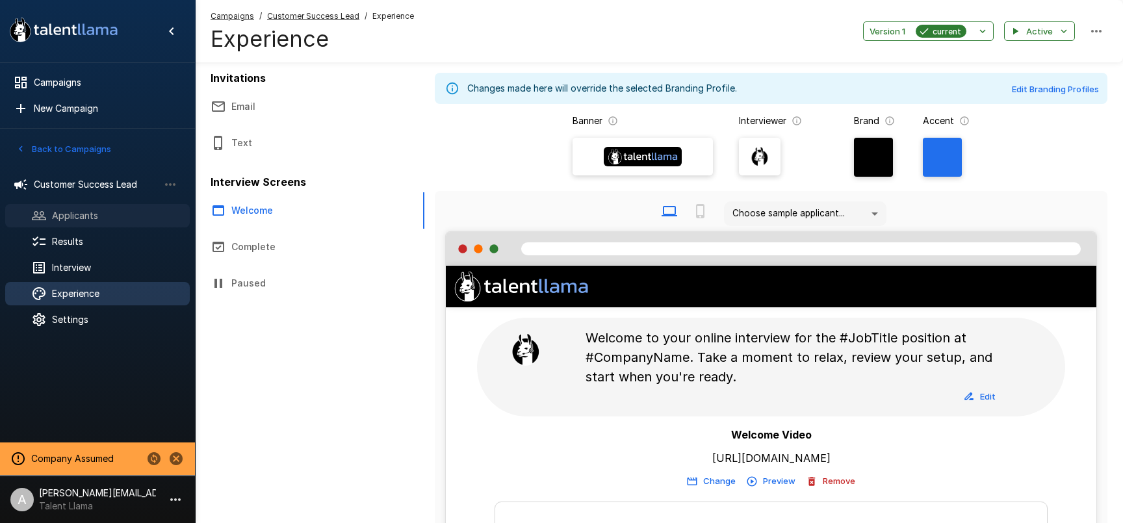
click at [70, 226] on div "Applicants" at bounding box center [97, 215] width 185 height 23
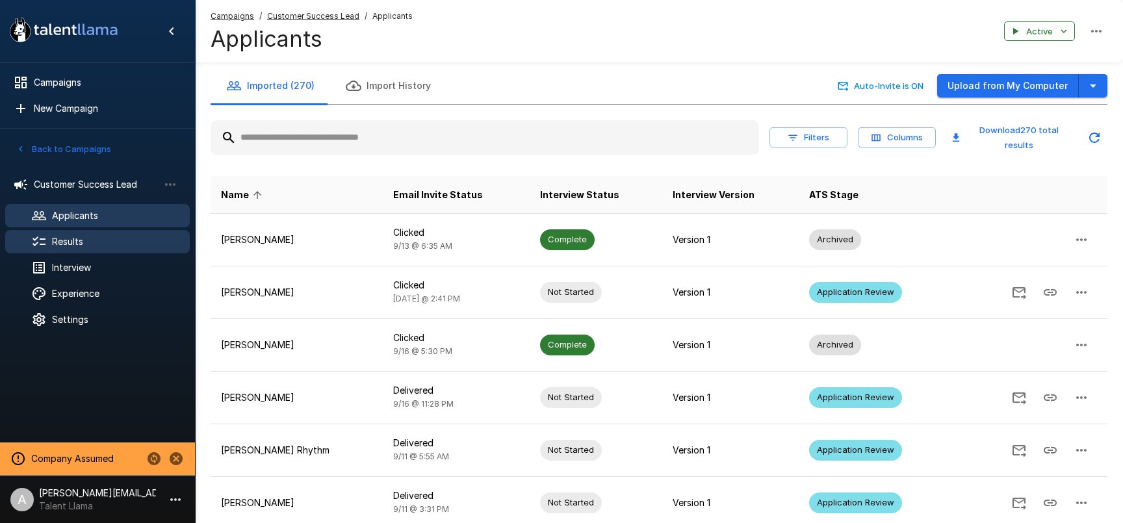
click at [77, 245] on span "Results" at bounding box center [115, 241] width 127 height 13
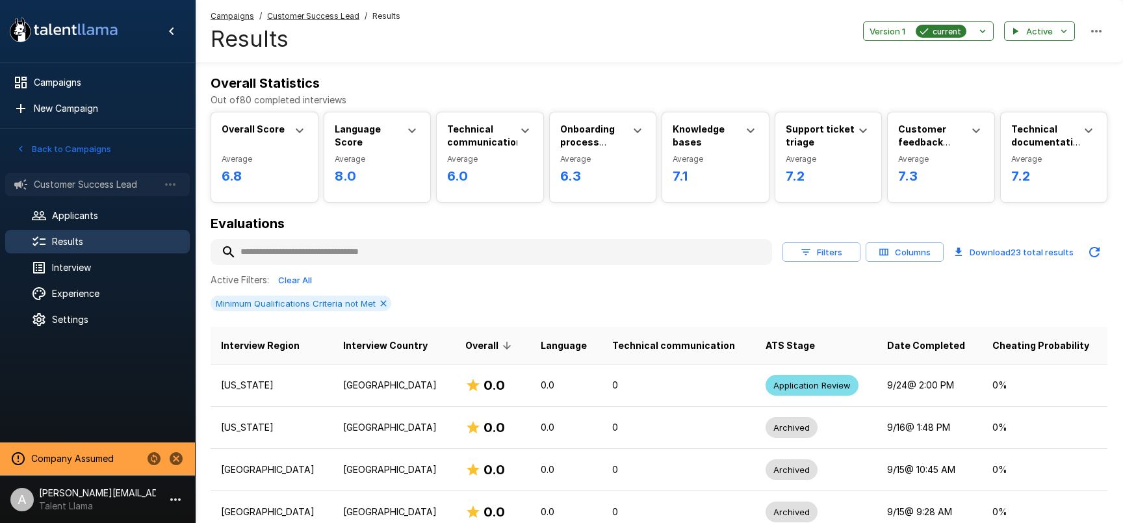
click at [83, 183] on span "Customer Success Lead" at bounding box center [96, 184] width 125 height 13
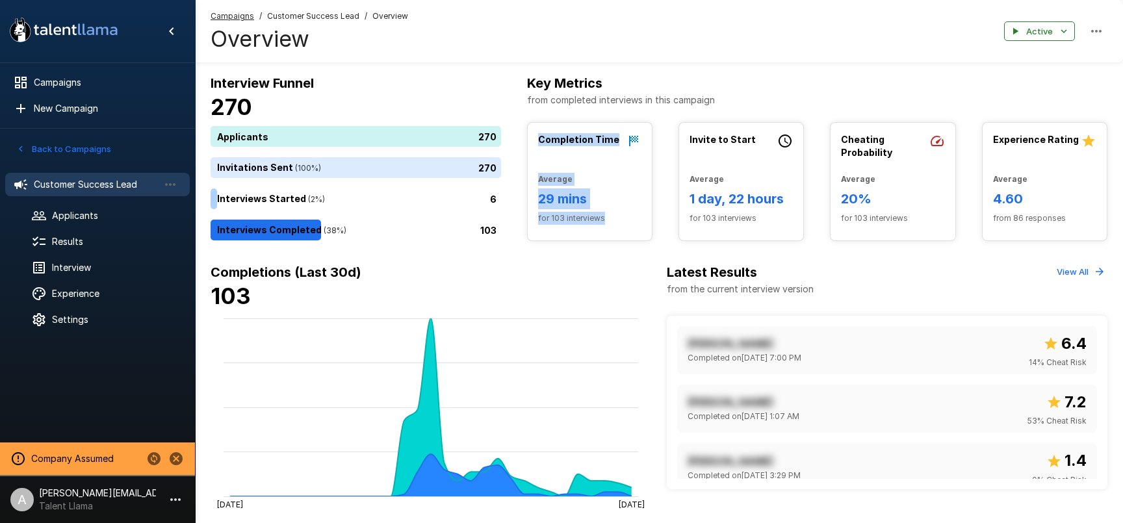
drag, startPoint x: 554, startPoint y: 140, endPoint x: 620, endPoint y: 218, distance: 102.4
click at [620, 218] on div "Completion Time Average 29 mins for 103 interviews" at bounding box center [590, 182] width 124 height 118
click at [620, 218] on span "for 103 interviews" at bounding box center [589, 218] width 103 height 13
drag, startPoint x: 996, startPoint y: 198, endPoint x: 1028, endPoint y: 199, distance: 31.2
click at [1028, 199] on h6 "4.60" at bounding box center [1044, 199] width 103 height 21
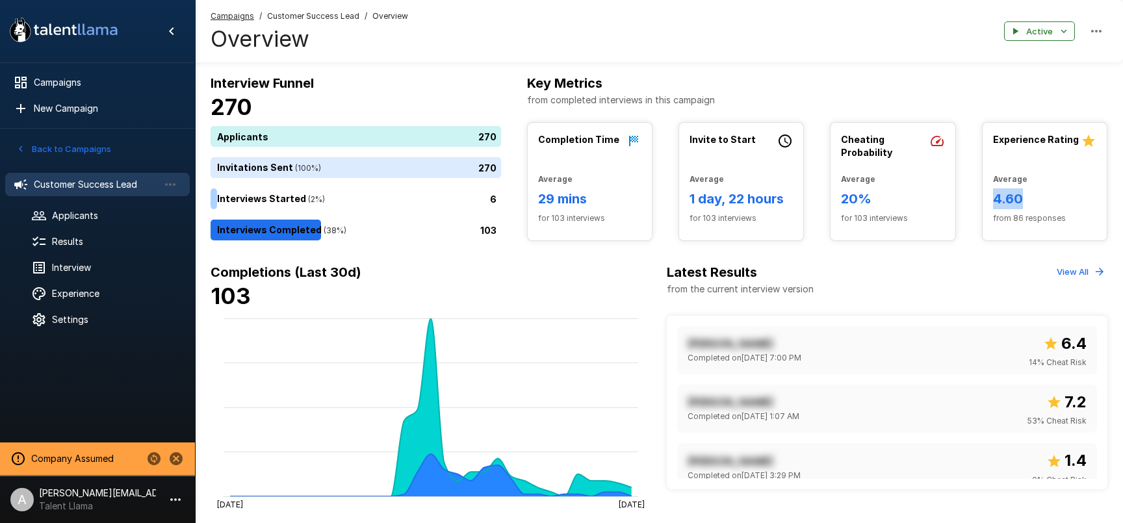
scroll to position [38, 0]
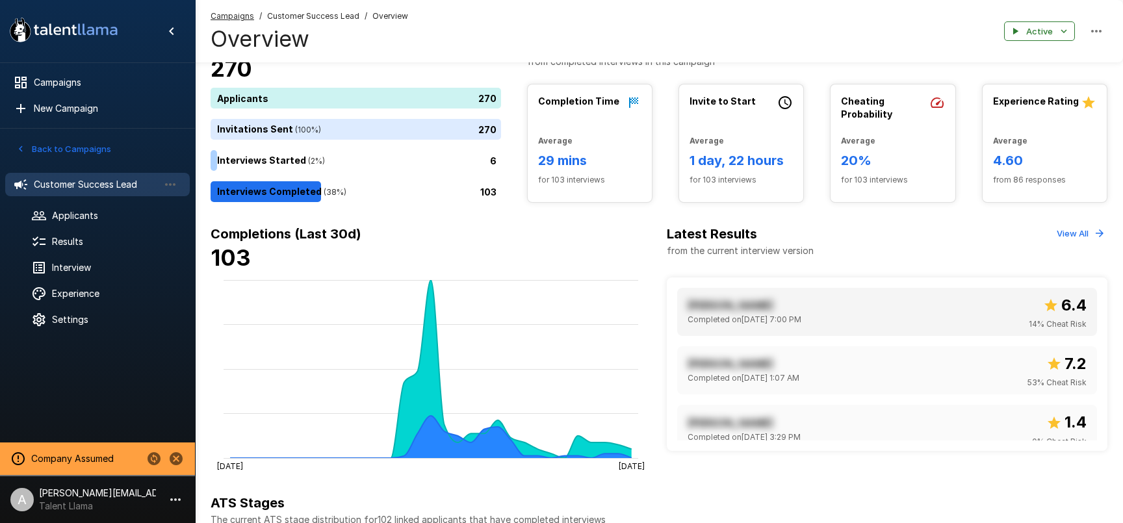
click at [910, 319] on div "[PERSON_NAME] Completed on [DATE] 7:00 PM 6.4 14 % Cheat Risk" at bounding box center [887, 312] width 399 height 38
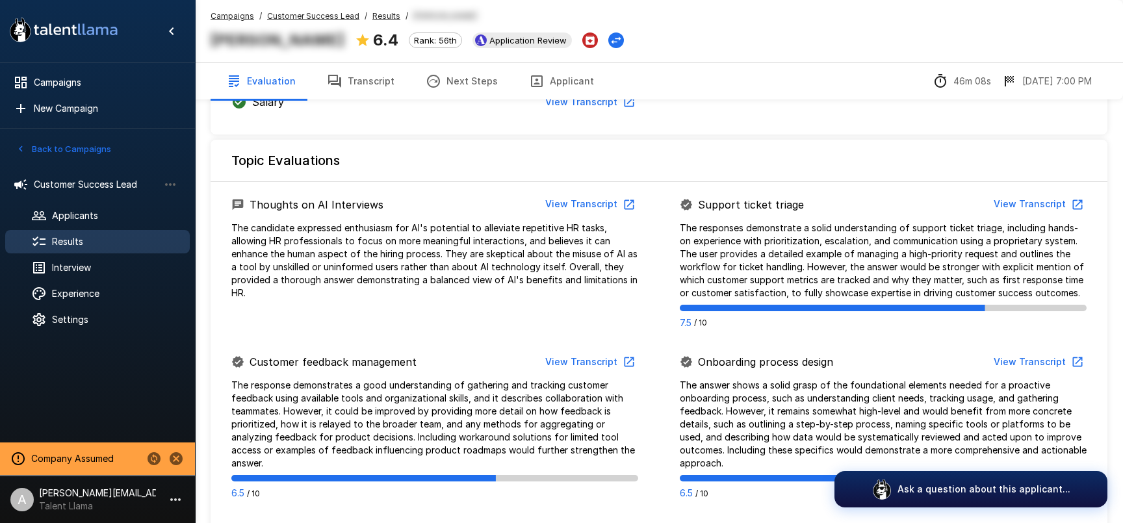
scroll to position [481, 0]
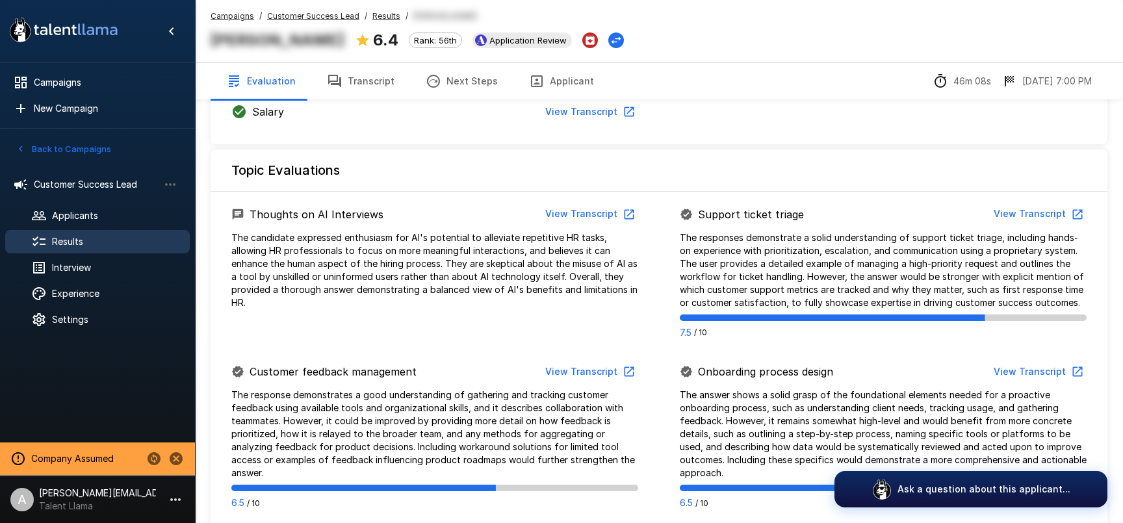
click at [372, 16] on u "Results" at bounding box center [386, 16] width 28 height 10
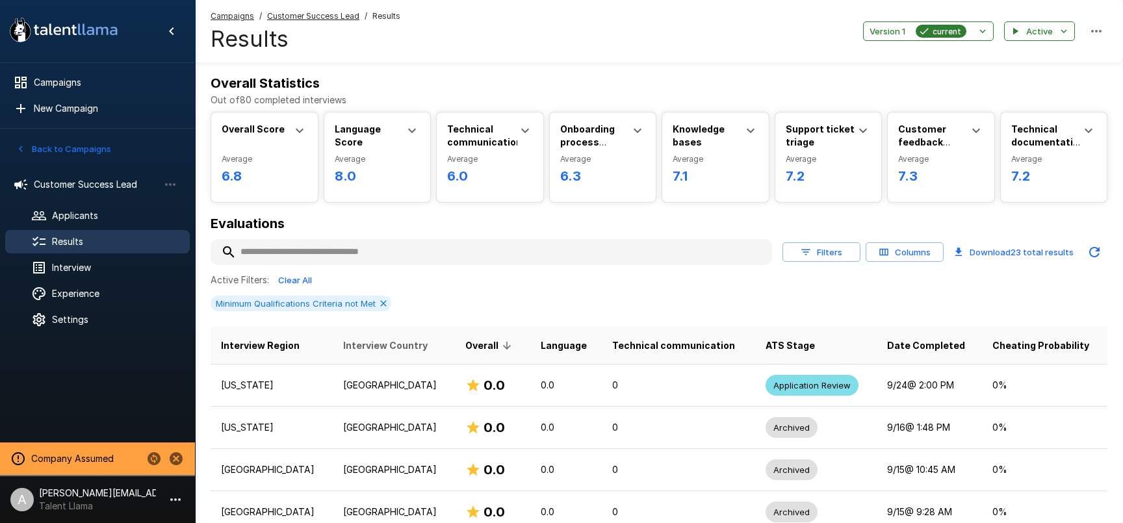
click at [380, 301] on icon at bounding box center [383, 303] width 10 height 10
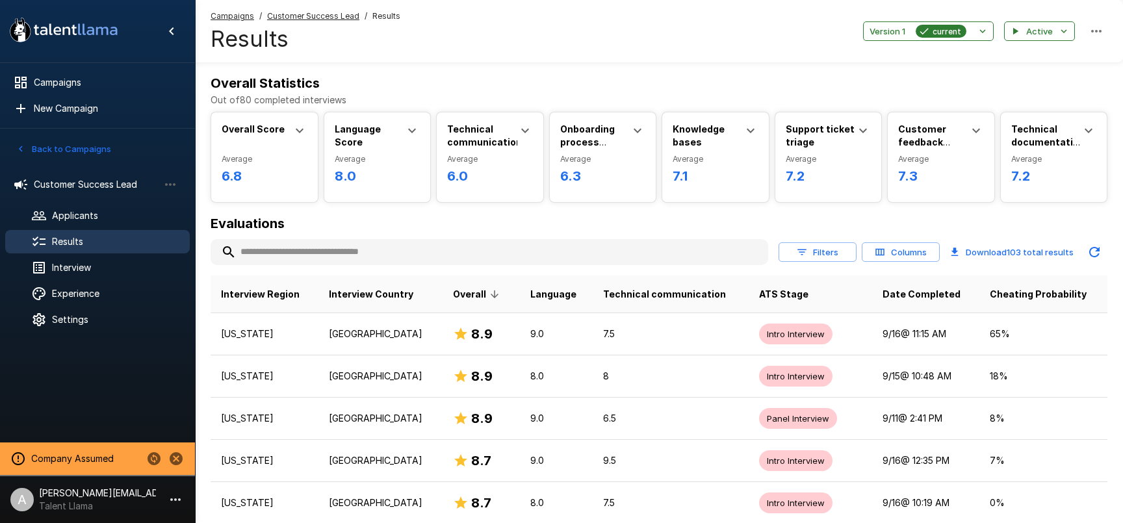
click at [821, 252] on button "Filters" at bounding box center [818, 252] width 78 height 20
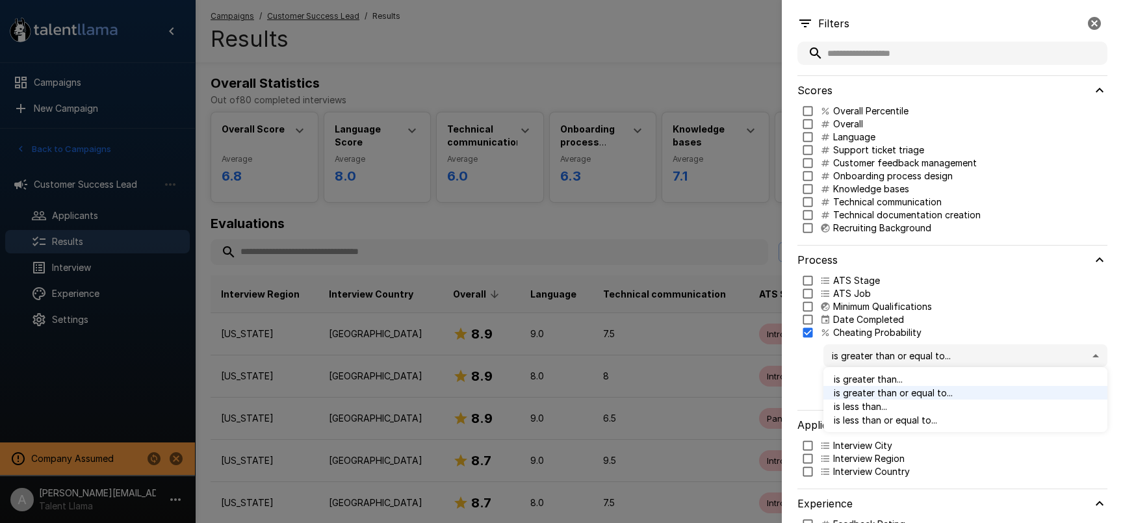
click at [907, 358] on body ".st0{fill:#FFFFFF;} .st1{fill:#76a4ed;} Campaigns New Campaign Active 1 Custome…" at bounding box center [561, 261] width 1123 height 523
drag, startPoint x: 893, startPoint y: 419, endPoint x: 886, endPoint y: 410, distance: 12.1
click at [891, 418] on span "is less than or equal to..." at bounding box center [965, 420] width 263 height 14
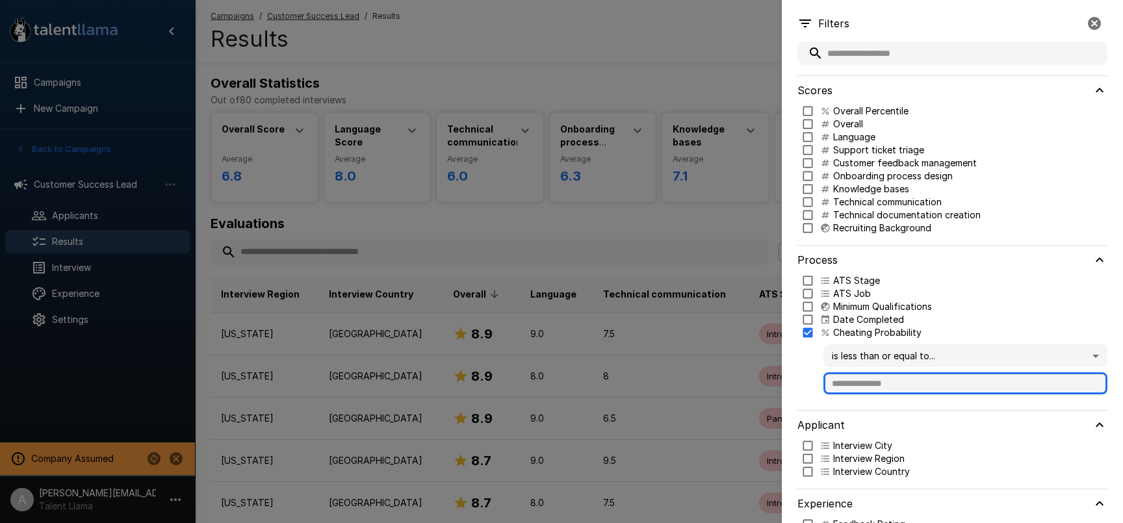
click at [887, 381] on input "text" at bounding box center [966, 383] width 284 height 22
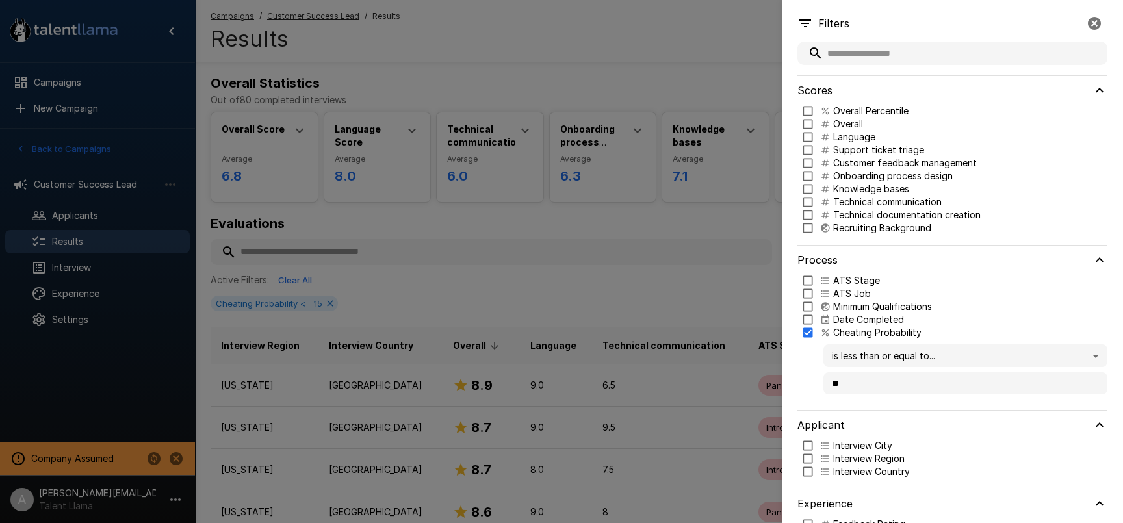
click at [840, 200] on p "Technical communication" at bounding box center [887, 202] width 109 height 13
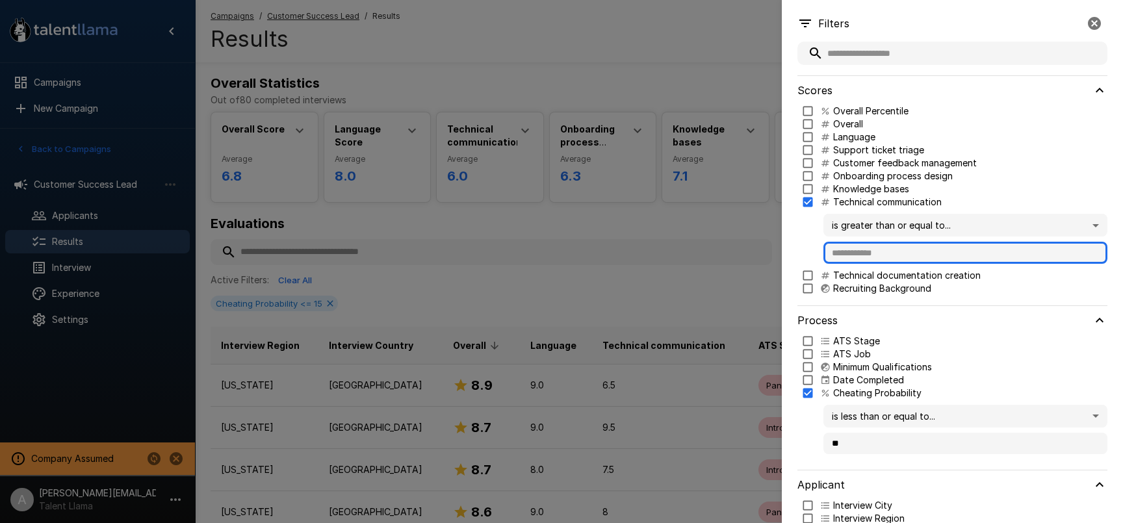
click at [867, 251] on input "text" at bounding box center [966, 253] width 284 height 22
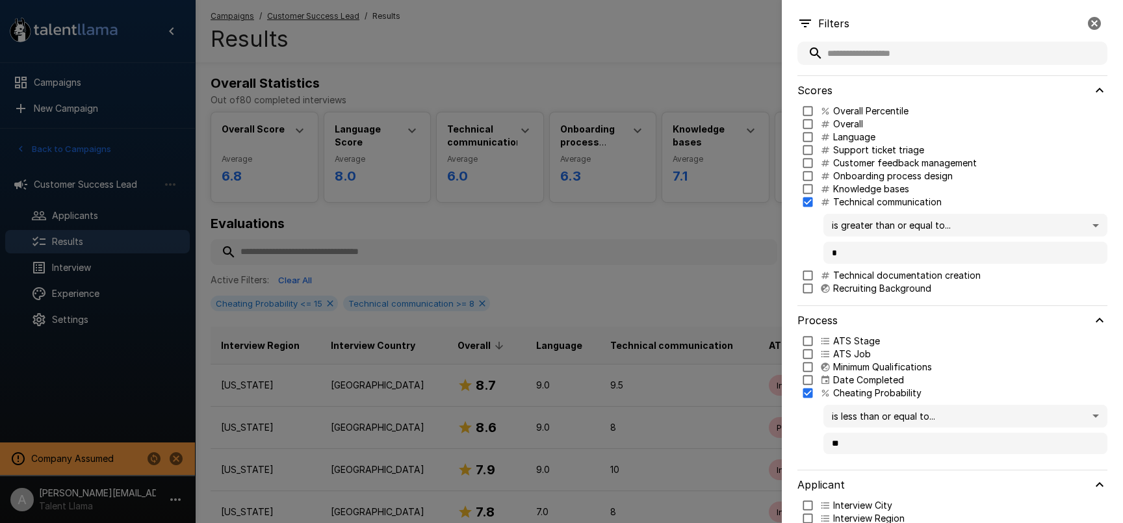
click at [761, 248] on div at bounding box center [561, 261] width 1123 height 523
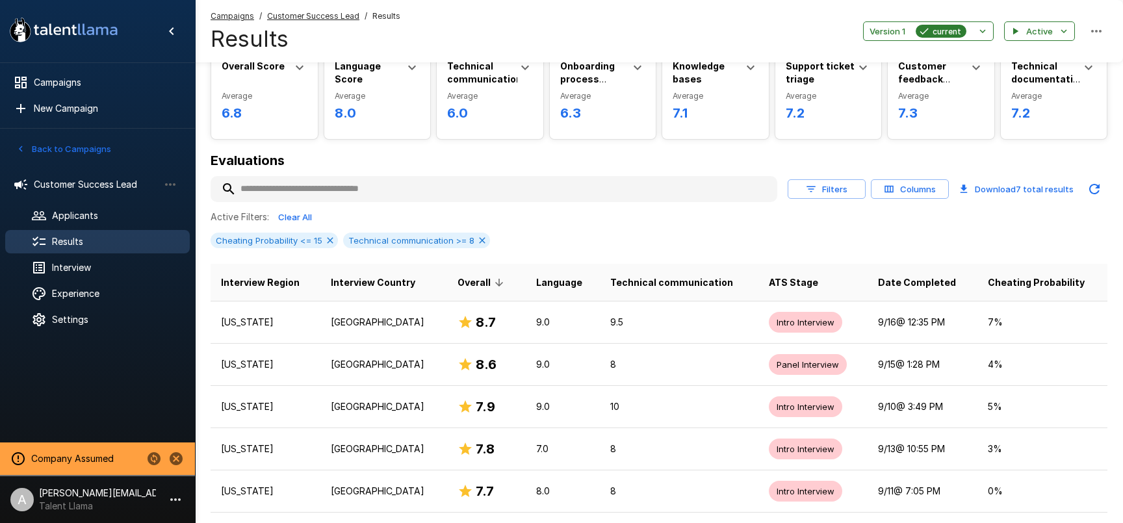
scroll to position [72, 0]
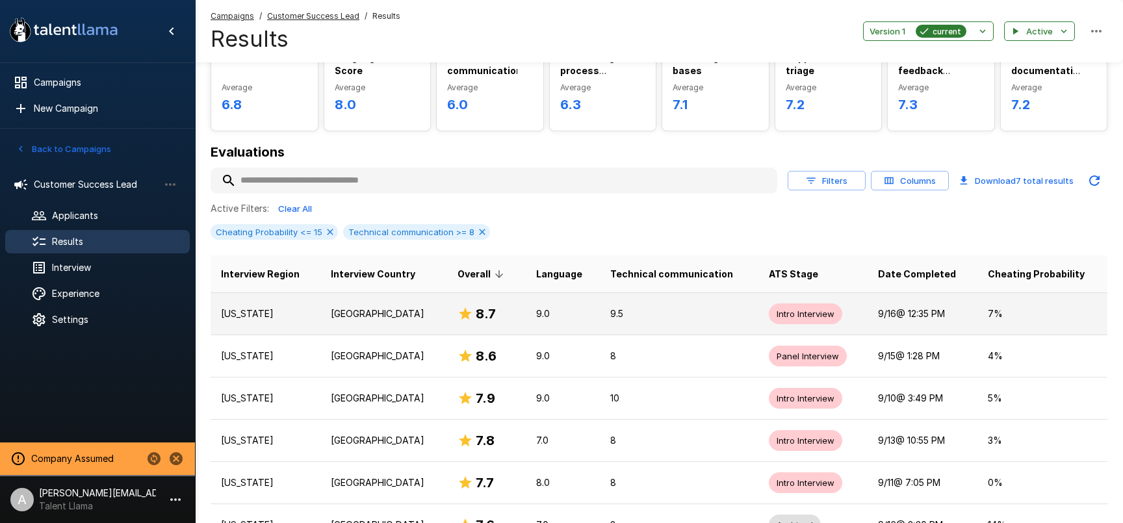
click at [405, 319] on p "[GEOGRAPHIC_DATA]" at bounding box center [384, 313] width 106 height 13
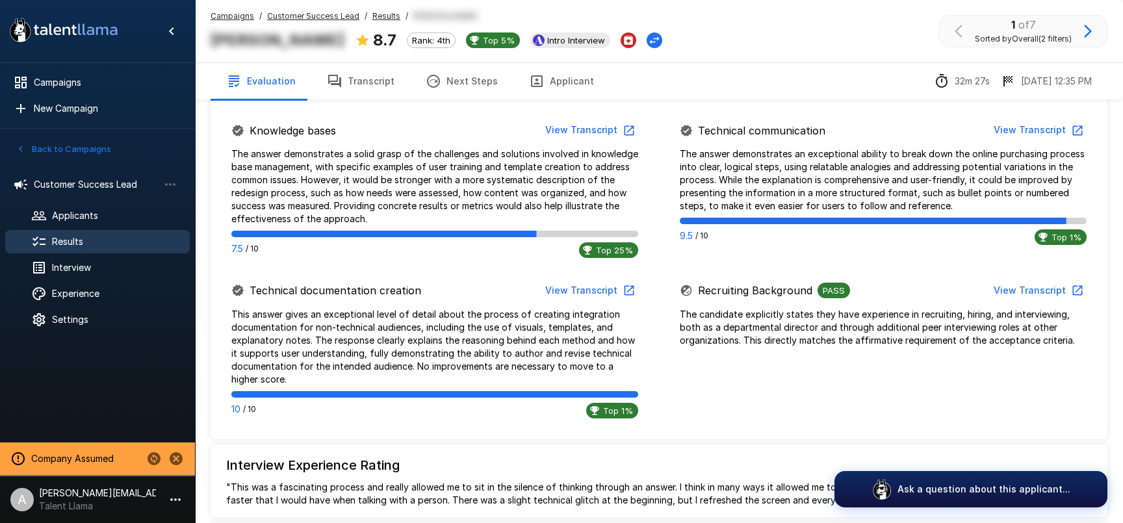
scroll to position [863, 0]
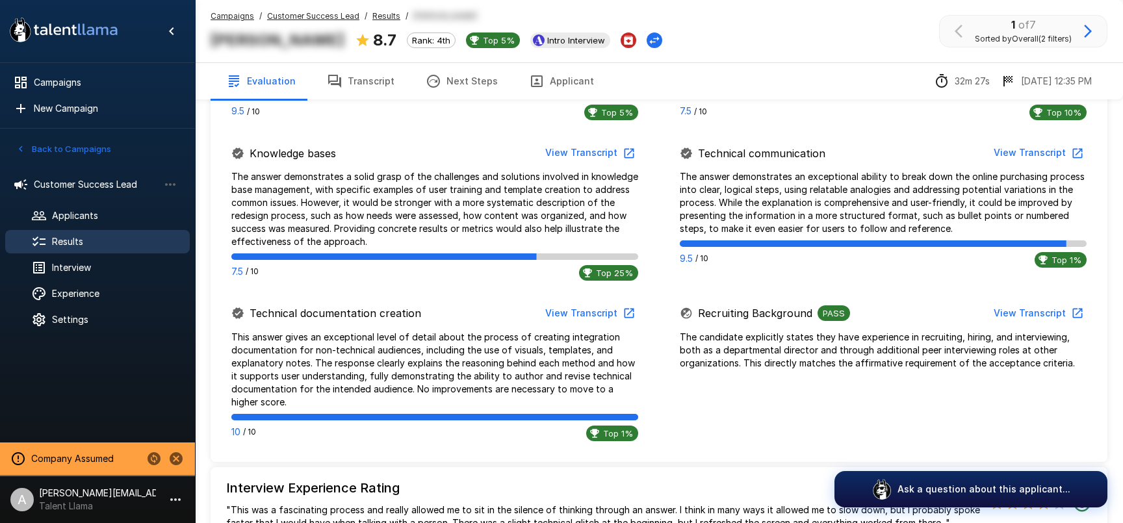
click at [386, 18] on u "Results" at bounding box center [386, 16] width 28 height 10
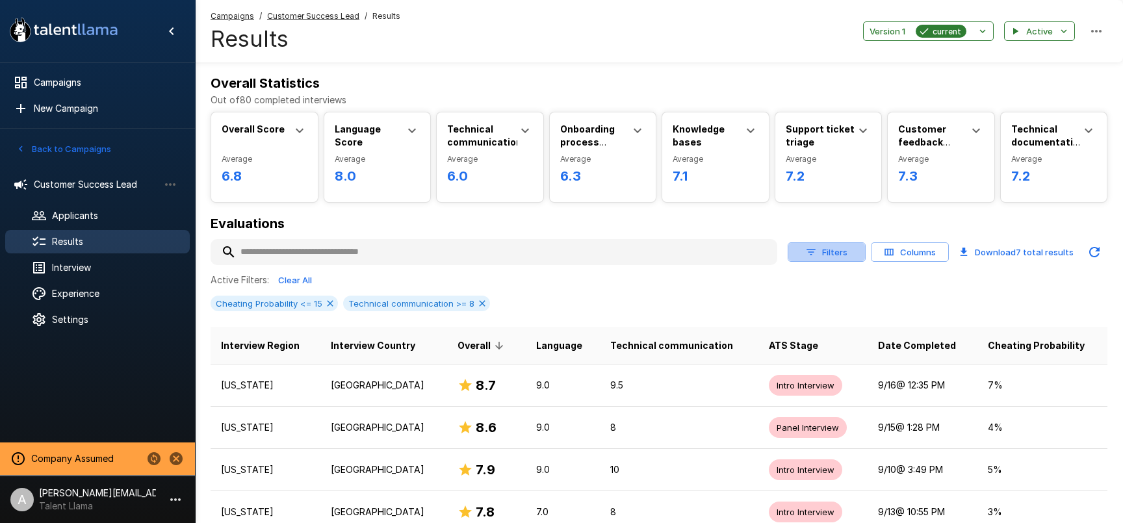
click at [833, 257] on button "Filters" at bounding box center [827, 252] width 78 height 20
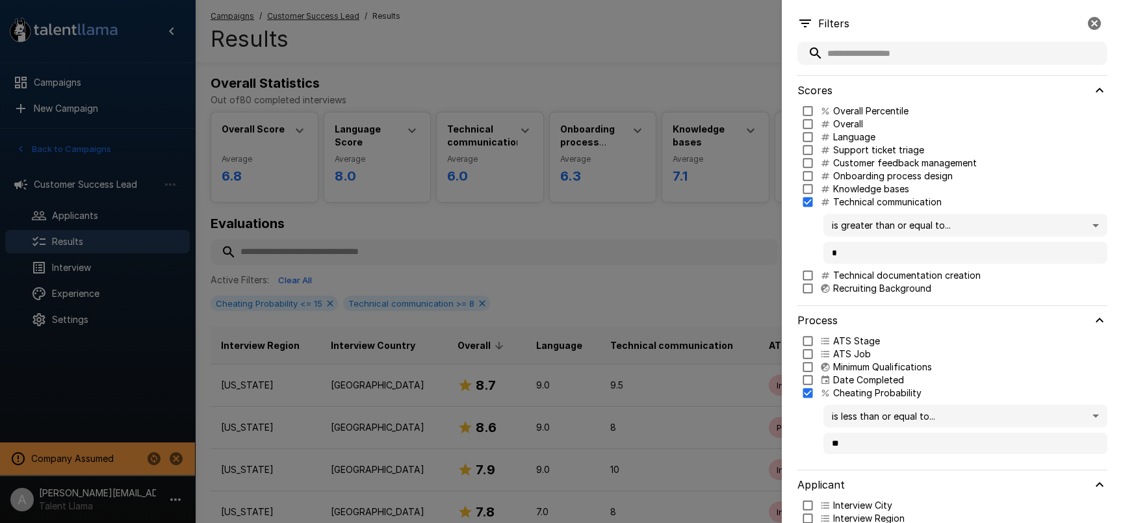
click at [857, 338] on p "ATS Stage" at bounding box center [856, 341] width 47 height 13
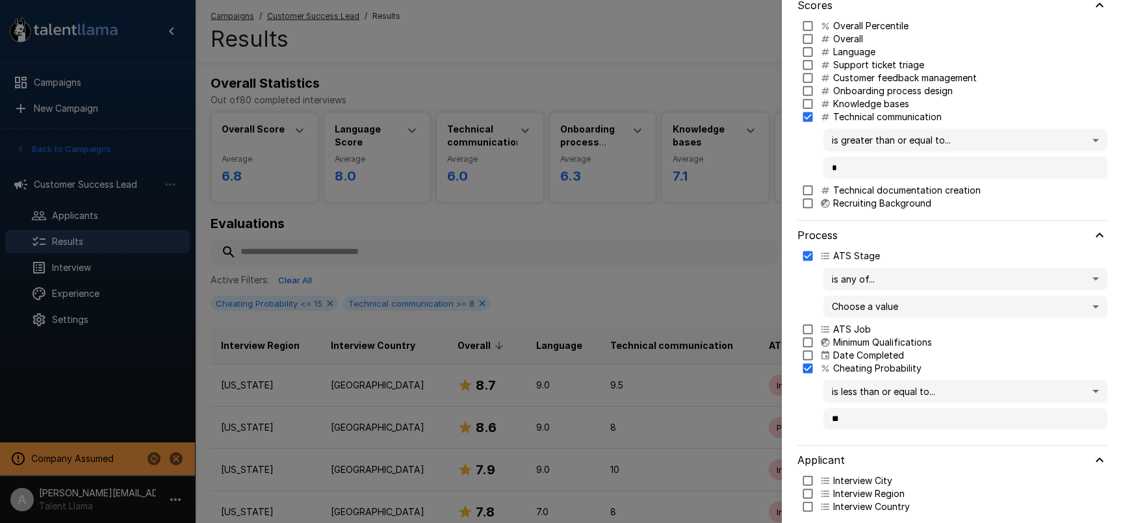
scroll to position [145, 0]
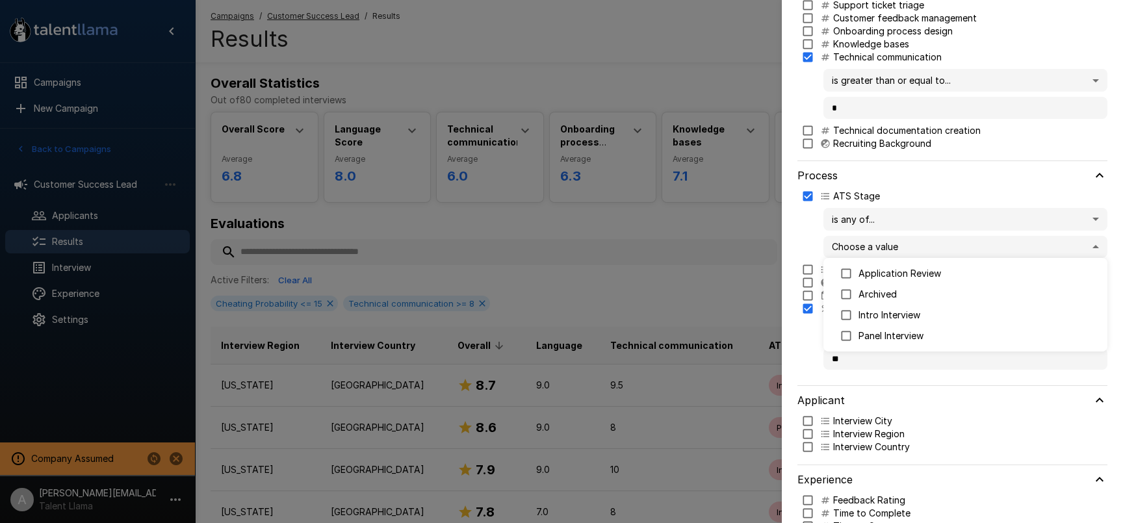
click at [931, 252] on body ".st0{fill:#FFFFFF;} .st1{fill:#76a4ed;} Campaigns New Campaign Active 1 Custome…" at bounding box center [561, 261] width 1123 height 523
click at [750, 181] on div at bounding box center [561, 261] width 1123 height 523
click at [754, 184] on div at bounding box center [561, 261] width 1123 height 523
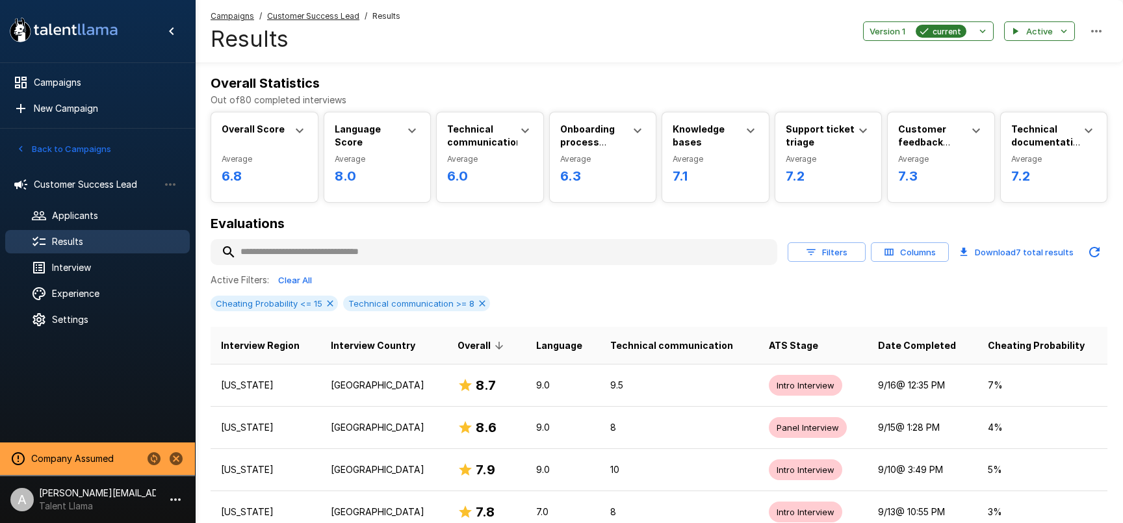
click at [345, 38] on h4 "Results" at bounding box center [306, 38] width 190 height 27
click at [319, 15] on u "Customer Success Lead" at bounding box center [313, 16] width 92 height 10
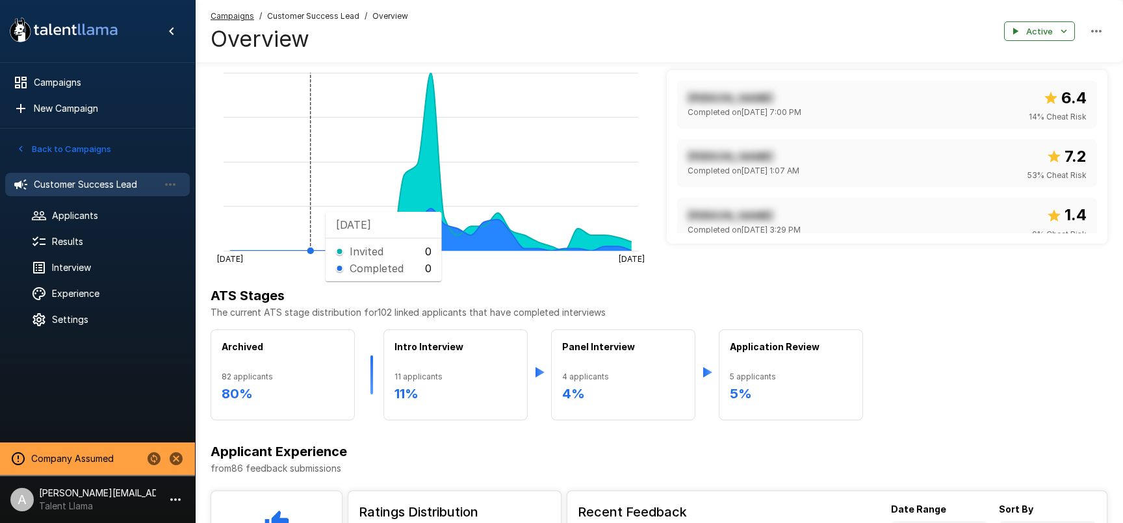
scroll to position [264, 0]
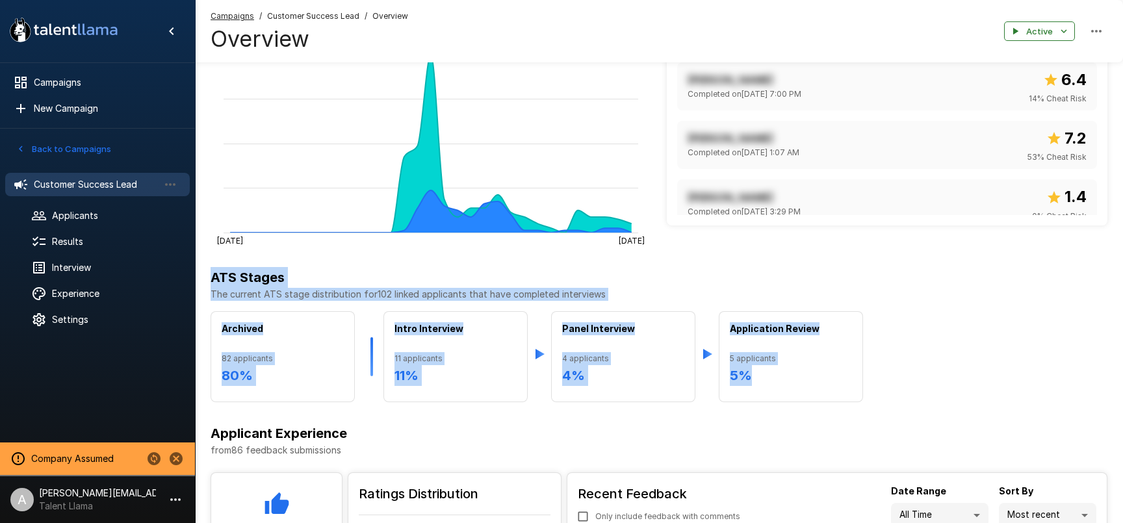
drag, startPoint x: 212, startPoint y: 274, endPoint x: 872, endPoint y: 383, distance: 668.6
click at [872, 383] on div "ATS Stages The current ATS stage distribution for 102 linked applicants that ha…" at bounding box center [659, 334] width 897 height 135
drag, startPoint x: 892, startPoint y: 387, endPoint x: 696, endPoint y: 118, distance: 332.6
click at [892, 387] on div "Archived 82 applicants 80 % Intro Interview 11 applicants 11 % Panel Interview …" at bounding box center [659, 356] width 897 height 91
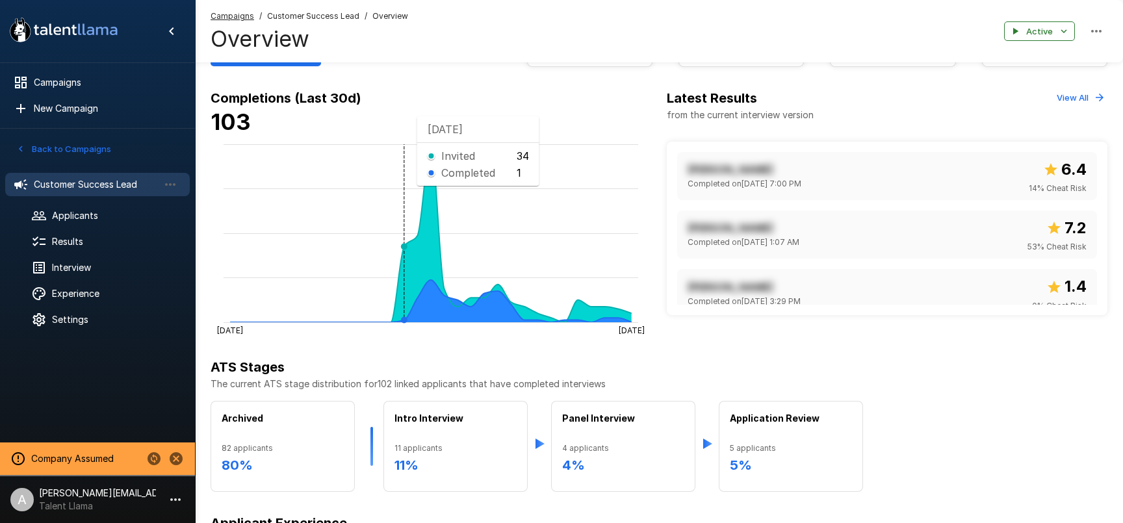
scroll to position [0, 0]
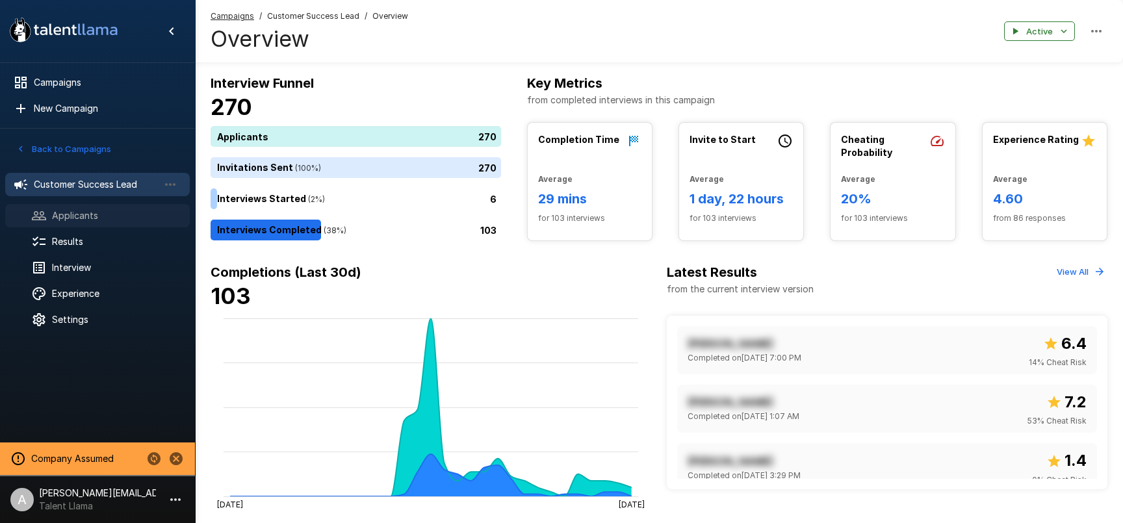
click at [68, 218] on span "Applicants" at bounding box center [115, 215] width 127 height 13
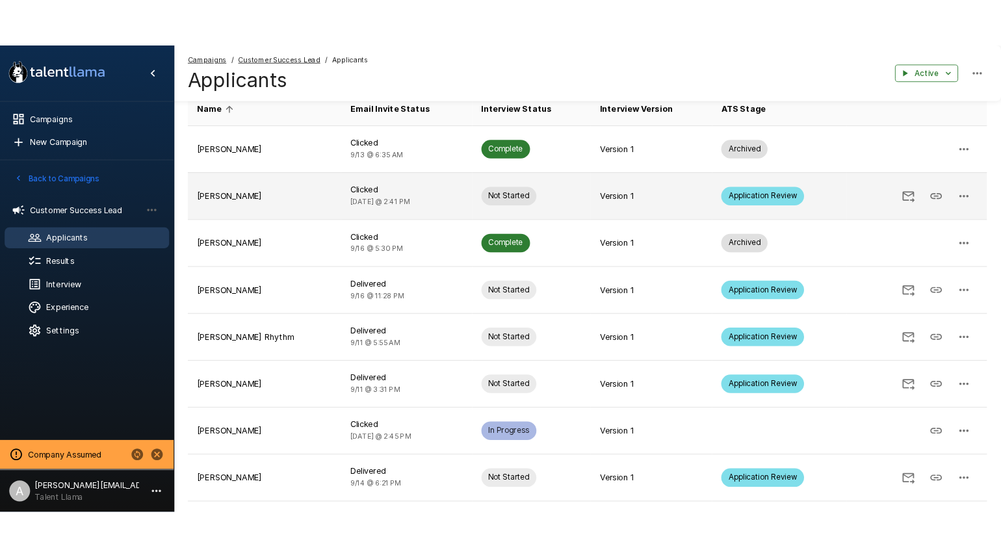
scroll to position [143, 0]
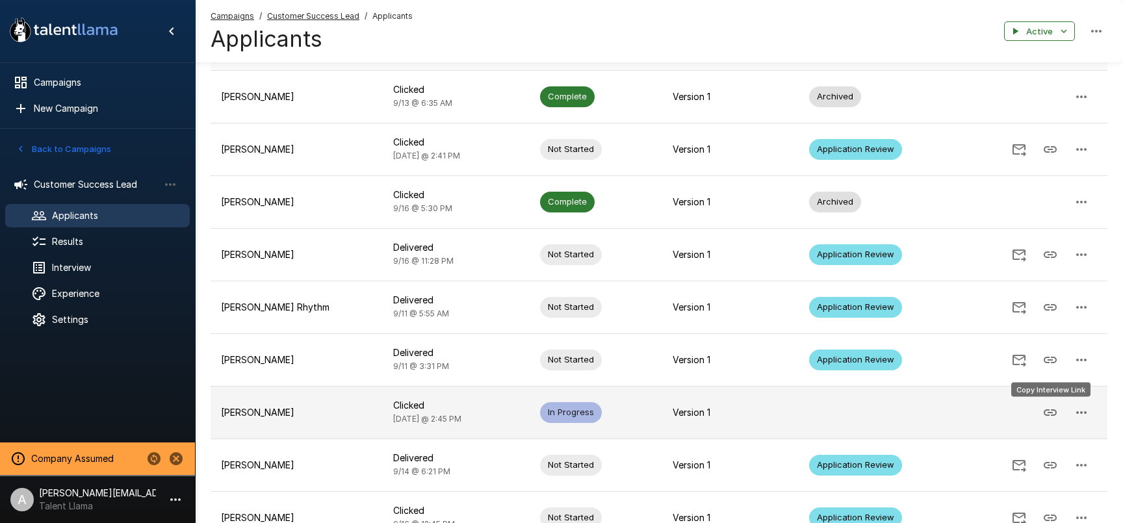
click at [1047, 410] on icon "Copy Interview Link" at bounding box center [1050, 413] width 13 height 7
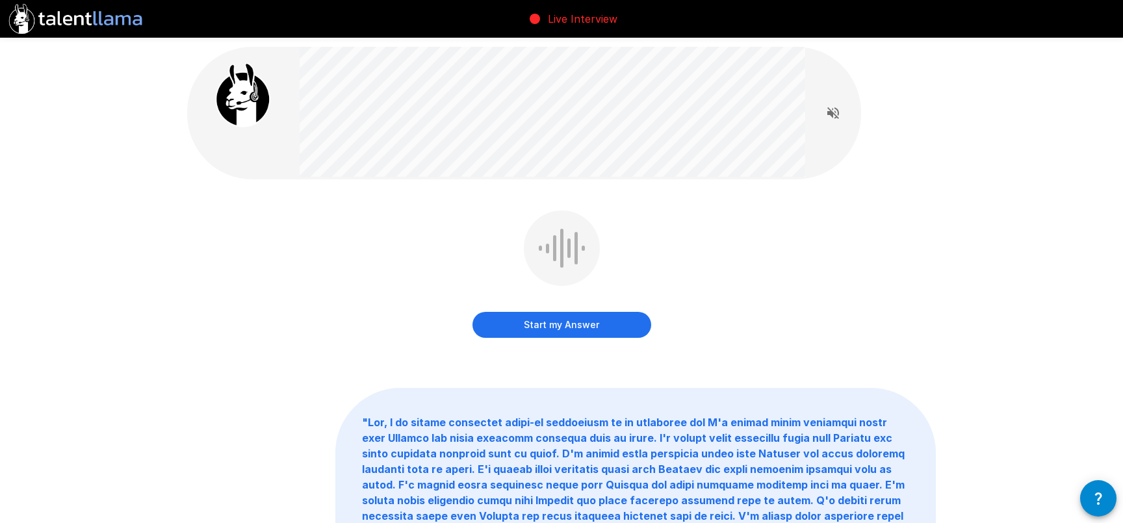
click at [183, 164] on div "Start my Answer " "" at bounding box center [562, 366] width 780 height 733
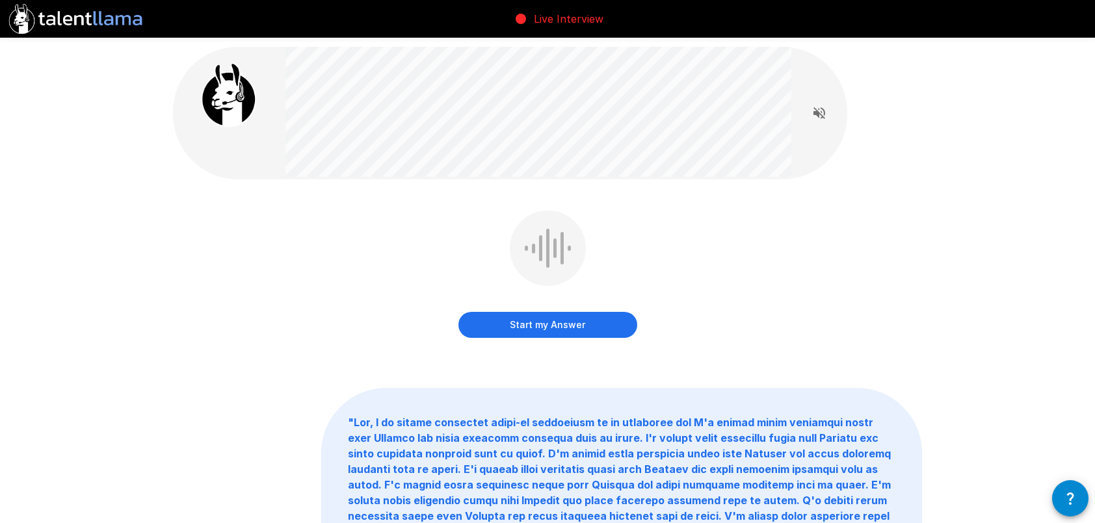
click at [46, 234] on div "Start my Answer " "" at bounding box center [547, 366] width 1095 height 733
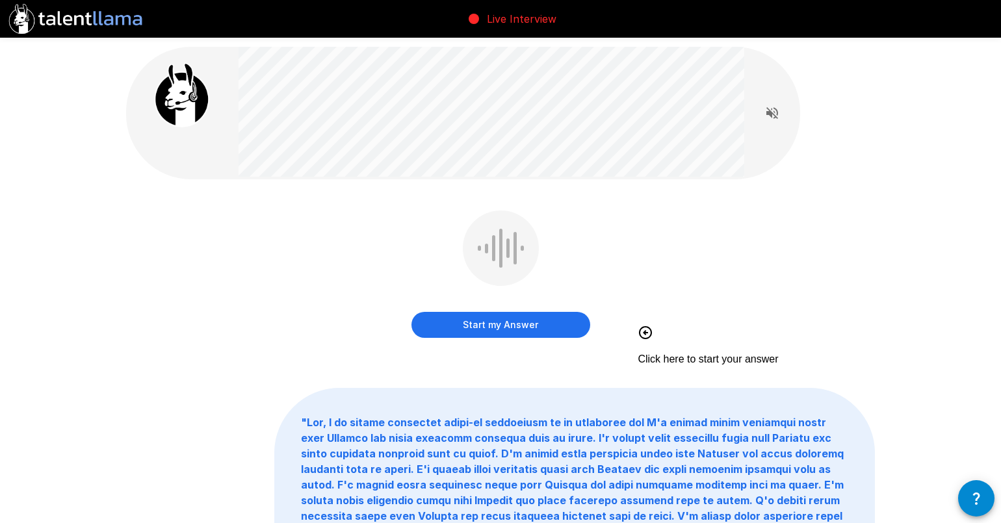
click at [334, 297] on div "Start my Answer Click here to start your answer" at bounding box center [500, 284] width 749 height 146
click at [333, 332] on div "Start my Answer Click here to start your answer" at bounding box center [500, 284] width 749 height 146
click at [498, 330] on button "Start my Answer" at bounding box center [500, 325] width 179 height 26
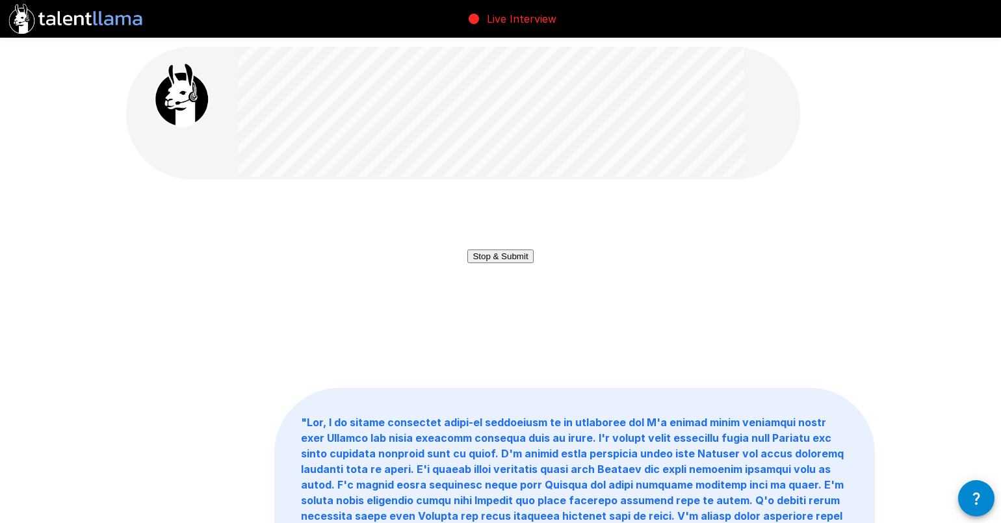
click at [504, 263] on button "Stop & Submit" at bounding box center [500, 257] width 66 height 14
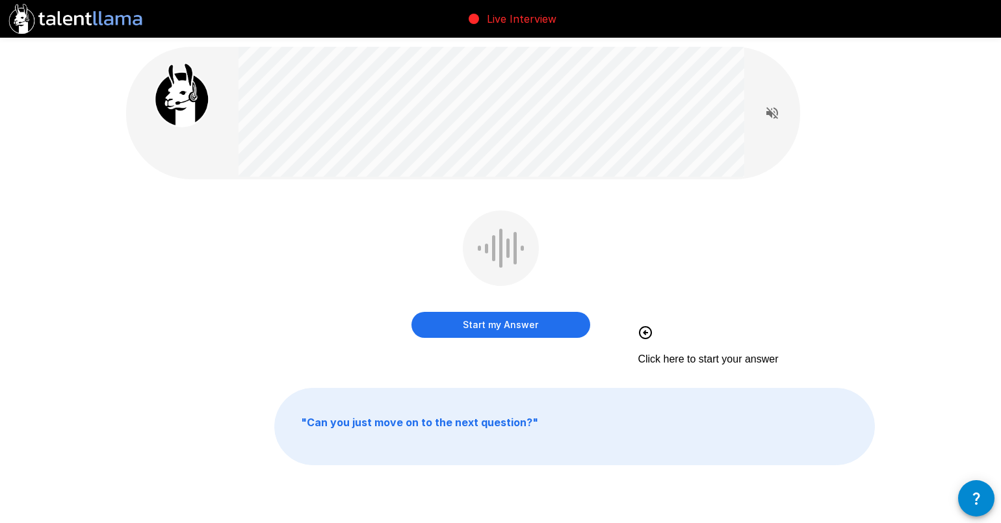
click at [745, 254] on div "Start my Answer Click here to start your answer" at bounding box center [500, 284] width 749 height 146
click at [507, 330] on button "Start my Answer" at bounding box center [500, 325] width 179 height 26
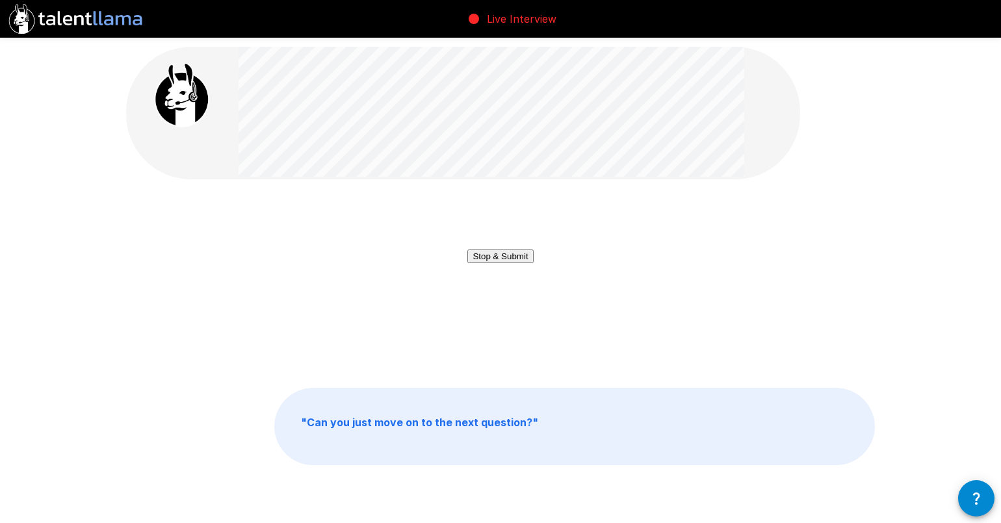
click at [523, 263] on button "Stop & Submit" at bounding box center [500, 257] width 66 height 14
